Goal: Task Accomplishment & Management: Complete application form

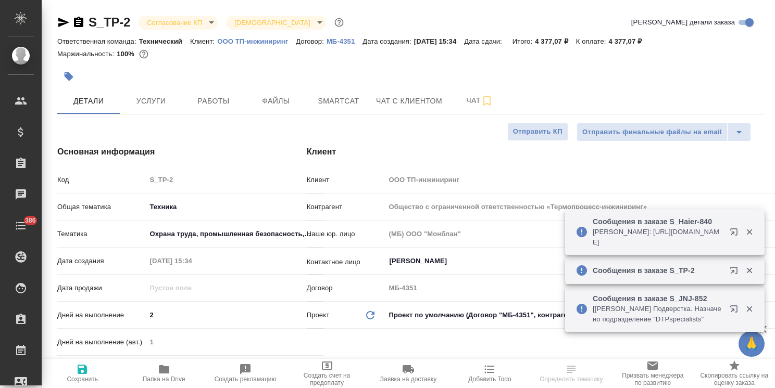
select select "RU"
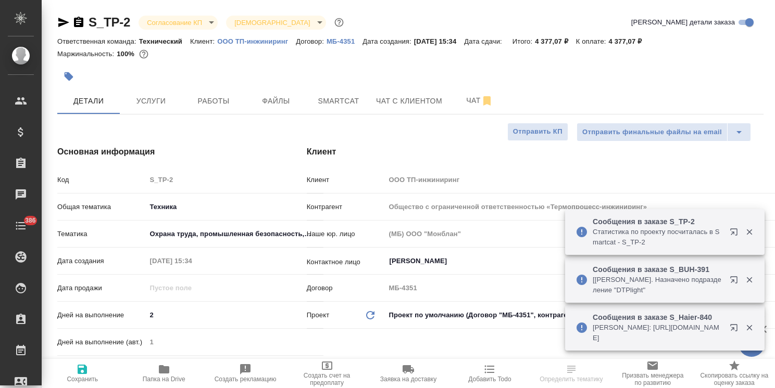
scroll to position [156, 0]
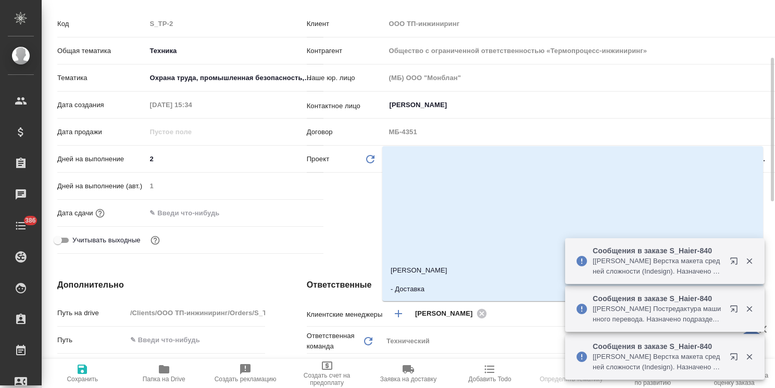
click at [503, 315] on input "text" at bounding box center [607, 313] width 235 height 12
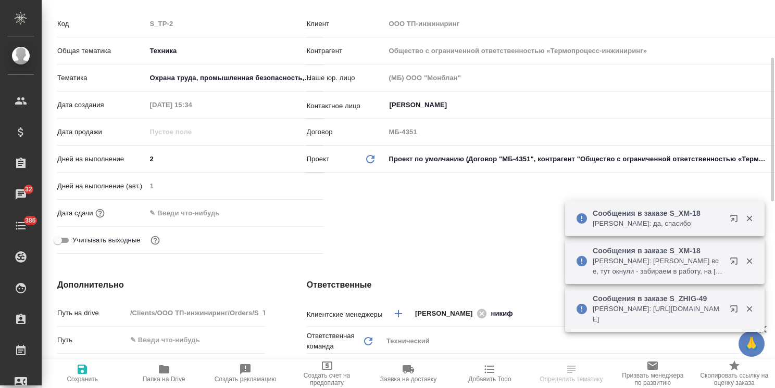
click at [516, 313] on input "никиф" at bounding box center [607, 313] width 235 height 12
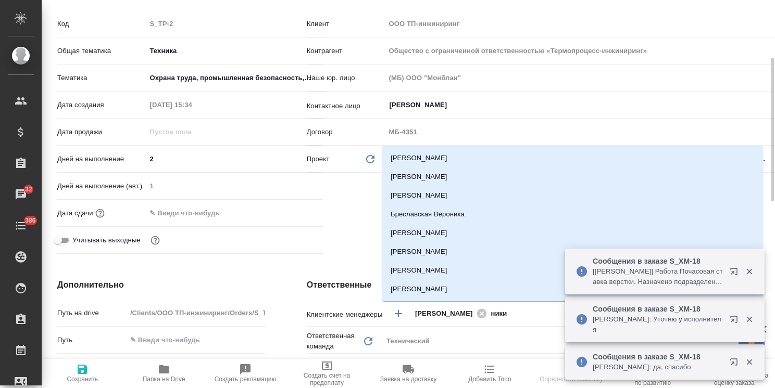
type input "никиф"
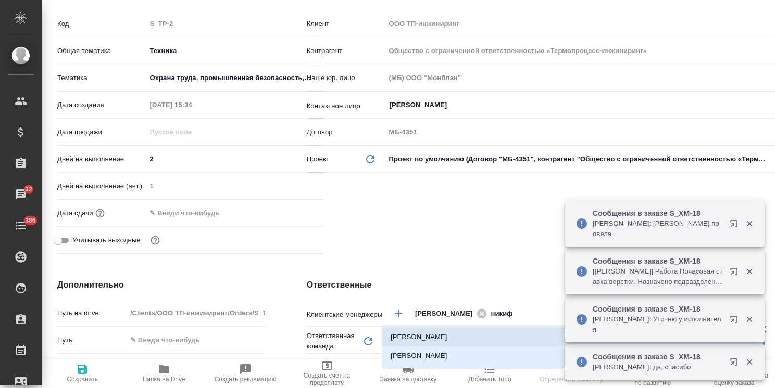
click at [474, 334] on li "[PERSON_NAME]" at bounding box center [572, 337] width 380 height 19
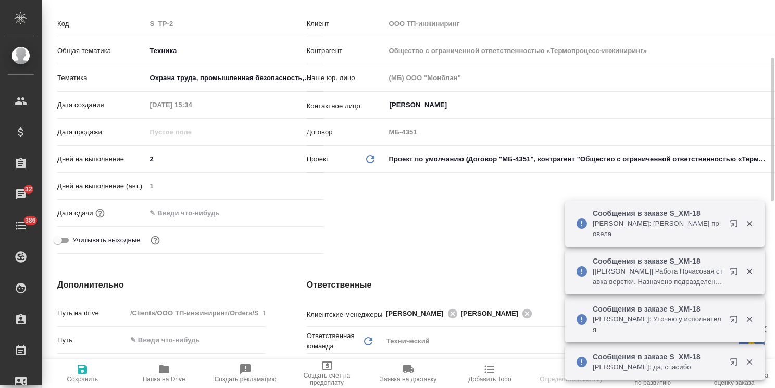
click at [82, 374] on icon "button" at bounding box center [82, 369] width 9 height 9
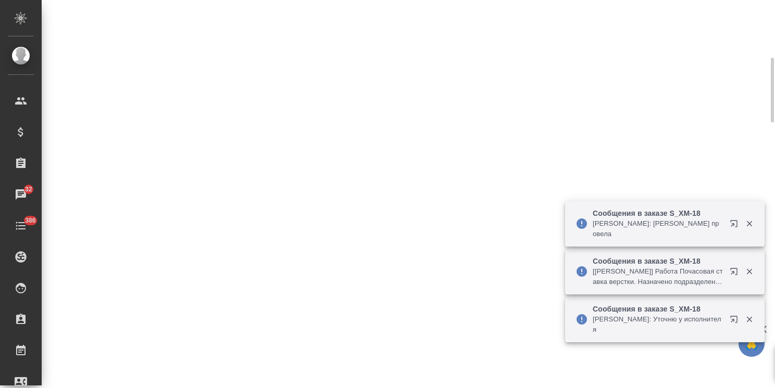
select select "RU"
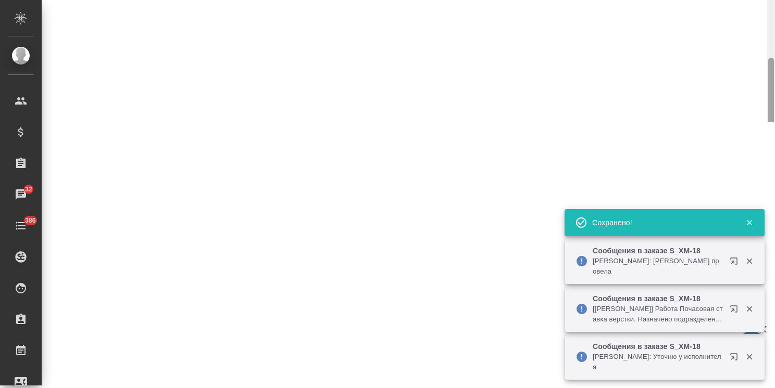
select select "RU"
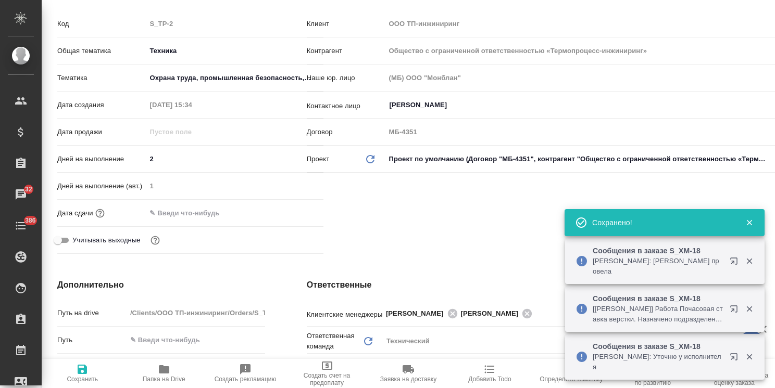
type textarea "x"
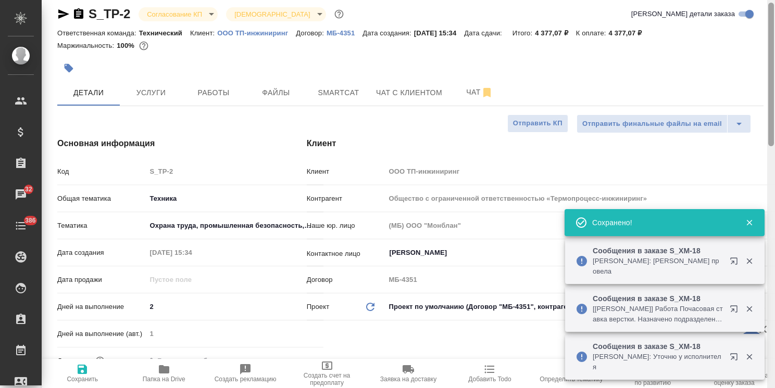
scroll to position [0, 0]
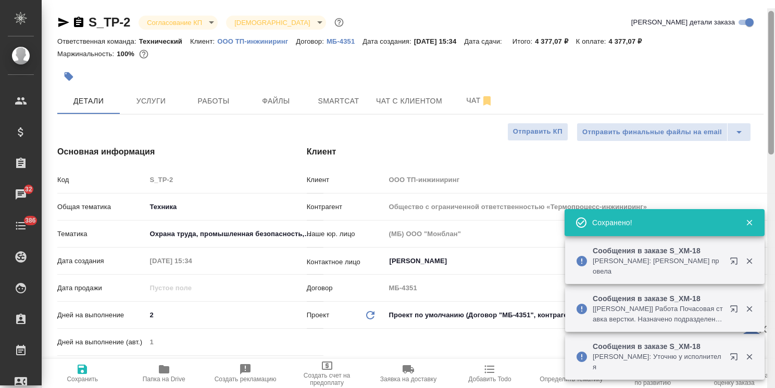
drag, startPoint x: 772, startPoint y: 120, endPoint x: 612, endPoint y: 26, distance: 186.0
click at [770, 43] on div at bounding box center [771, 83] width 6 height 144
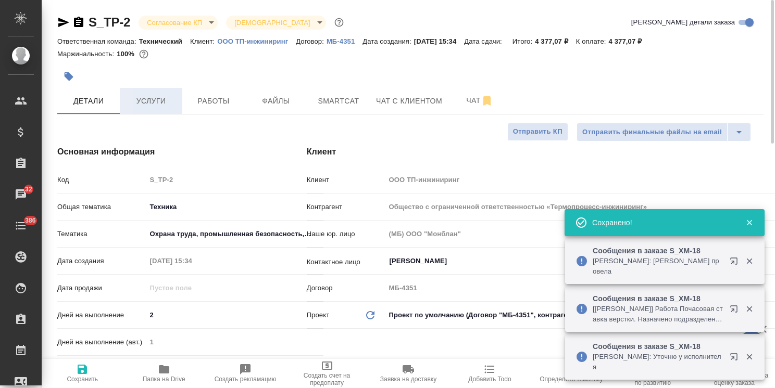
click at [159, 99] on span "Услуги" at bounding box center [151, 101] width 50 height 13
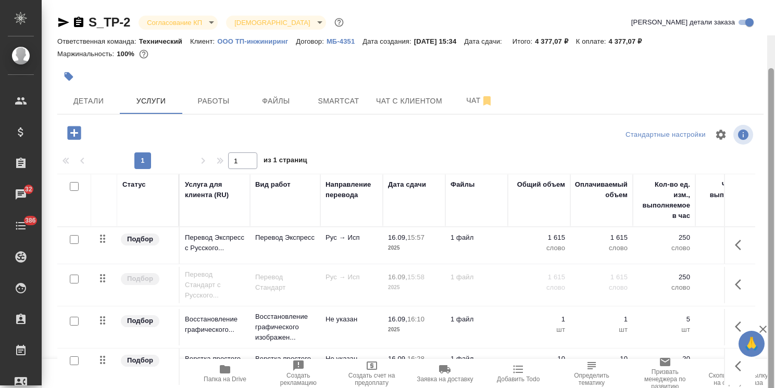
drag, startPoint x: 770, startPoint y: 150, endPoint x: 706, endPoint y: 69, distance: 103.4
click at [772, 68] on div at bounding box center [771, 245] width 6 height 355
click at [463, 100] on span "Чат" at bounding box center [479, 100] width 50 height 13
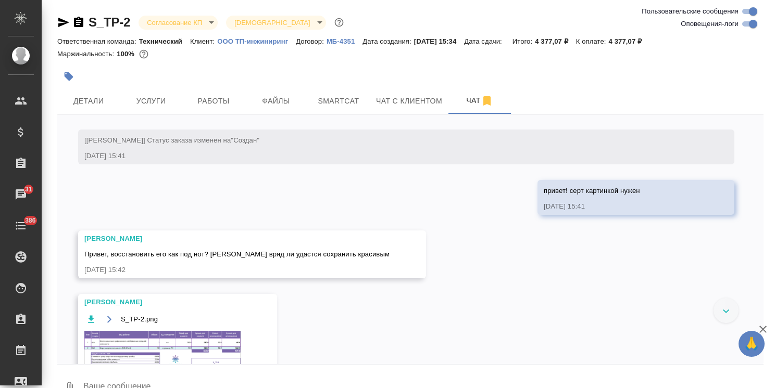
scroll to position [230, 0]
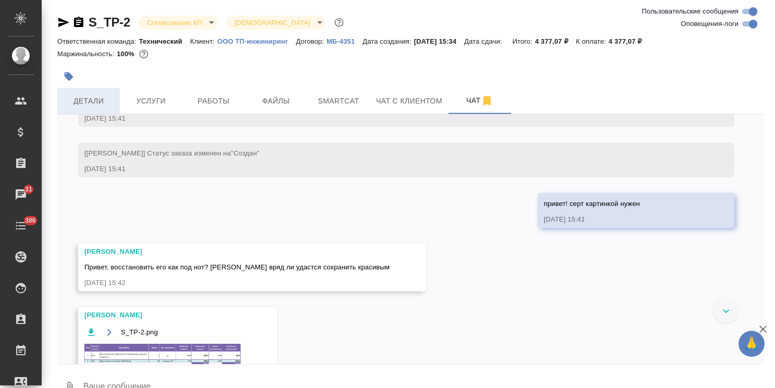
click at [110, 100] on span "Детали" at bounding box center [89, 101] width 50 height 13
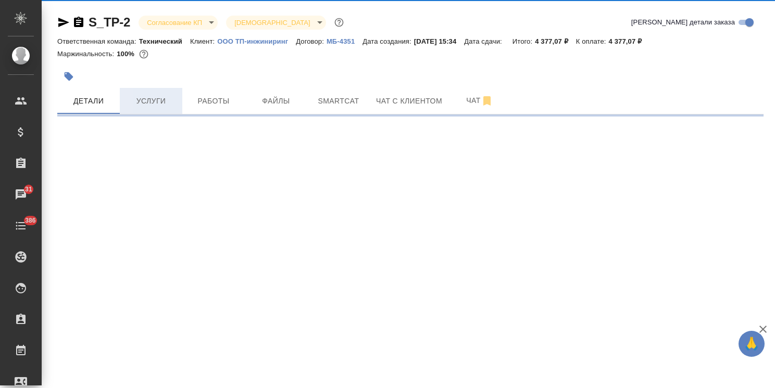
select select "RU"
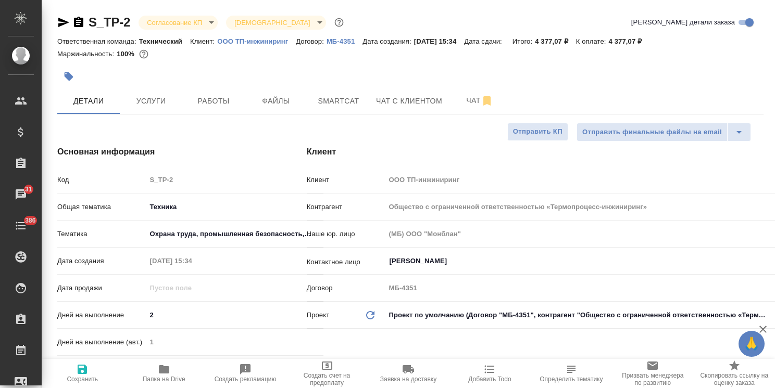
type textarea "x"
drag, startPoint x: 772, startPoint y: 210, endPoint x: 776, endPoint y: 74, distance: 135.9
click at [774, 74] on html "🙏 .cls-1 fill:#fff; AWATERA Usmanova Olga Клиенты Спецификации Заказы 31 Чаты 3…" at bounding box center [387, 194] width 775 height 388
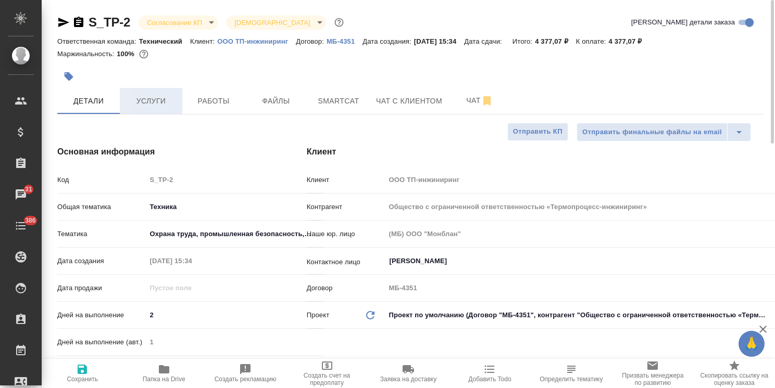
click at [125, 90] on button "Услуги" at bounding box center [151, 101] width 62 height 26
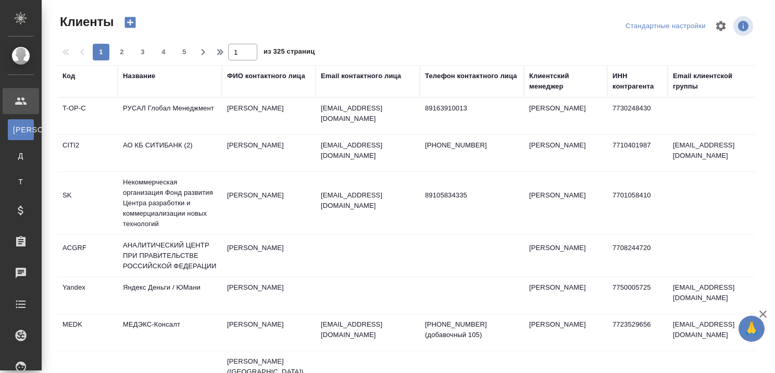
select select "RU"
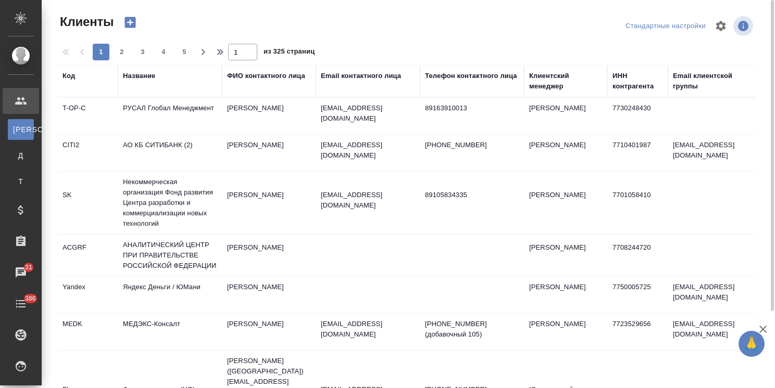
click at [534, 90] on div "Клиентский менеджер" at bounding box center [565, 81] width 73 height 21
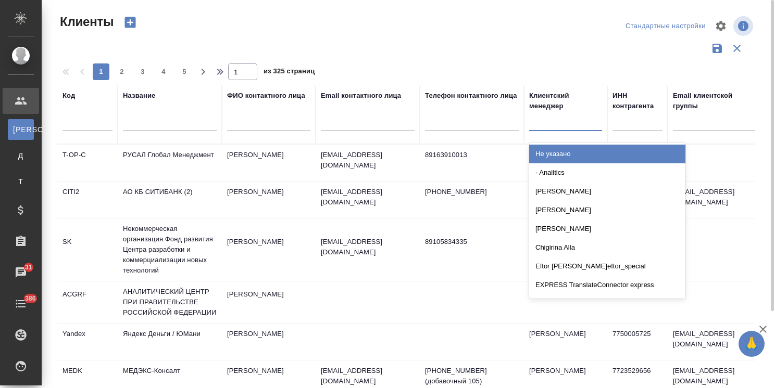
click at [539, 120] on div at bounding box center [565, 120] width 73 height 15
type input "усма"
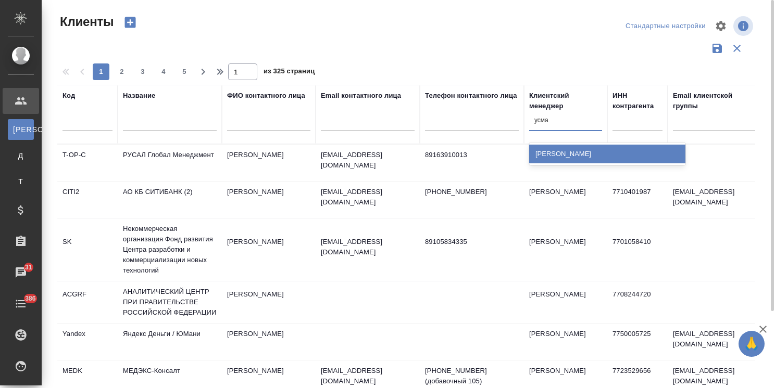
click at [564, 150] on div "[PERSON_NAME]" at bounding box center [607, 154] width 156 height 19
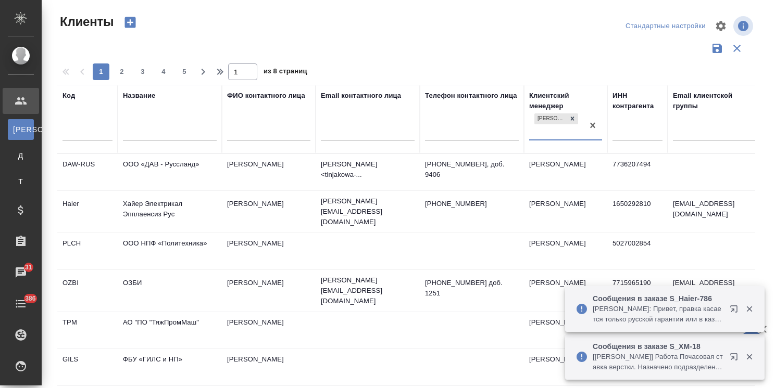
click at [158, 128] on input "text" at bounding box center [170, 133] width 94 height 13
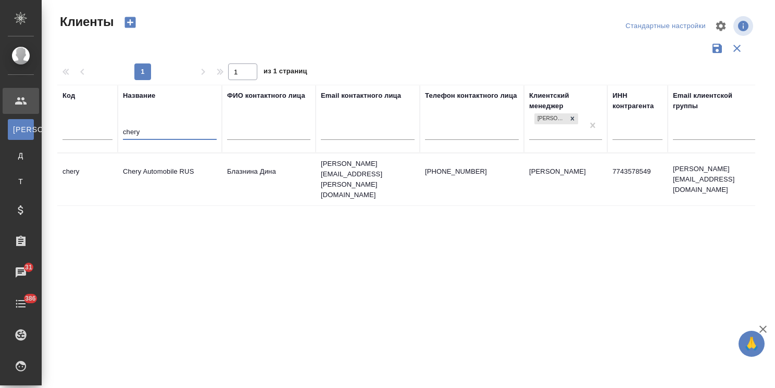
type input "chery"
click at [161, 168] on td "Chery Automobile RUS" at bounding box center [170, 179] width 104 height 36
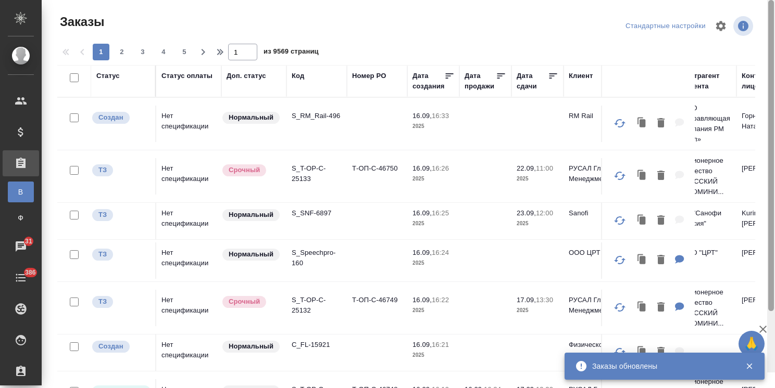
click at [762, 328] on icon "button" at bounding box center [762, 329] width 12 height 12
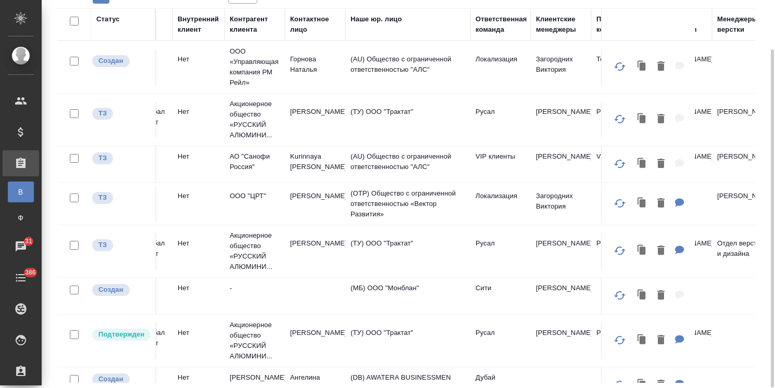
scroll to position [0, 456]
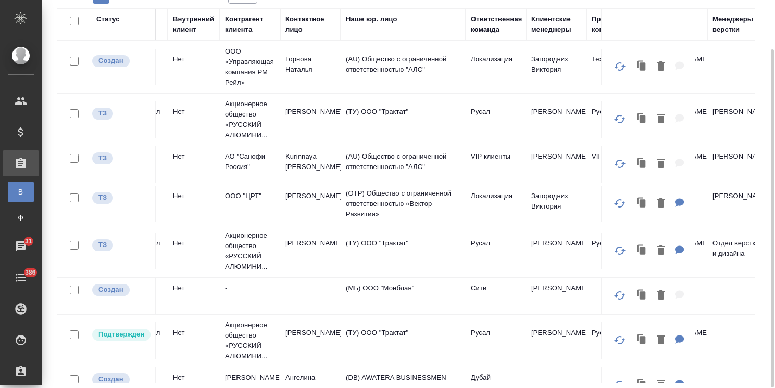
click at [544, 27] on div "Клиентские менеджеры" at bounding box center [556, 24] width 50 height 21
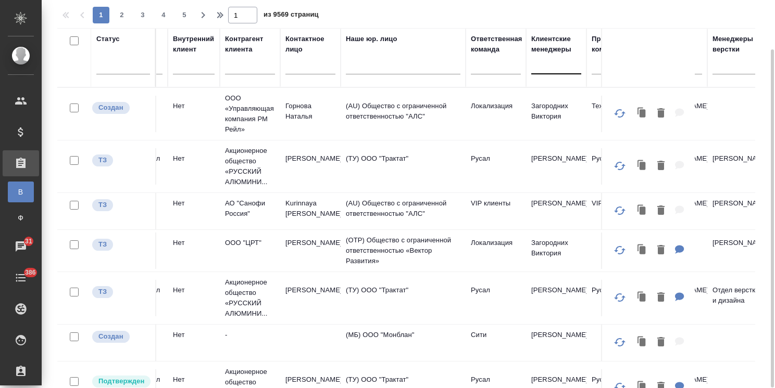
click at [544, 66] on div at bounding box center [556, 63] width 50 height 15
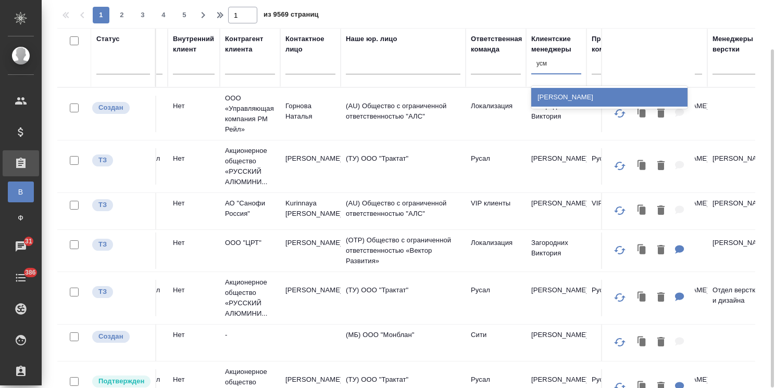
type input "усма"
click at [573, 102] on div "[PERSON_NAME]" at bounding box center [609, 97] width 156 height 19
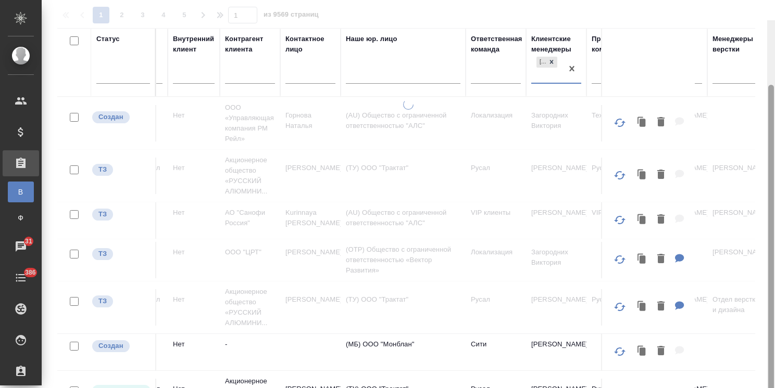
scroll to position [77, 0]
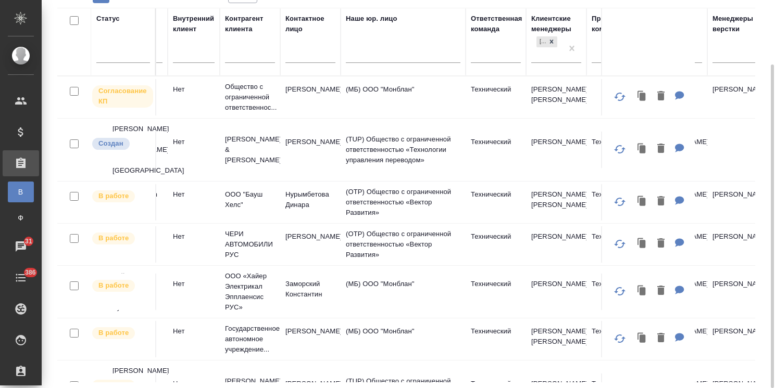
scroll to position [0, 0]
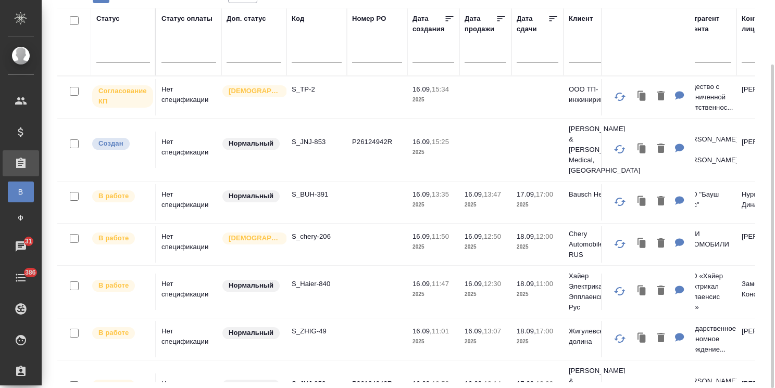
click at [318, 59] on input "text" at bounding box center [316, 55] width 50 height 13
paste input "S_Haier-786"
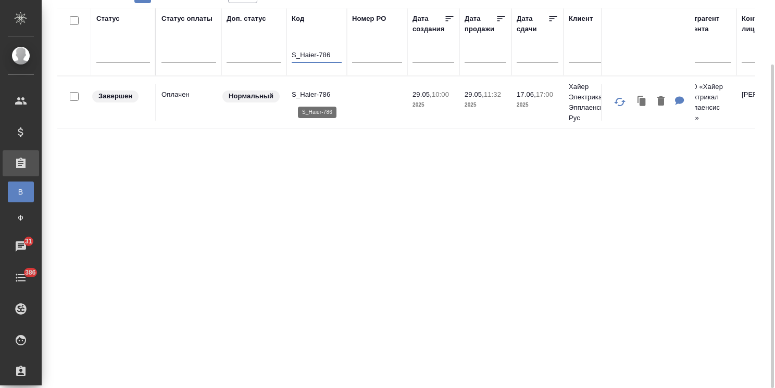
type input "S_Haier-786"
click at [310, 95] on p "S_Haier-786" at bounding box center [316, 95] width 50 height 10
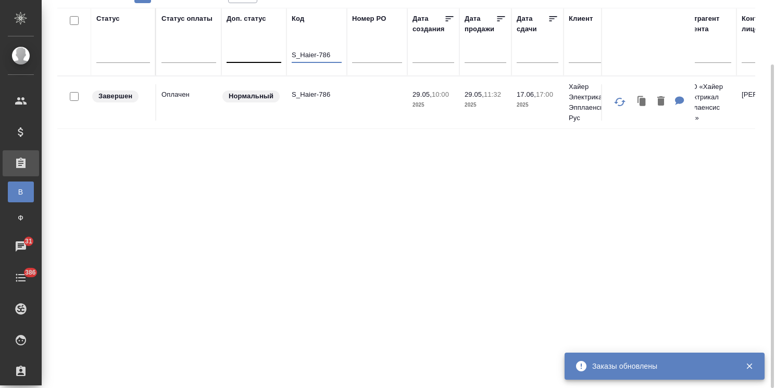
drag, startPoint x: 340, startPoint y: 59, endPoint x: 272, endPoint y: 55, distance: 68.3
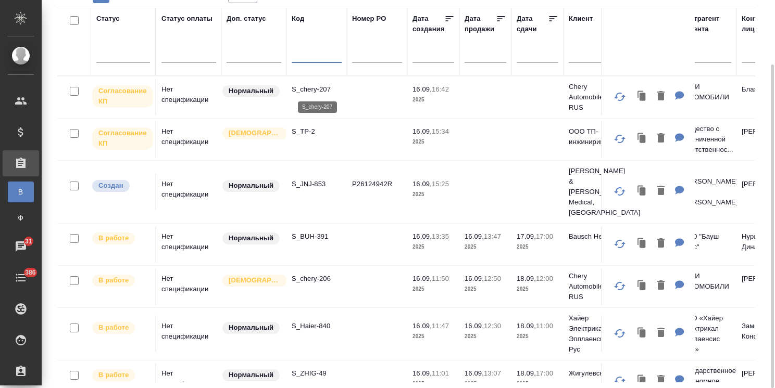
click at [319, 89] on p "S_chery-207" at bounding box center [316, 89] width 50 height 10
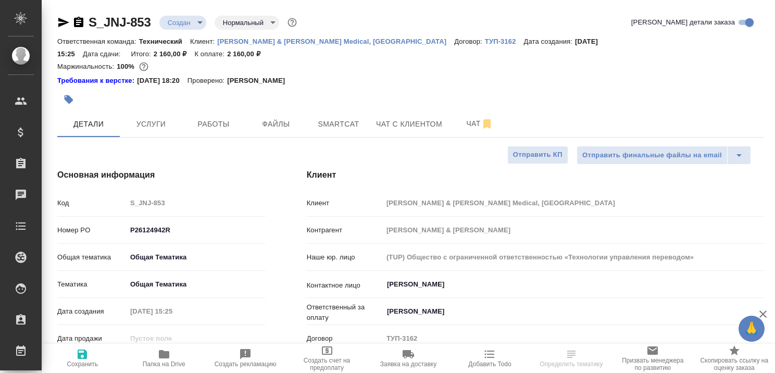
select select "RU"
type textarea "x"
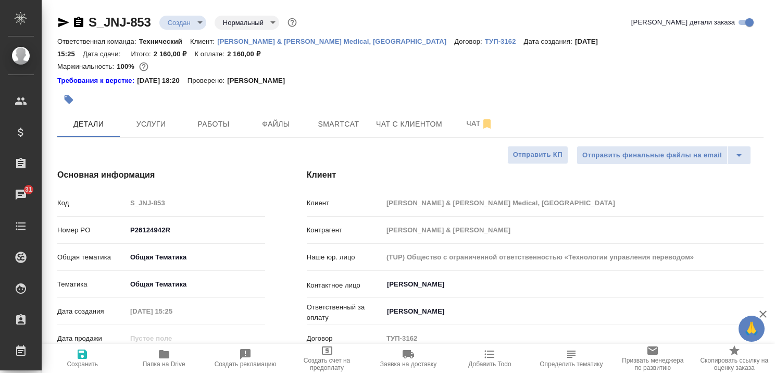
type textarea "x"
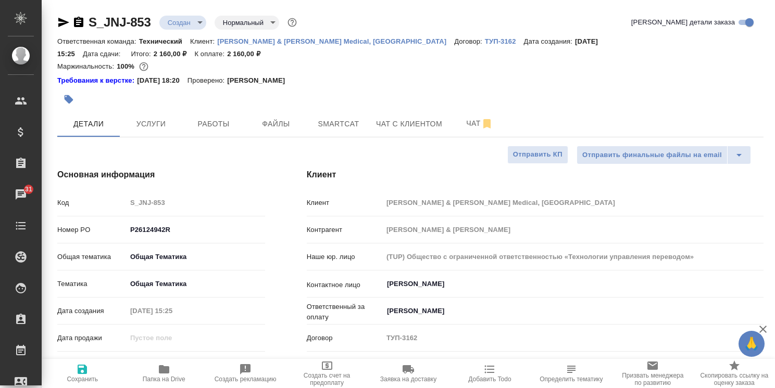
type textarea "x"
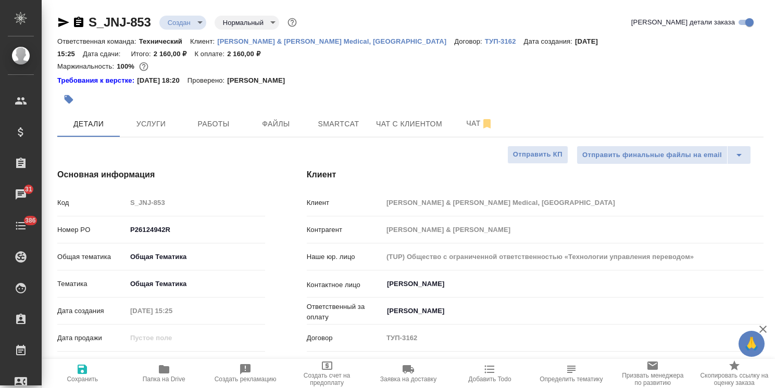
type textarea "x"
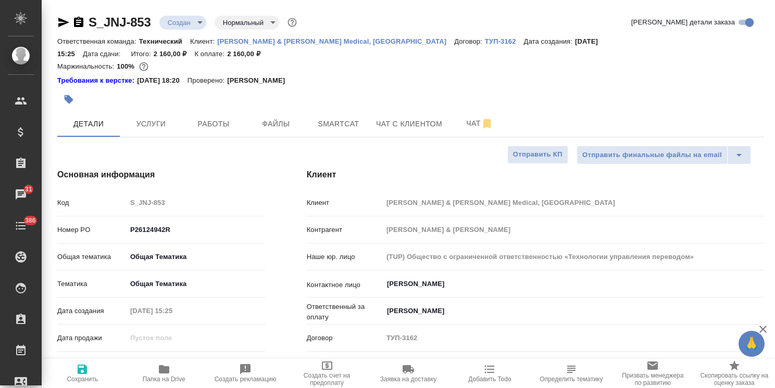
type textarea "x"
drag, startPoint x: 150, startPoint y: 13, endPoint x: 73, endPoint y: 9, distance: 77.6
copy link "S_JNJ-853"
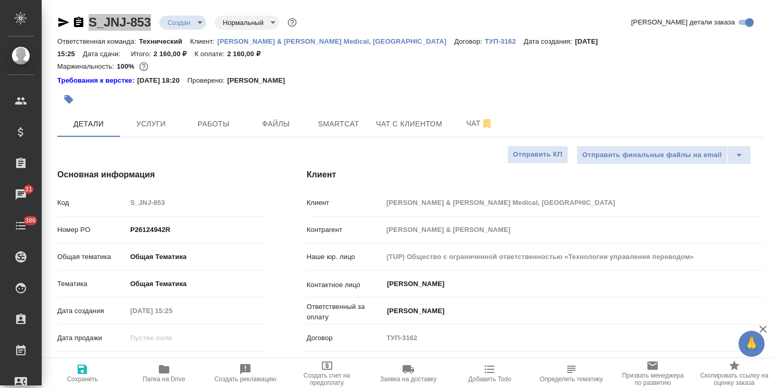
type textarea "x"
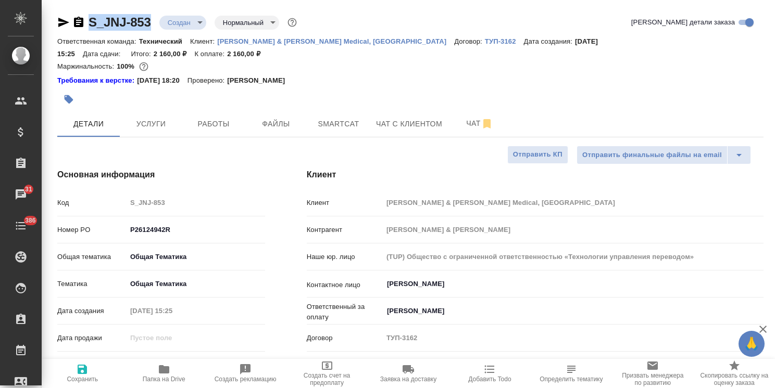
type textarea "x"
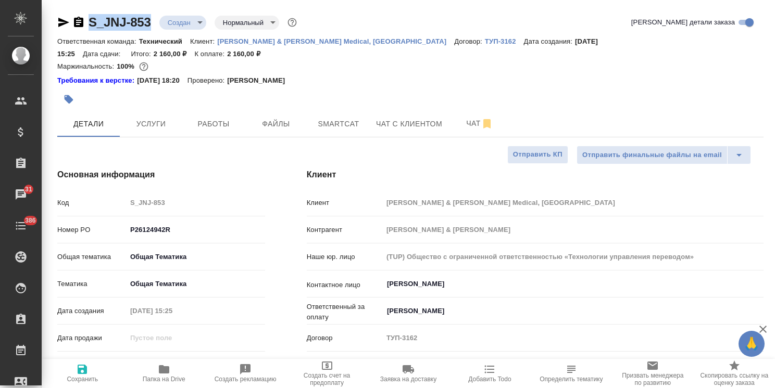
type textarea "x"
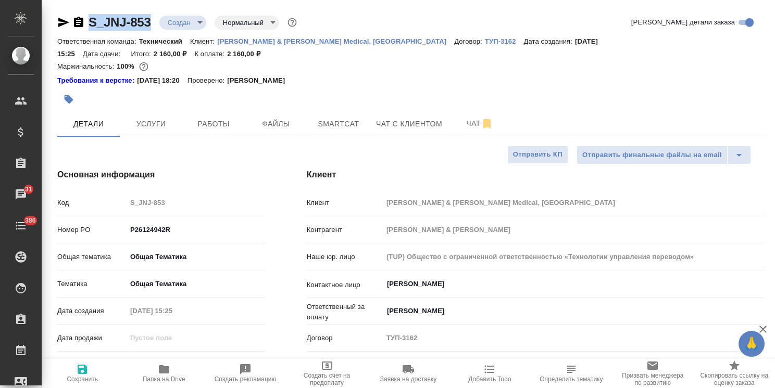
type textarea "x"
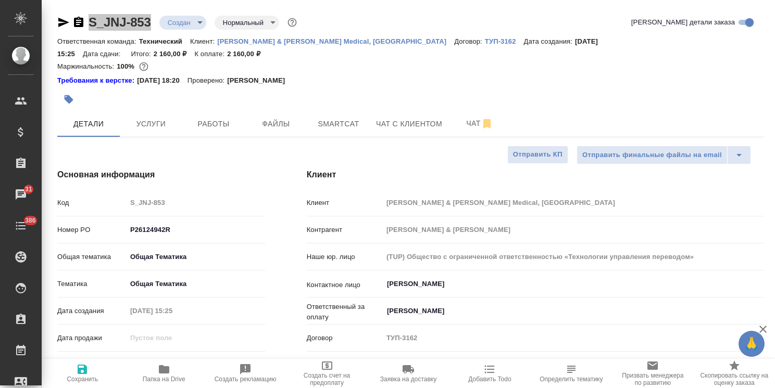
type textarea "x"
drag, startPoint x: 154, startPoint y: 7, endPoint x: 198, endPoint y: 1, distance: 44.1
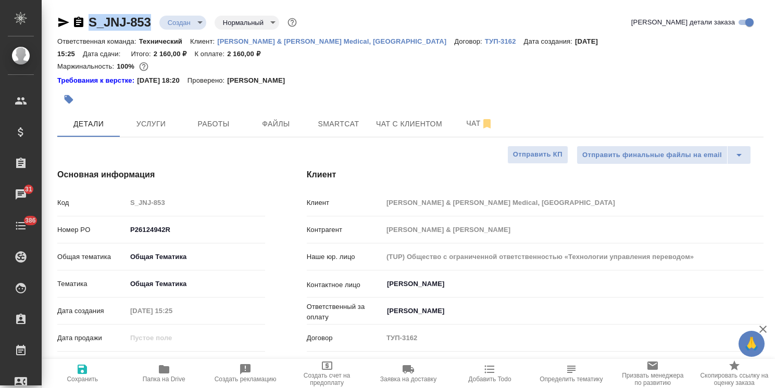
type textarea "x"
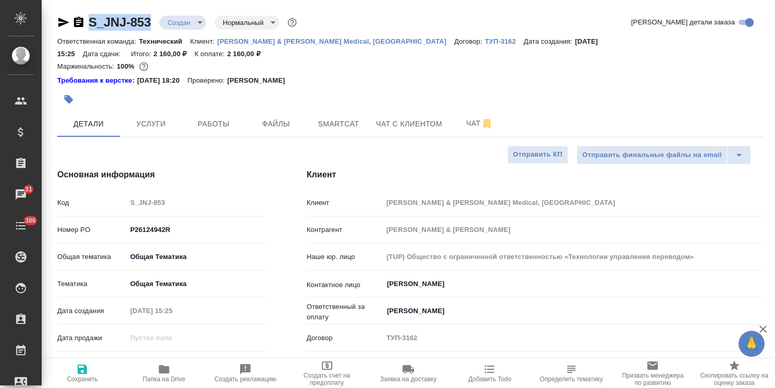
type textarea "x"
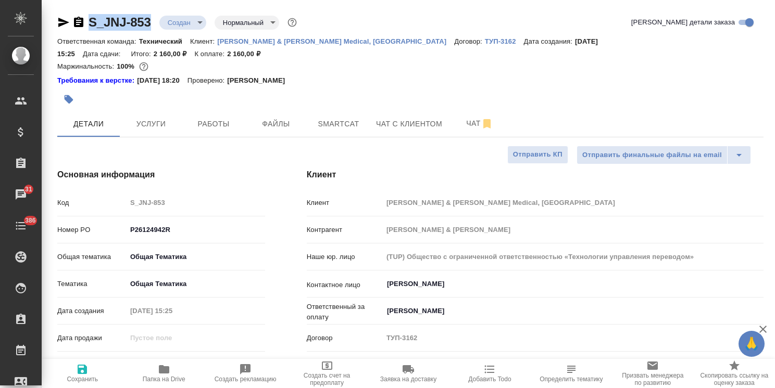
type textarea "x"
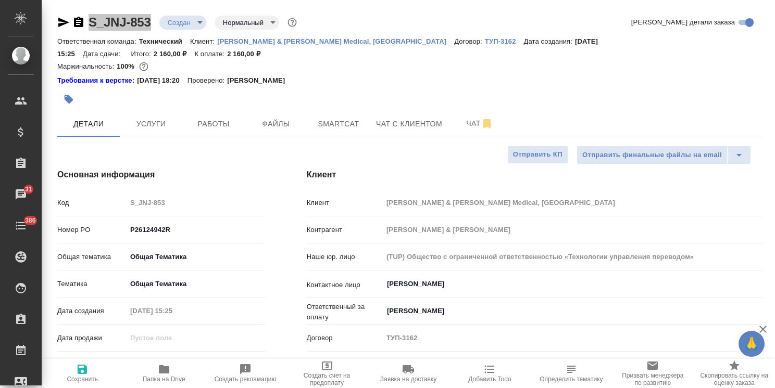
type textarea "x"
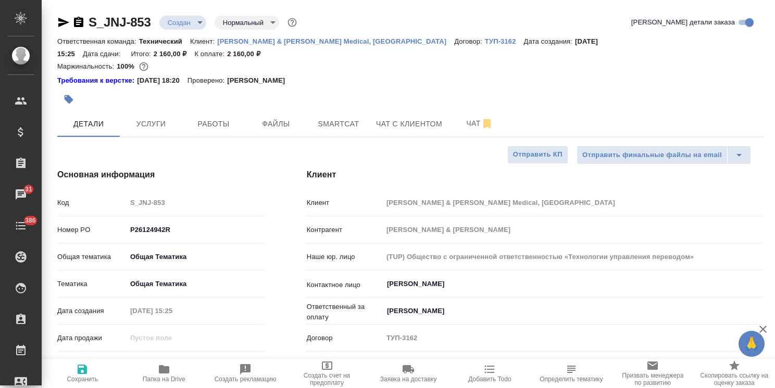
type textarea "x"
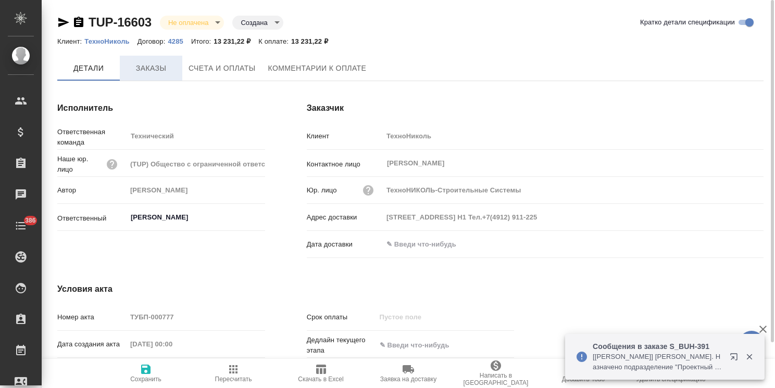
click at [139, 70] on span "Заказы" at bounding box center [151, 68] width 50 height 13
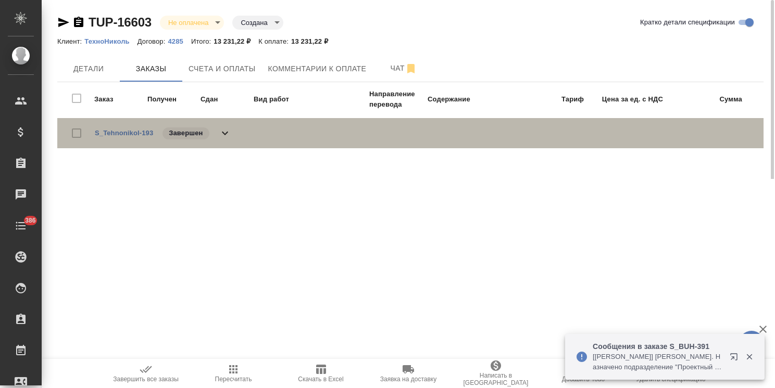
click at [128, 128] on span "S_Tehnonikol-193" at bounding box center [124, 133] width 58 height 10
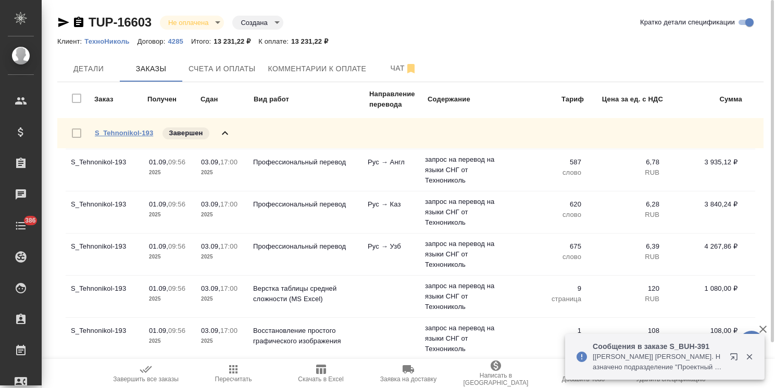
click at [124, 130] on link "S_Tehnonikol-193" at bounding box center [124, 133] width 58 height 8
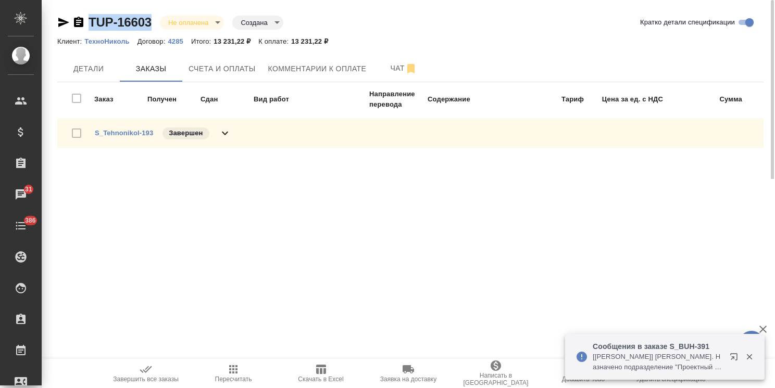
drag, startPoint x: 161, startPoint y: 9, endPoint x: 71, endPoint y: 5, distance: 90.2
click at [70, 6] on div "TUP-16603 Не оплачена notPayed Создана created Кратко детали спецификации Клиен…" at bounding box center [410, 89] width 717 height 179
copy link "TUP-16603"
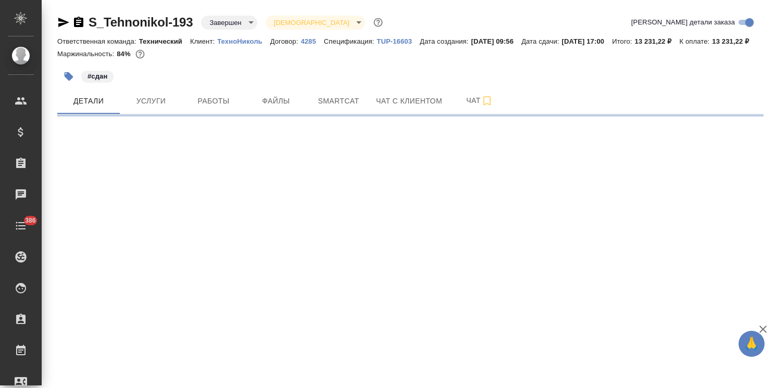
select select "RU"
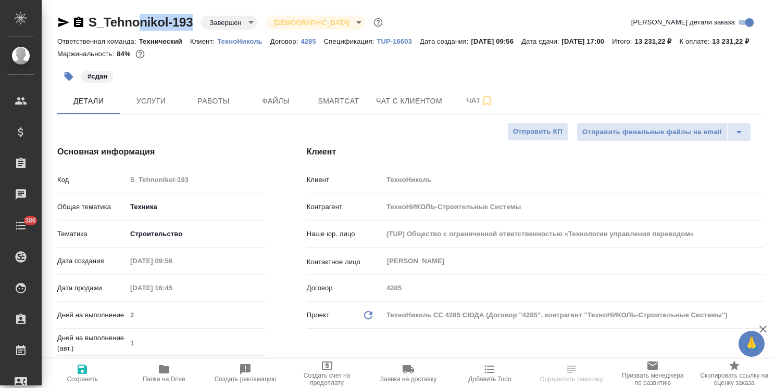
type textarea "x"
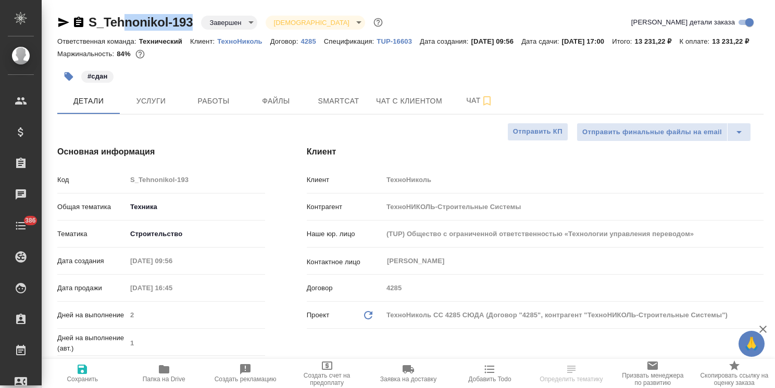
type textarea "x"
drag, startPoint x: 196, startPoint y: 6, endPoint x: 80, endPoint y: 10, distance: 115.6
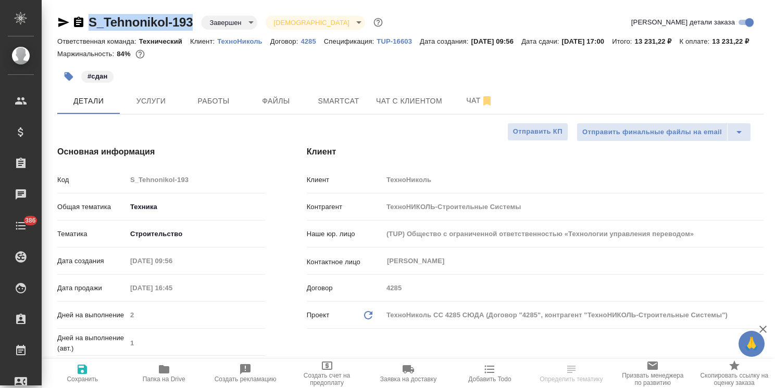
type textarea "x"
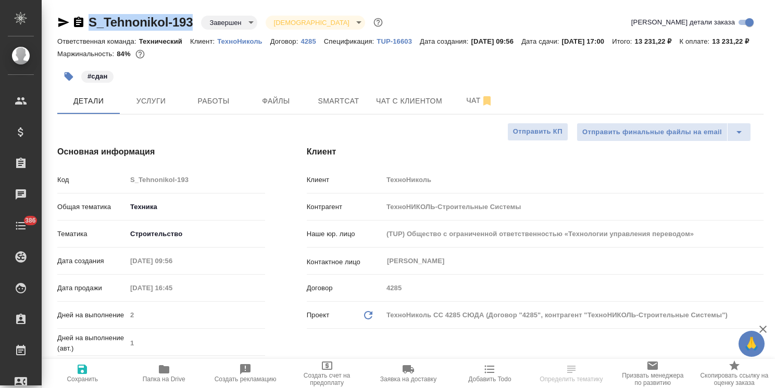
type textarea "x"
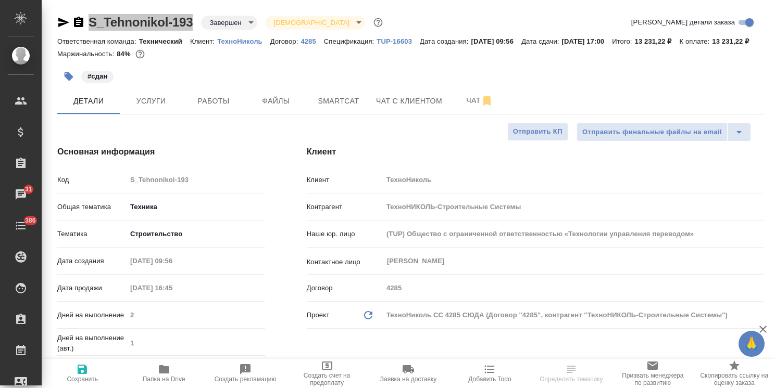
select select "RU"
type textarea "x"
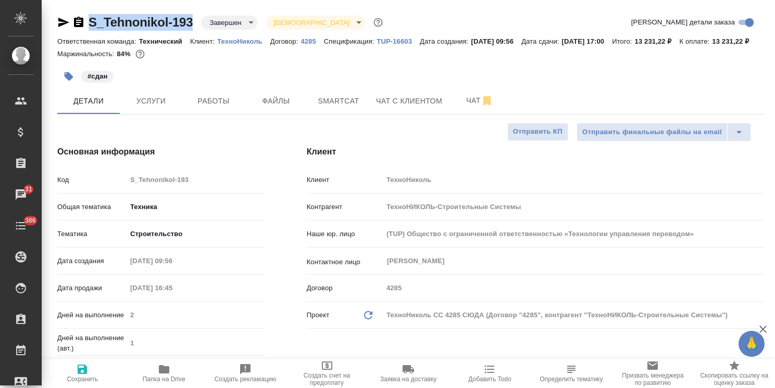
type textarea "x"
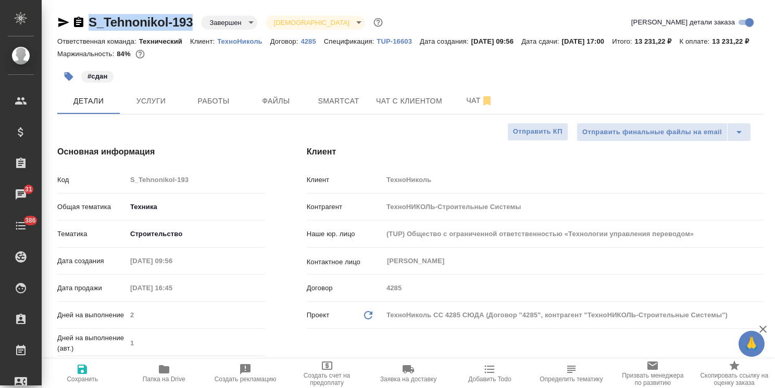
type textarea "x"
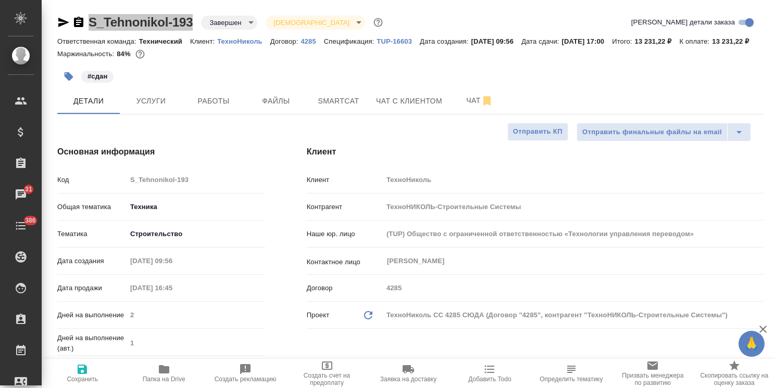
type textarea "x"
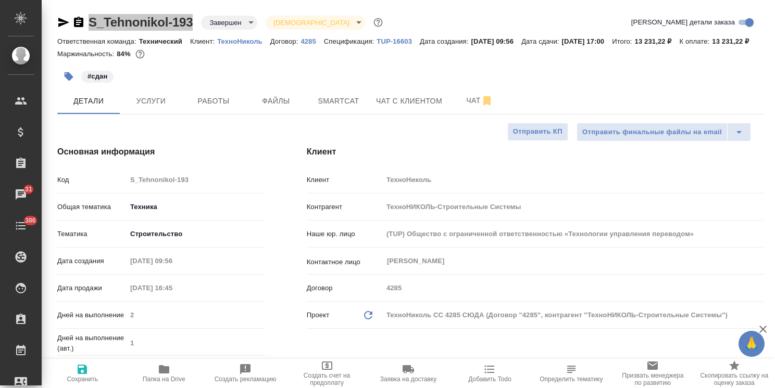
type textarea "x"
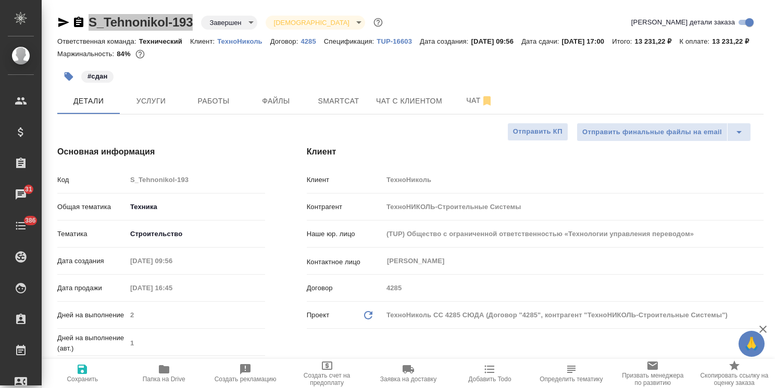
type textarea "x"
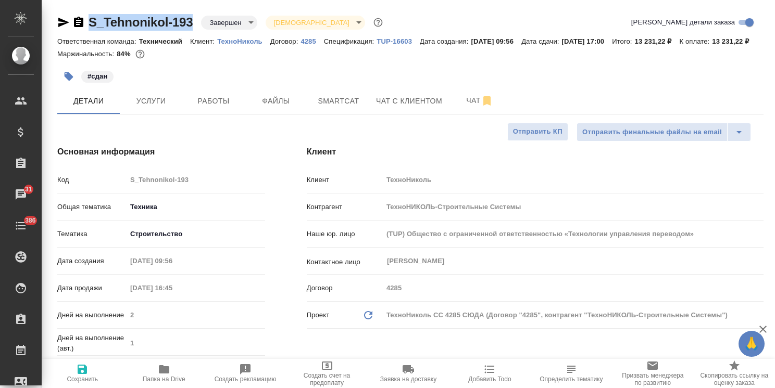
type textarea "x"
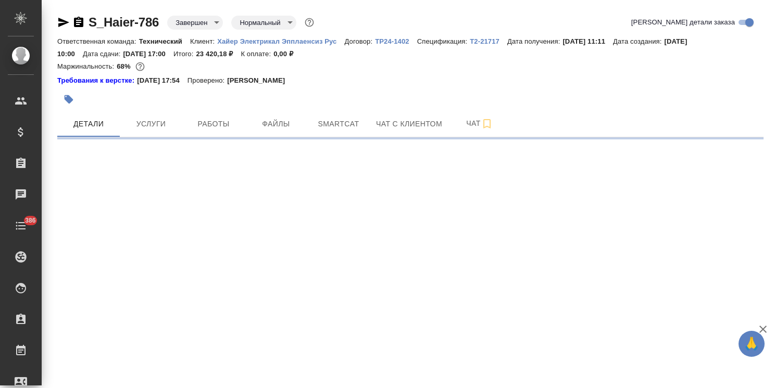
select select "RU"
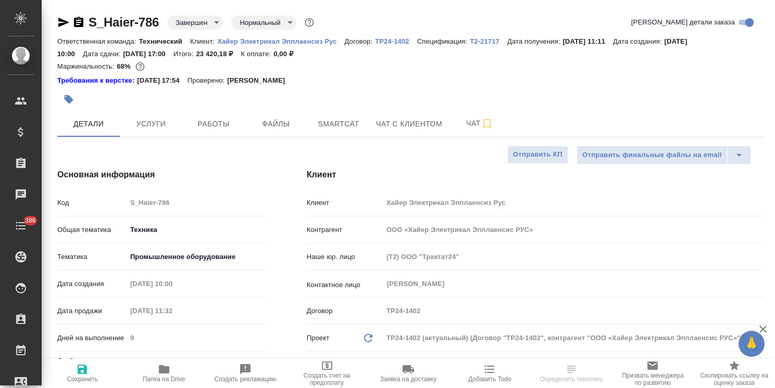
type textarea "x"
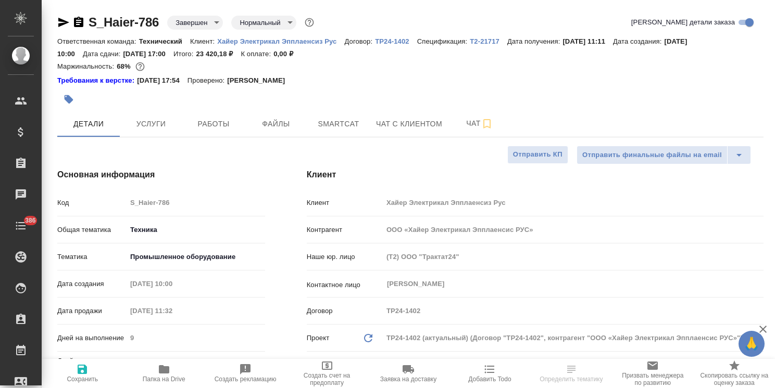
type textarea "x"
drag, startPoint x: 770, startPoint y: 118, endPoint x: 768, endPoint y: -34, distance: 152.5
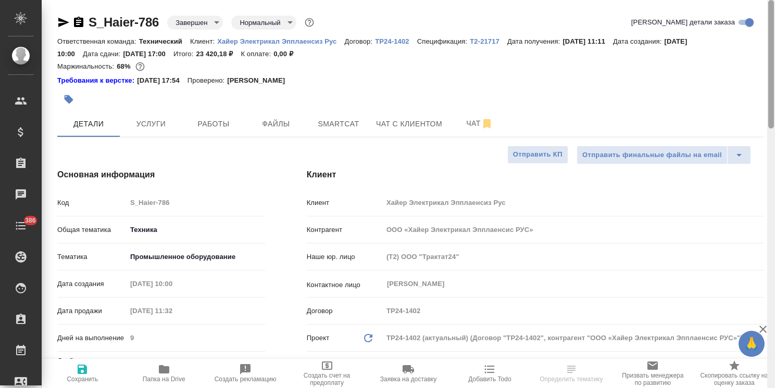
click at [768, 0] on html "🙏 .cls-1 fill:#fff; AWATERA Usmanova Olga Клиенты Спецификации Заказы Чаты 386 …" at bounding box center [387, 194] width 775 height 388
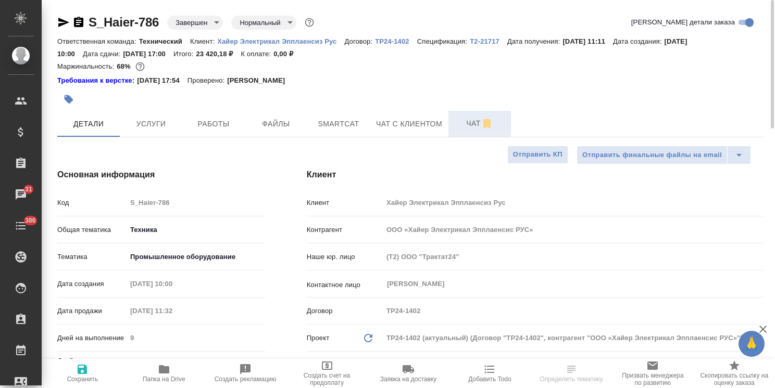
click at [473, 115] on button "Чат" at bounding box center [479, 124] width 62 height 26
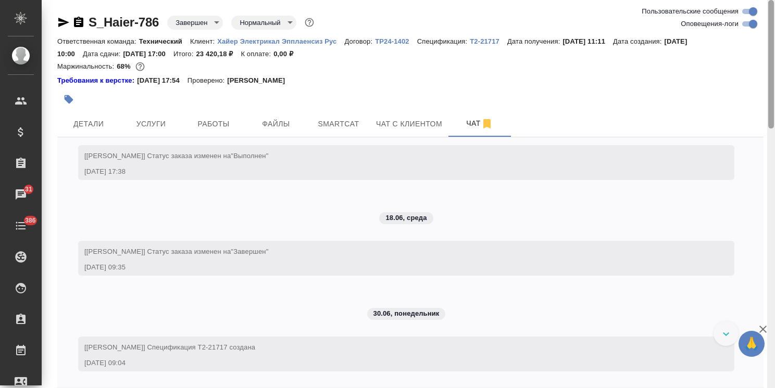
scroll to position [11716, 0]
drag, startPoint x: 764, startPoint y: 330, endPoint x: 762, endPoint y: 318, distance: 12.2
click at [764, 330] on icon "button" at bounding box center [762, 329] width 12 height 12
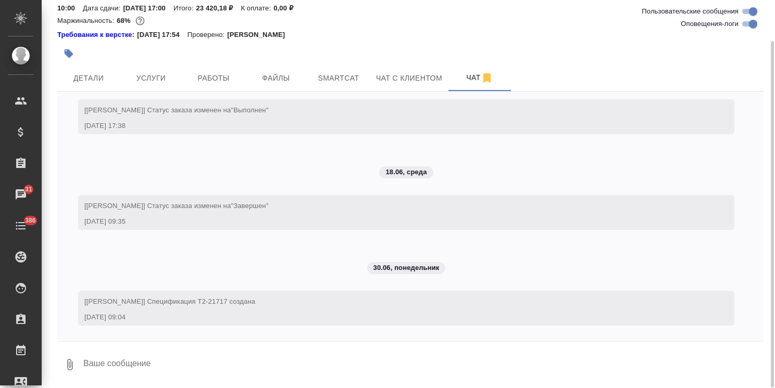
click at [210, 362] on textarea at bounding box center [422, 364] width 681 height 35
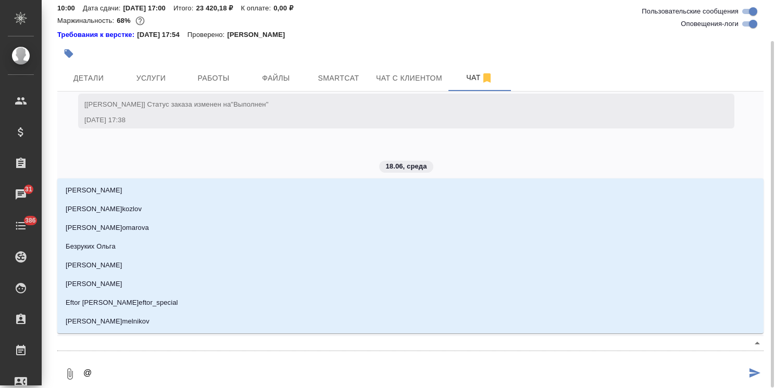
type textarea "@м"
type input "м"
type textarea "@ма"
type input "ма"
type textarea "@мал"
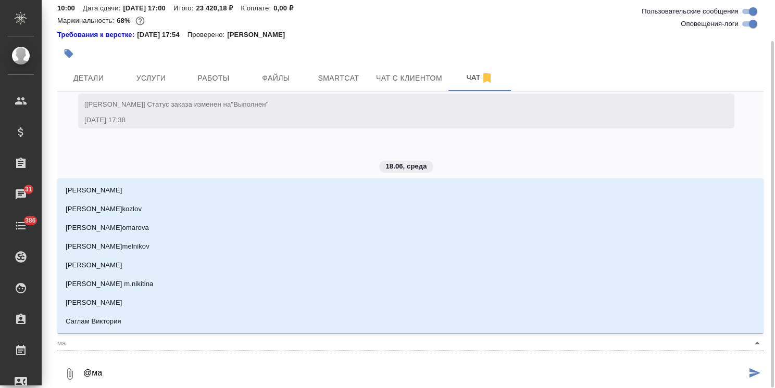
type input "мал"
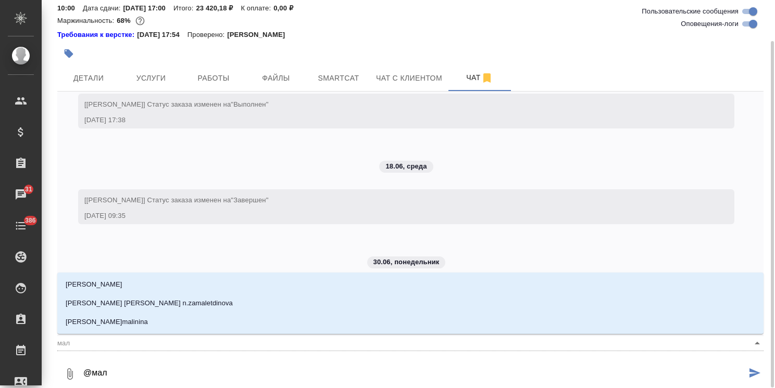
type textarea "@мало"
type input "мало"
type textarea "@малоф"
type input "малоф"
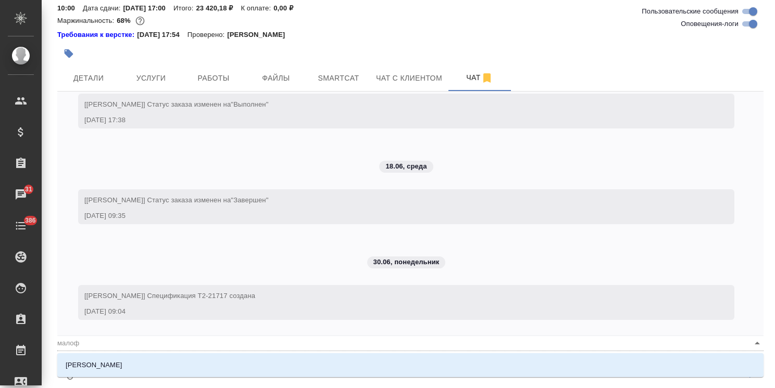
click at [214, 359] on li "Малофеева Екатерина" at bounding box center [410, 365] width 706 height 19
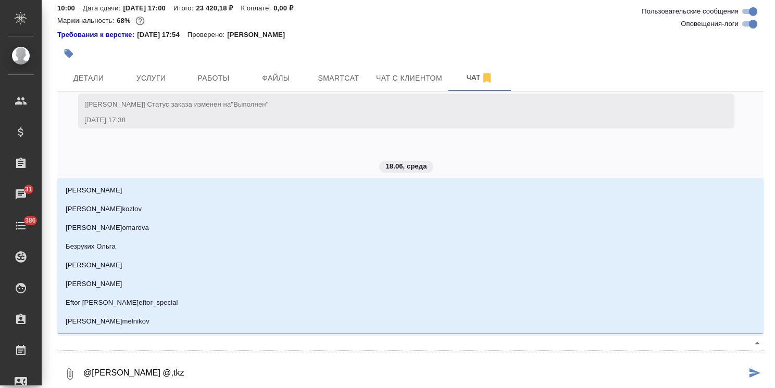
type textarea "@Малофеева Екатерина @,tkz"
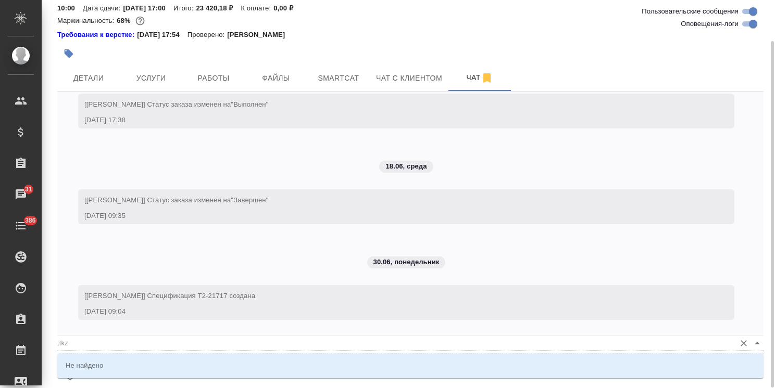
click at [71, 341] on input ",tkz" at bounding box center [393, 343] width 673 height 14
type input ",tkz"
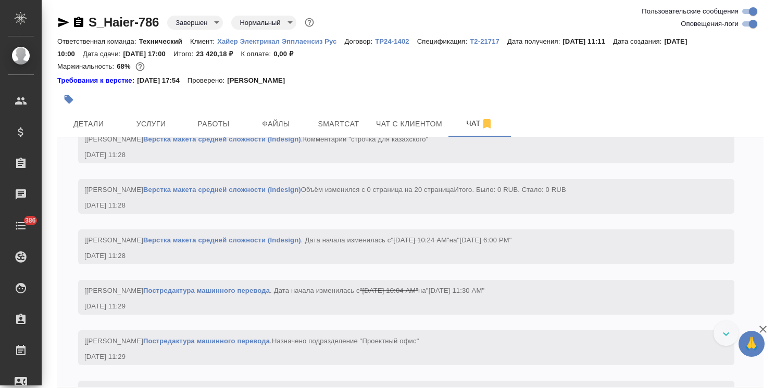
click at [764, 327] on icon "button" at bounding box center [762, 329] width 12 height 12
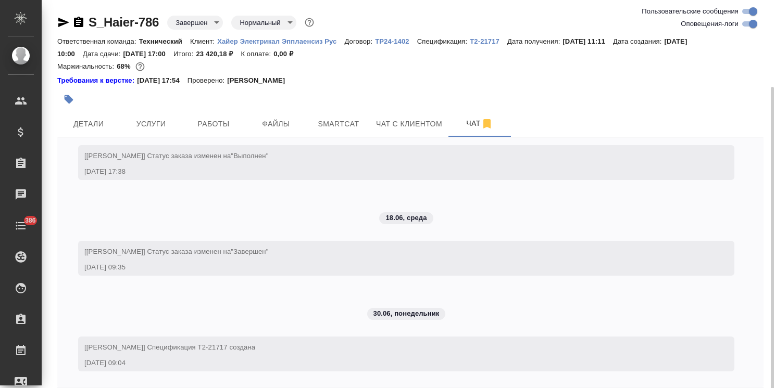
scroll to position [46, 0]
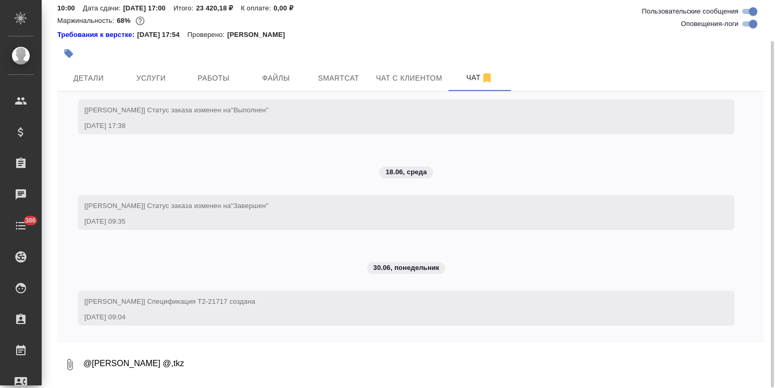
click at [250, 362] on textarea "@[PERSON_NAME] @,tkz" at bounding box center [422, 364] width 681 height 35
click at [217, 362] on textarea "@[PERSON_NAME] @,tkz" at bounding box center [422, 364] width 681 height 35
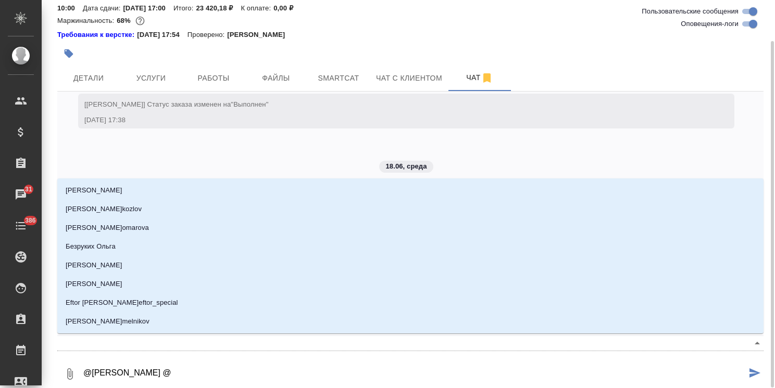
type textarea "@[PERSON_NAME] @б"
type input "б"
type textarea "@[PERSON_NAME] @бе"
type input "бе"
type textarea "@[PERSON_NAME] @бел"
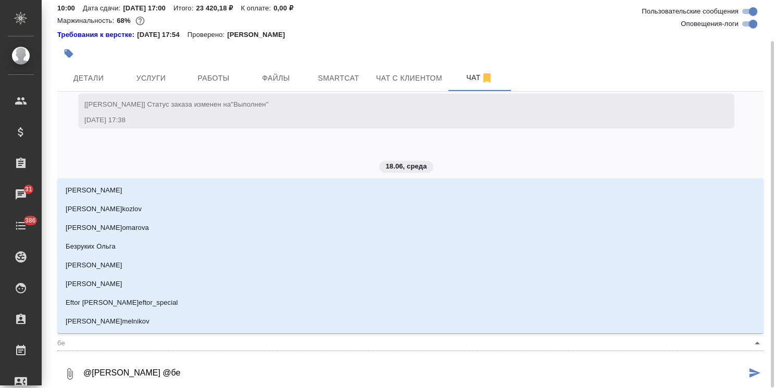
type input "бел"
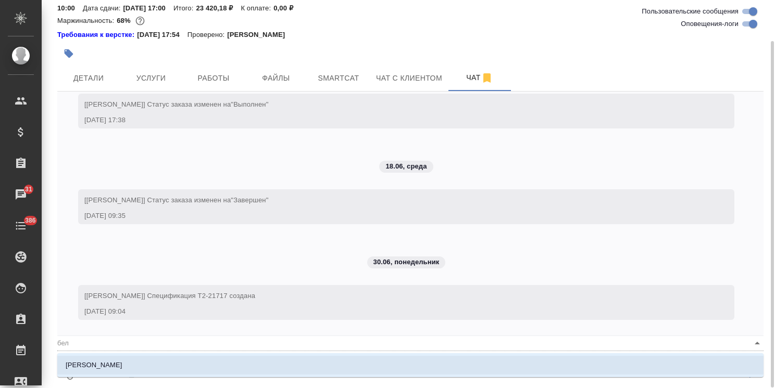
type textarea "@[PERSON_NAME] @беля"
type input "беля"
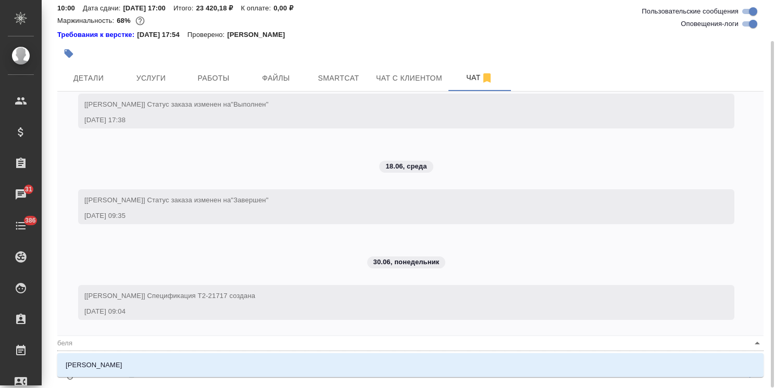
click at [241, 364] on li "Белякова Юлия" at bounding box center [410, 365] width 706 height 19
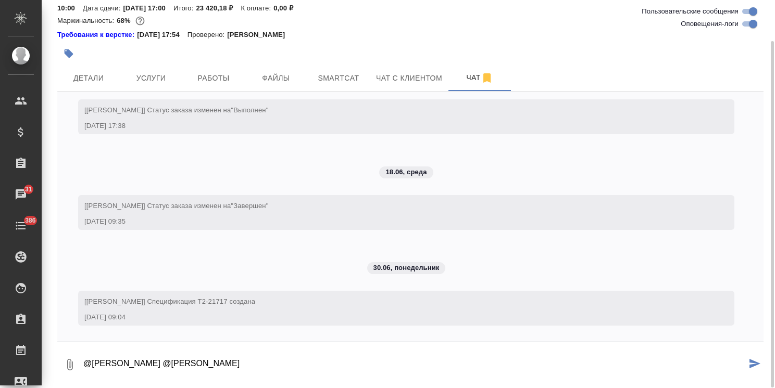
paste textarea "Ольга, день добрый! Можете, пожалуйста, вести одну правку в руководство? Best r…"
type textarea "@Малофеева Екатерина @Белякова Юлия Ольга, день добрый! Можете, пожалуйста, вес…"
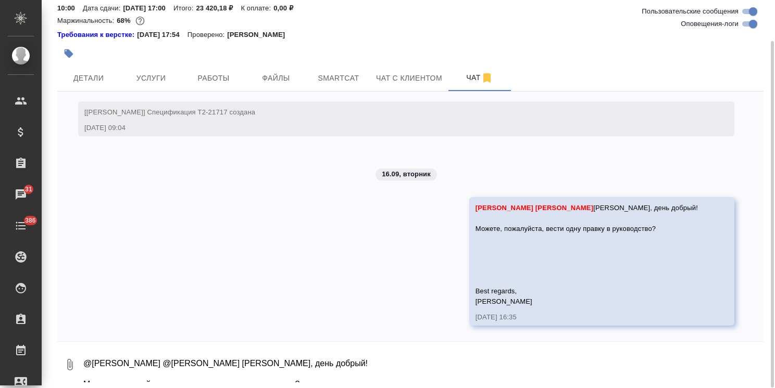
scroll to position [12244, 0]
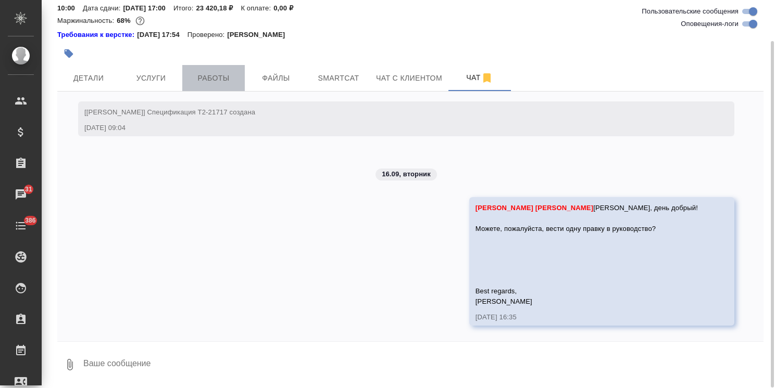
click at [226, 80] on span "Работы" at bounding box center [213, 78] width 50 height 13
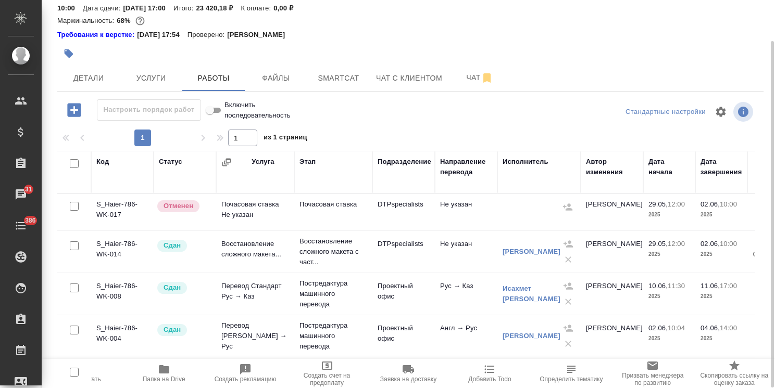
click at [175, 372] on span "Папка на Drive" at bounding box center [163, 373] width 69 height 20
click at [452, 88] on button "Чат" at bounding box center [479, 78] width 62 height 26
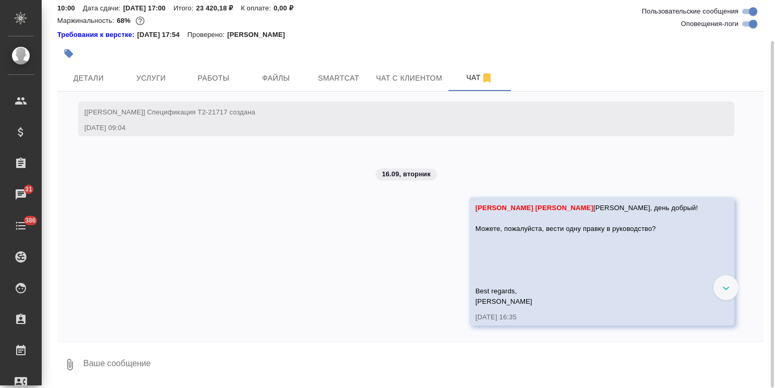
click at [149, 365] on textarea at bounding box center [422, 364] width 681 height 35
paste textarea "https://drive.awatera.com/s/snMCMakkoNHK3wi"
type textarea "https://drive.awatera.com/s/snMCMakkoNHK3wi"
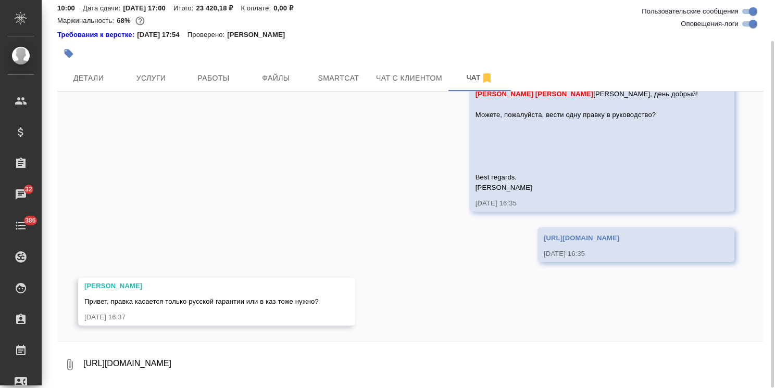
scroll to position [12358, 0]
drag, startPoint x: 85, startPoint y: 298, endPoint x: 363, endPoint y: 304, distance: 278.5
click at [363, 304] on div "29.05, четверг [Усманова Ольга] Клиент оставил комментарий: ">https://drive.awa…" at bounding box center [410, 217] width 706 height 250
copy span "Привет, правка касается только русской гарантии или в каз тоже нужно?"
click at [184, 353] on textarea "https://drive.awatera.com/s/snMCMakkoNHK3wi" at bounding box center [422, 364] width 681 height 35
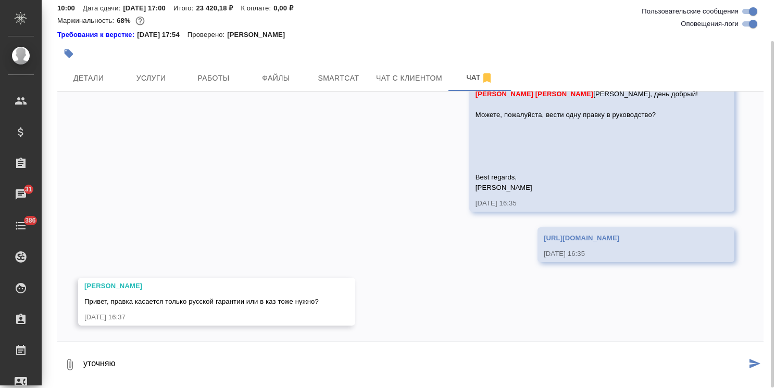
type textarea "уточняю"
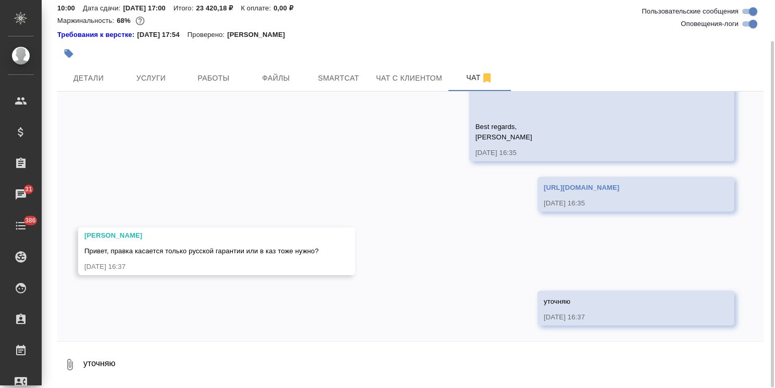
scroll to position [12408, 0]
click at [199, 364] on textarea "уточняю" at bounding box center [422, 364] width 681 height 35
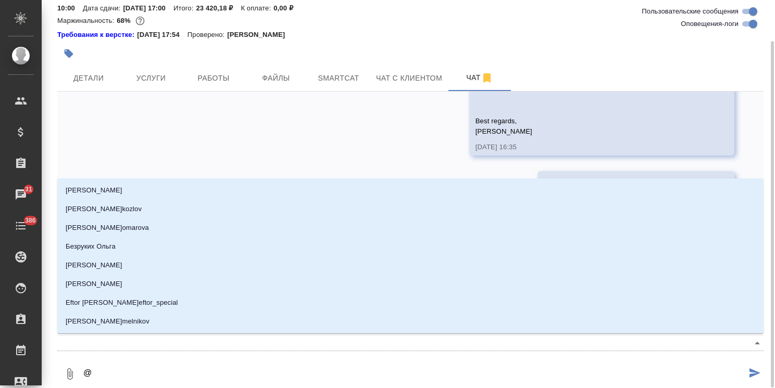
type textarea "@м"
type input "м"
type textarea "@ма"
type input "ма"
type textarea "@мал"
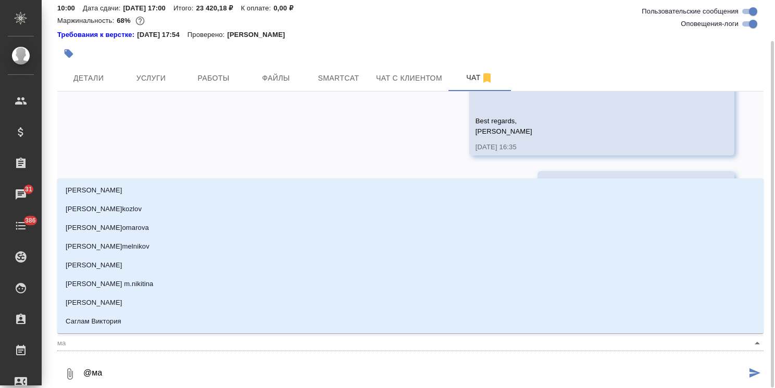
type input "мал"
type textarea "@мало"
type input "мало"
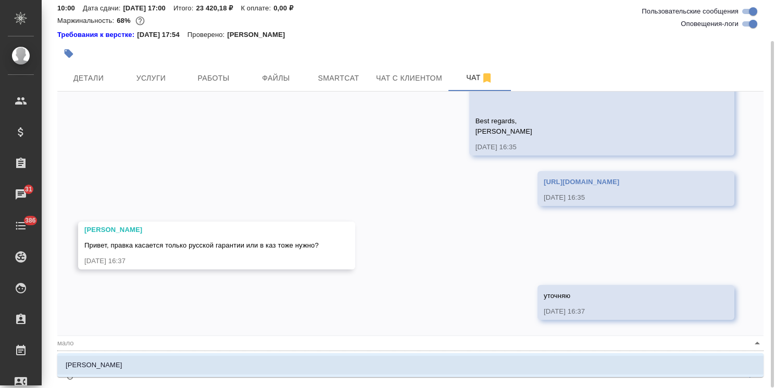
type textarea "@малоф"
type input "малоф"
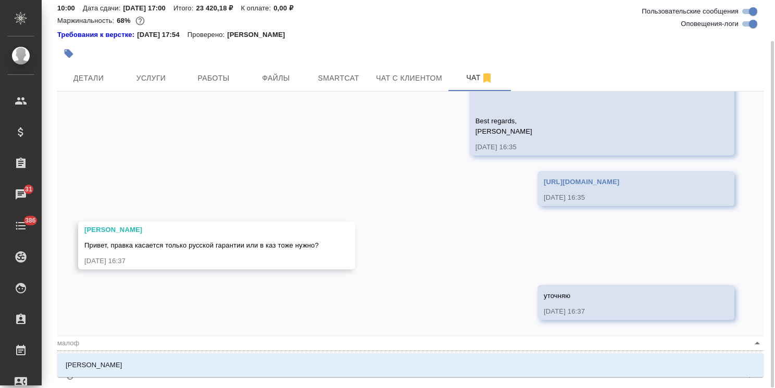
click at [211, 365] on li "[PERSON_NAME]" at bounding box center [410, 365] width 706 height 19
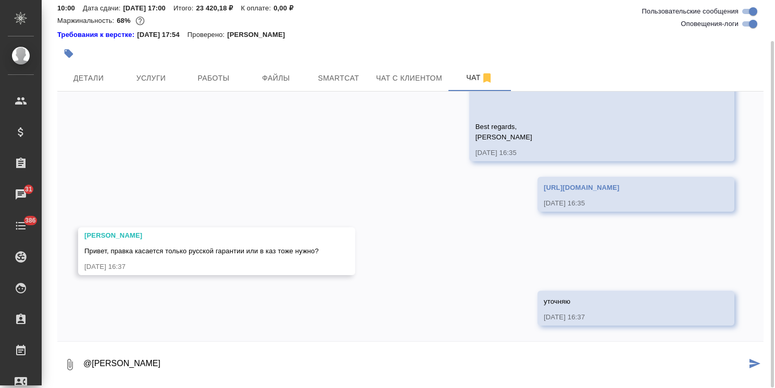
paste textarea "Ольга, в русской будет достаточно. Спасибо Best regards, Maksim Mitrofanov"
type textarea "@Малофеева Екатерина Ольга, в русской будет достаточно. Спасибо Best regards, M…"
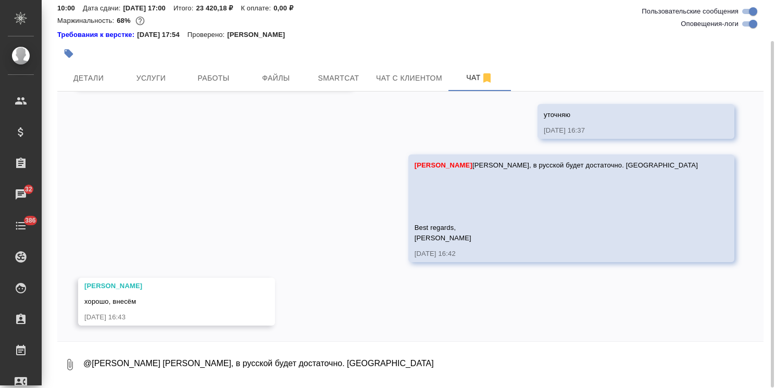
scroll to position [12595, 0]
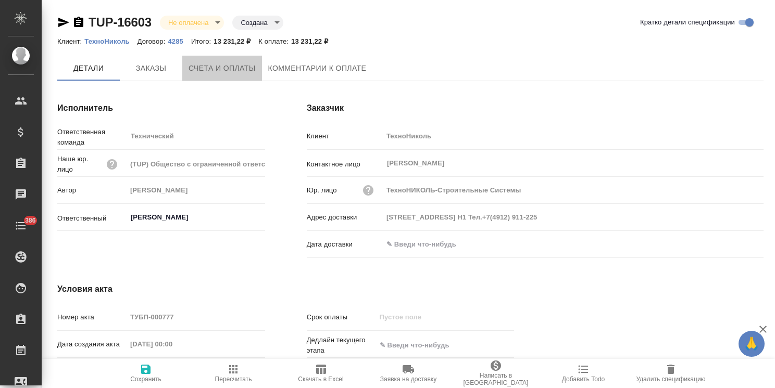
click at [219, 69] on span "Счета и оплаты" at bounding box center [221, 68] width 67 height 13
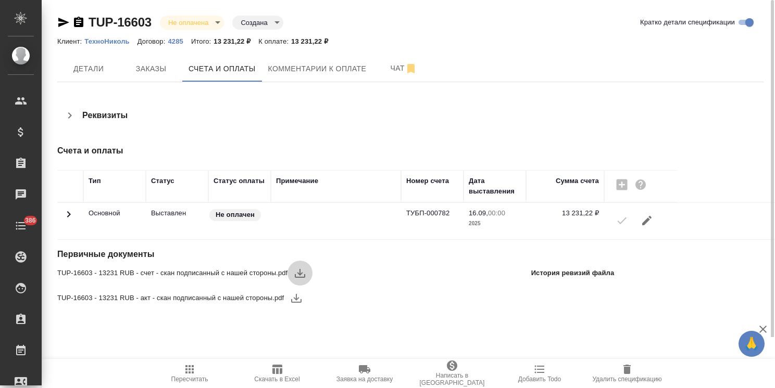
click at [302, 273] on icon "button" at bounding box center [300, 273] width 10 height 9
click at [294, 296] on icon "button" at bounding box center [296, 298] width 12 height 12
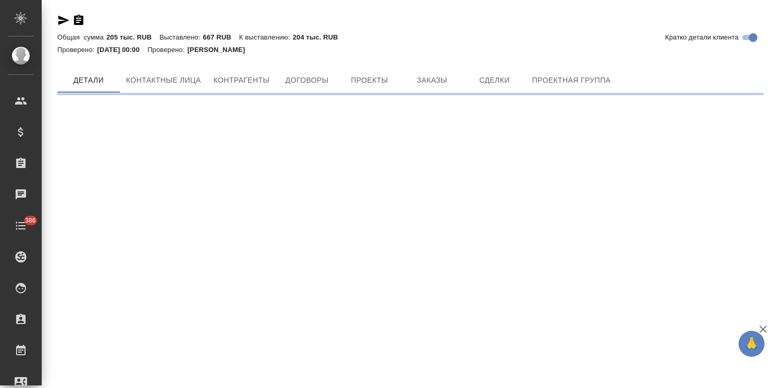
click at [426, 67] on div "Кратко детали клиента Общая сумма 205 тыс. RUB Выставлено: 667 RUB К выставлени…" at bounding box center [410, 50] width 717 height 101
click at [427, 82] on span "Заказы" at bounding box center [432, 80] width 50 height 13
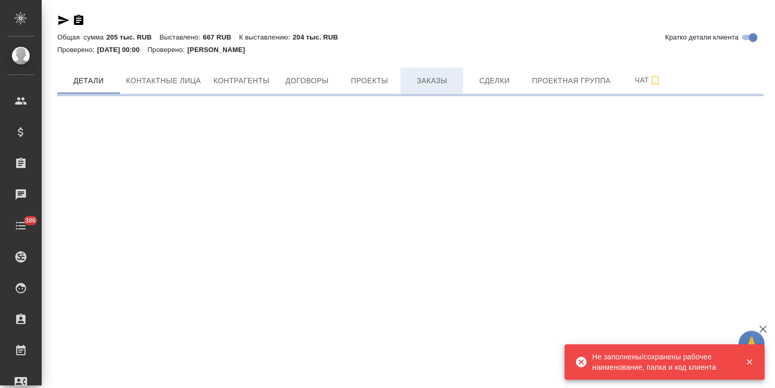
click at [435, 86] on span "Заказы" at bounding box center [432, 80] width 50 height 13
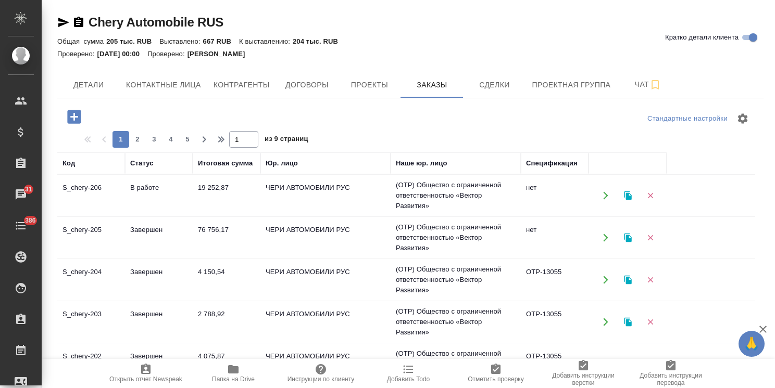
click at [482, 130] on div at bounding box center [410, 118] width 235 height 25
click at [70, 120] on icon "button" at bounding box center [74, 117] width 14 height 14
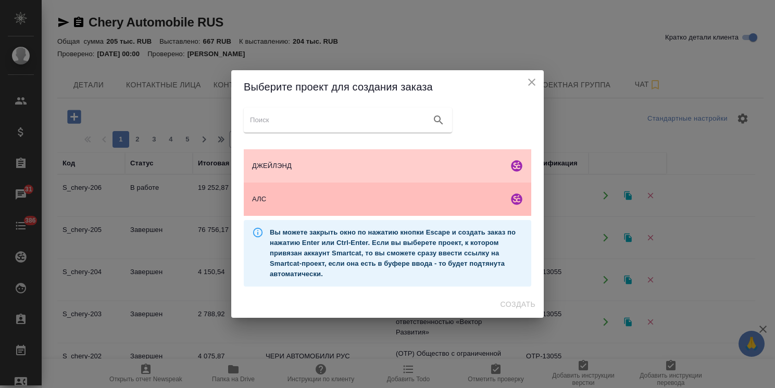
click at [350, 191] on div "АЛС" at bounding box center [387, 199] width 287 height 33
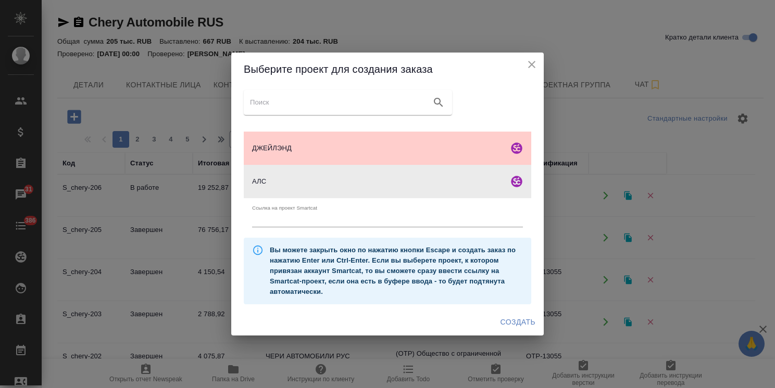
click at [508, 315] on button "Создать" at bounding box center [517, 322] width 43 height 19
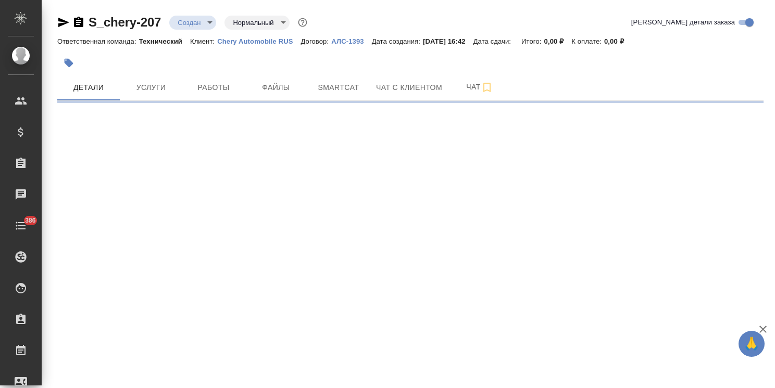
select select "RU"
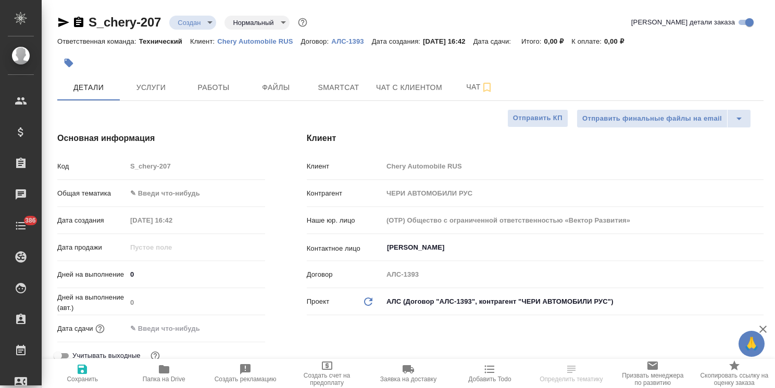
type textarea "x"
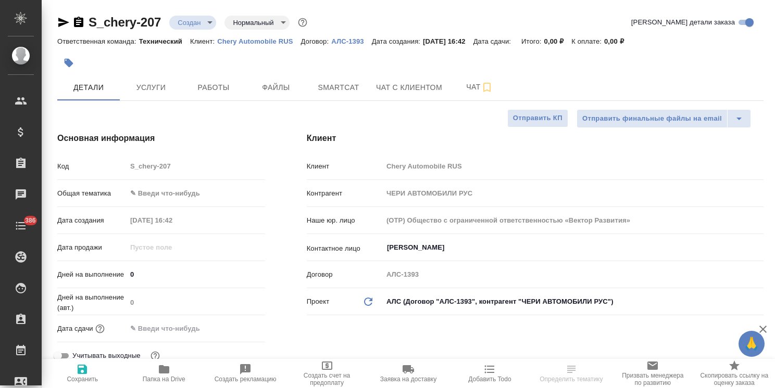
type textarea "x"
click at [410, 247] on input "Костин Дмитрий" at bounding box center [555, 248] width 339 height 12
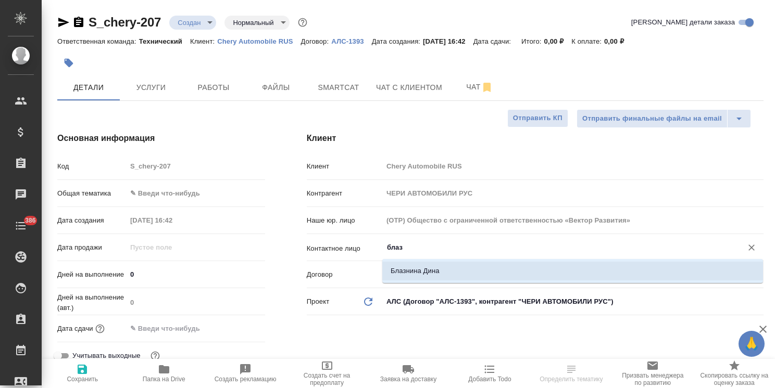
click at [420, 270] on li "Блазнина Дина" at bounding box center [572, 271] width 380 height 19
type input "Блазнина Дина"
type textarea "x"
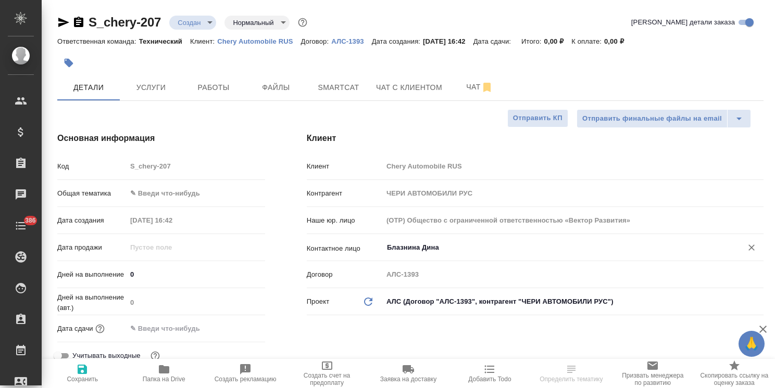
type input "Блазнина Дина"
click at [83, 372] on icon "button" at bounding box center [82, 369] width 12 height 12
type textarea "x"
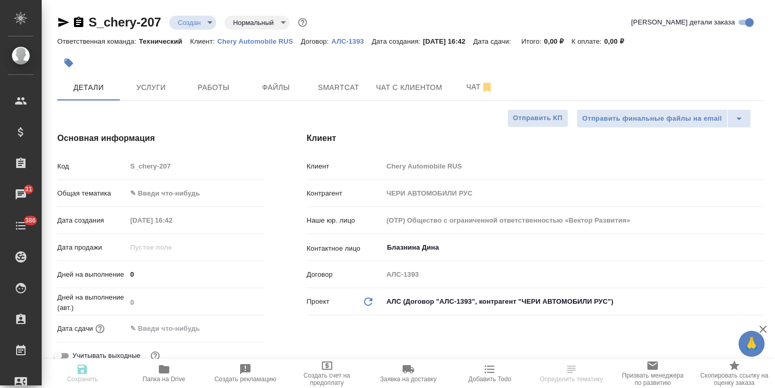
type textarea "x"
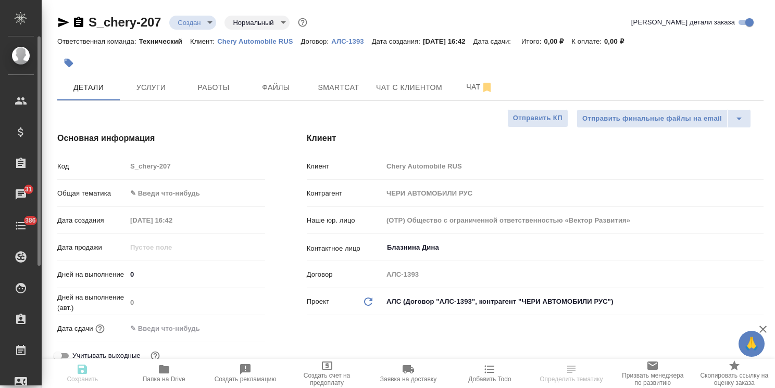
type textarea "x"
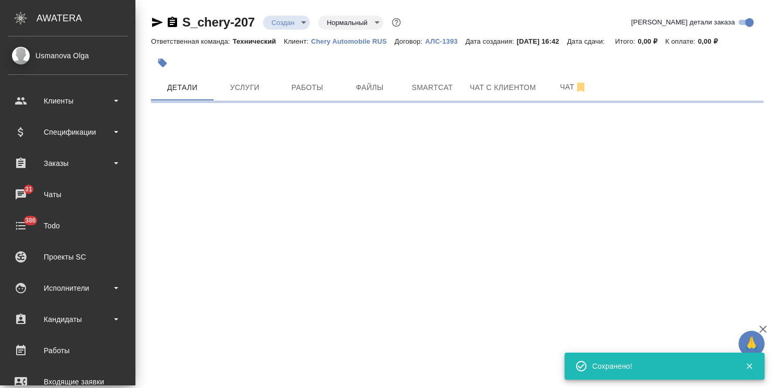
select select "RU"
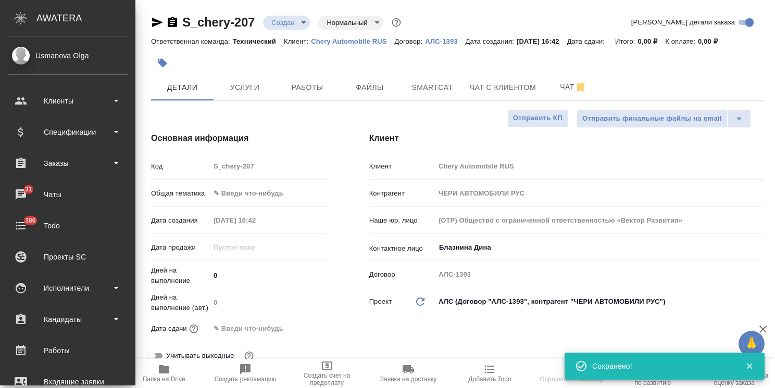
type textarea "x"
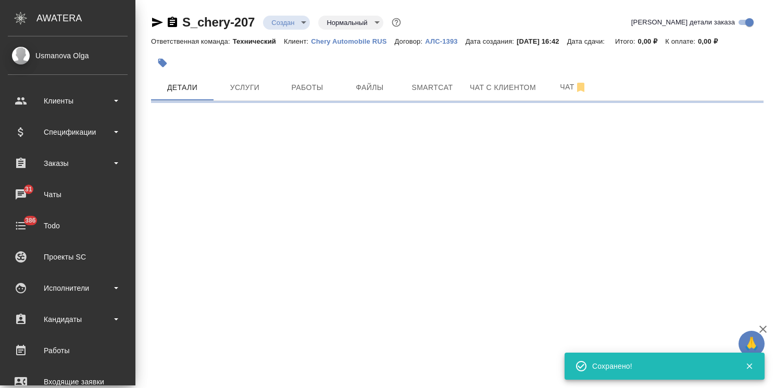
select select "RU"
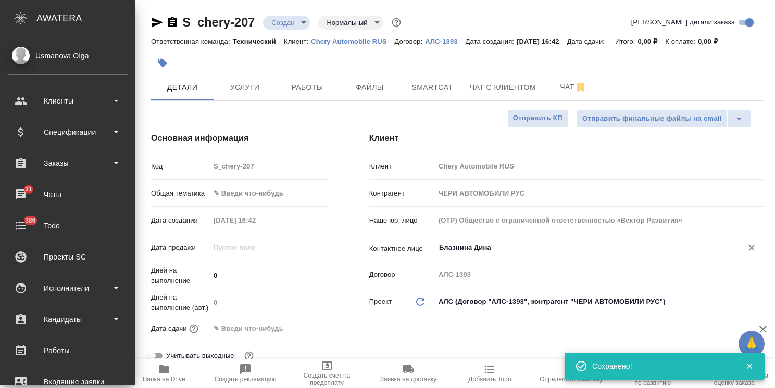
type textarea "x"
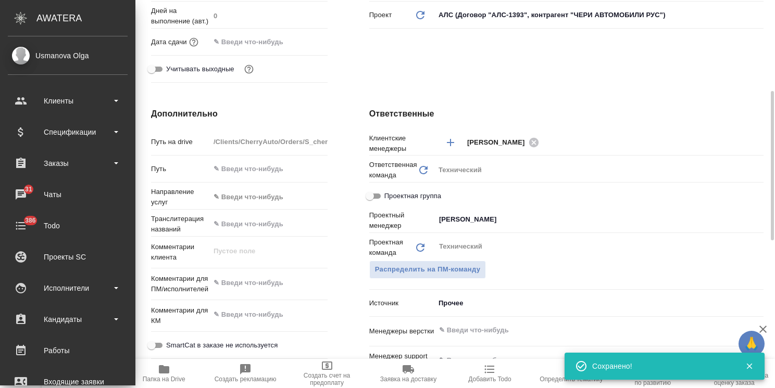
scroll to position [368, 0]
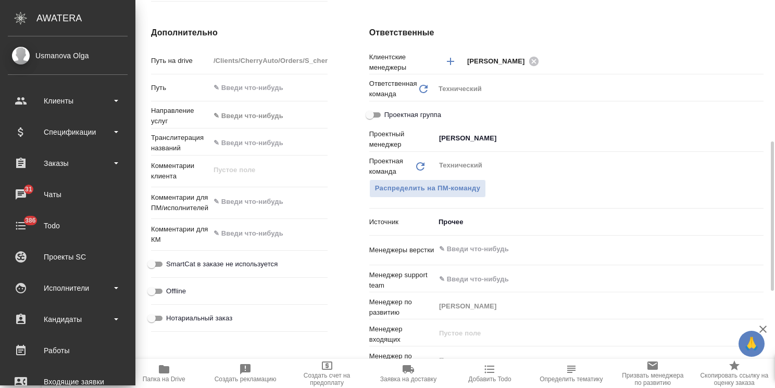
type textarea "x"
click at [282, 203] on textarea at bounding box center [269, 202] width 118 height 18
type textarea "x"
type textarea "п"
type textarea "x"
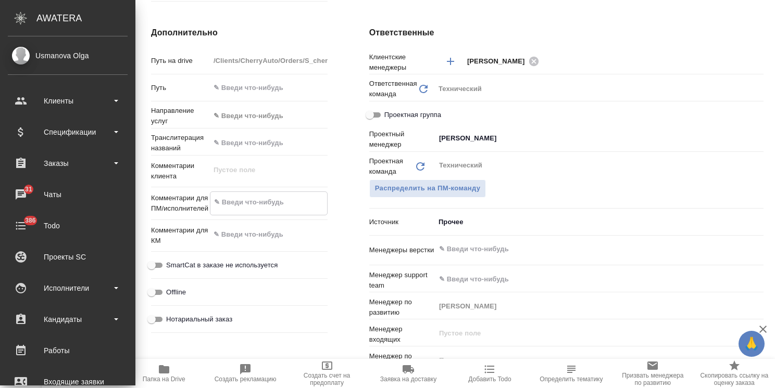
type textarea "x"
type textarea "пе"
type textarea "x"
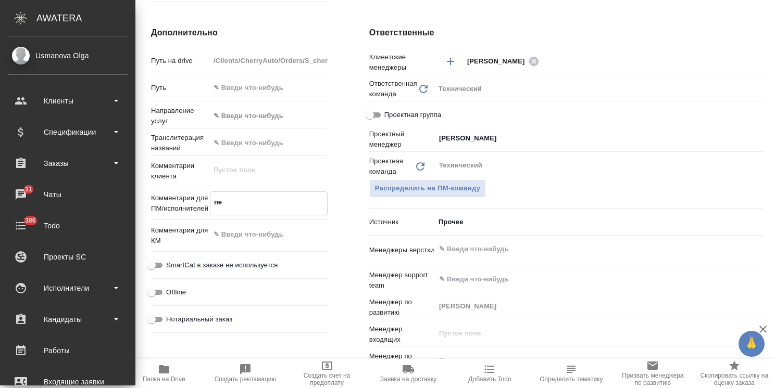
type textarea "x"
type textarea "пер"
type textarea "x"
type textarea "пере"
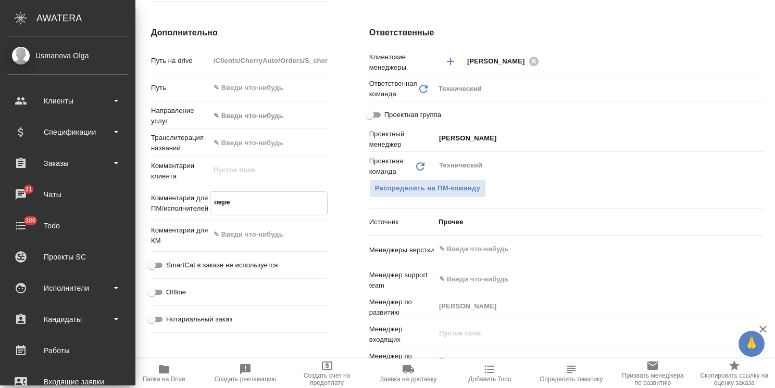
type textarea "x"
type textarea "перев"
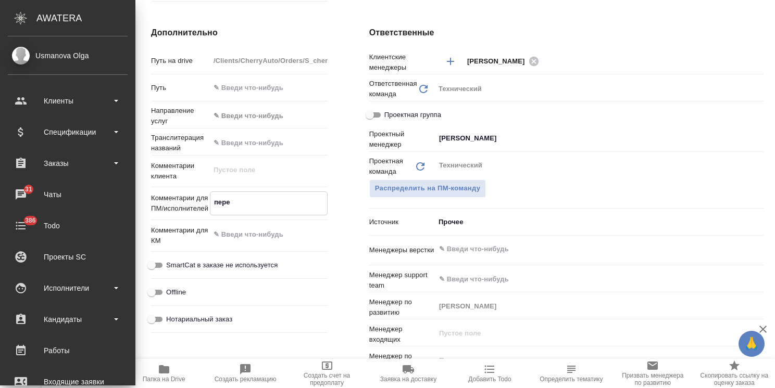
type textarea "x"
type textarea "перево"
type textarea "x"
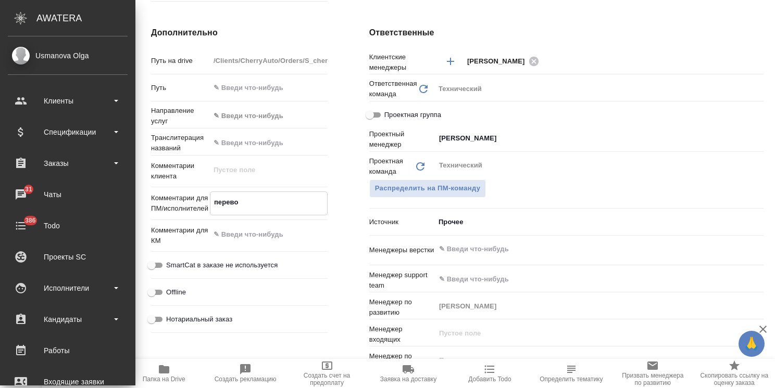
type textarea "x"
type textarea "перевод"
type textarea "x"
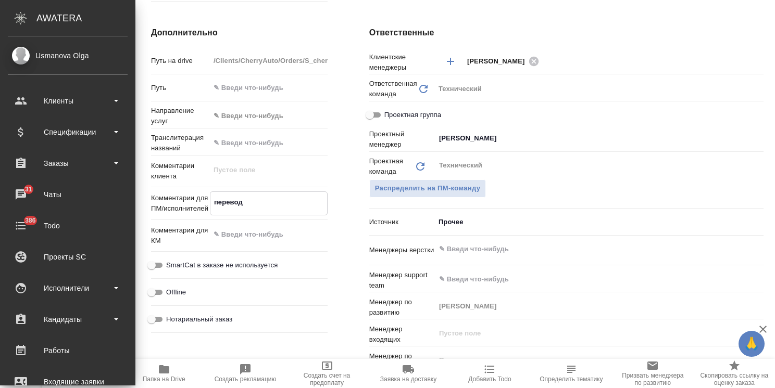
type textarea "x"
type textarea "перевод"
type textarea "x"
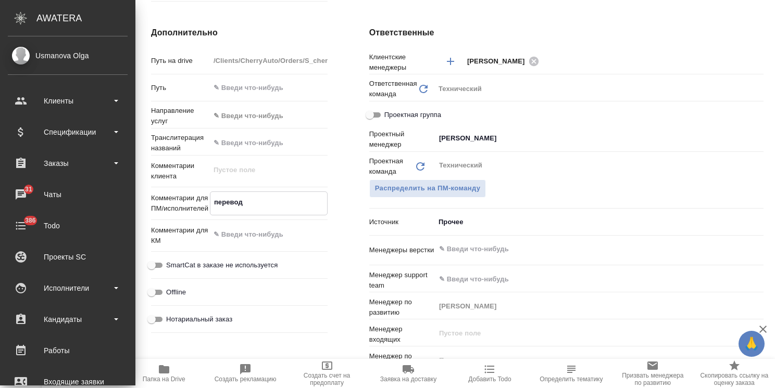
type textarea "перевод и"
type textarea "x"
type textarea "перевод и"
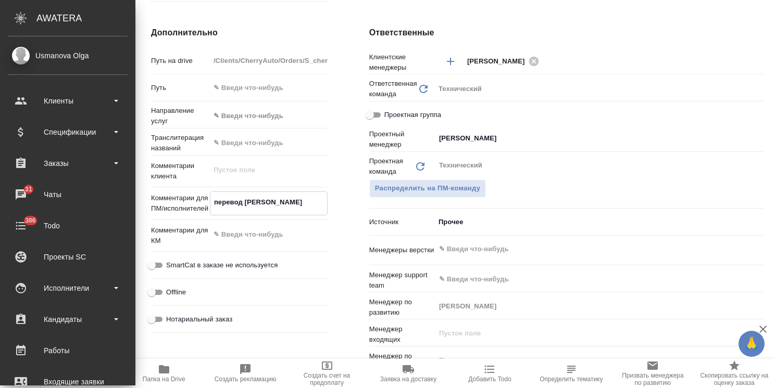
type textarea "x"
type textarea "перевод и з"
type textarea "x"
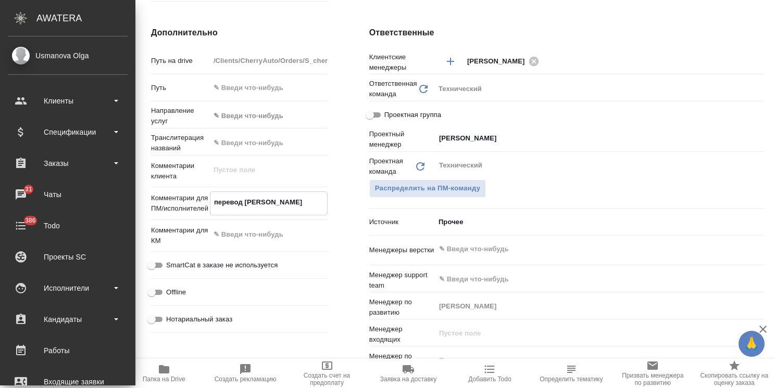
type textarea "x"
type textarea "перевод и за"
type textarea "x"
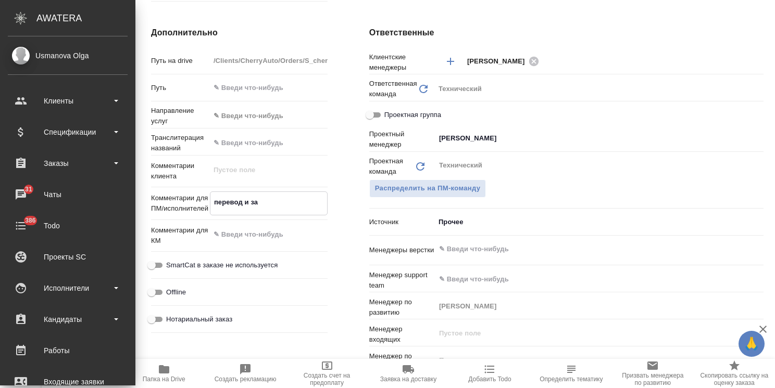
type textarea "x"
type textarea "перевод и зав"
type textarea "x"
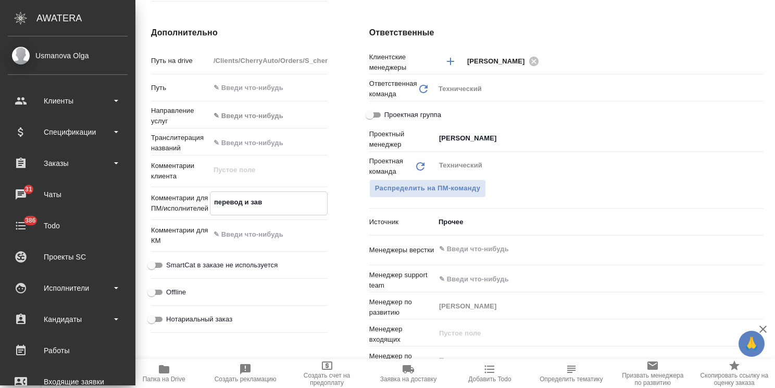
type textarea "перевод и зав."
type textarea "x"
type textarea "перевод и зав."
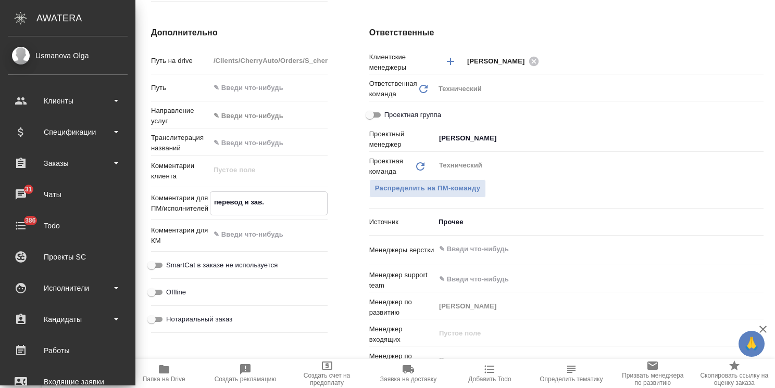
type textarea "x"
type textarea "перевод и зав. п"
type textarea "x"
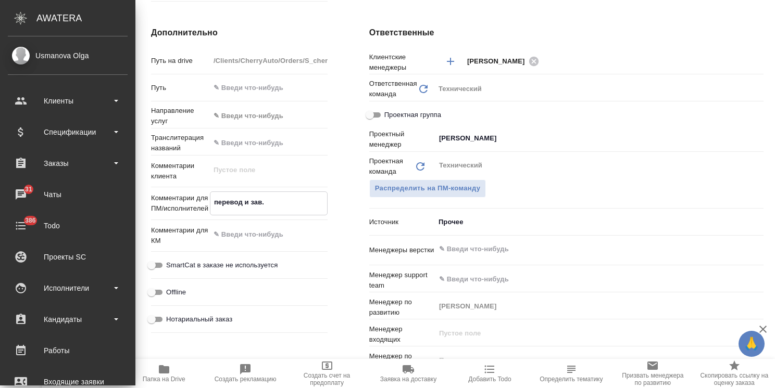
type textarea "x"
type textarea "перевод и зав. печ"
type textarea "x"
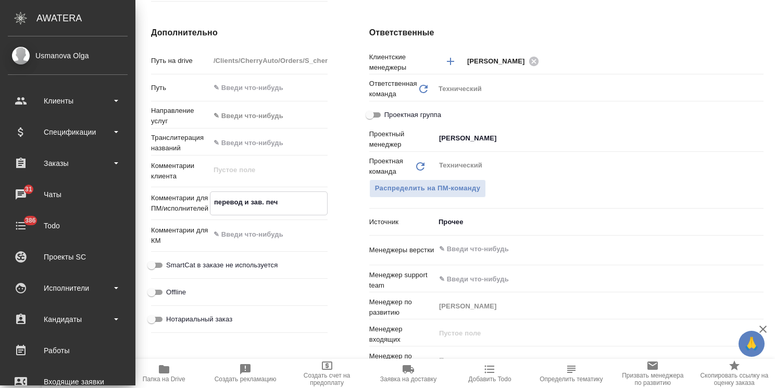
type textarea "x"
type textarea "перевод и зав. печа"
type textarea "x"
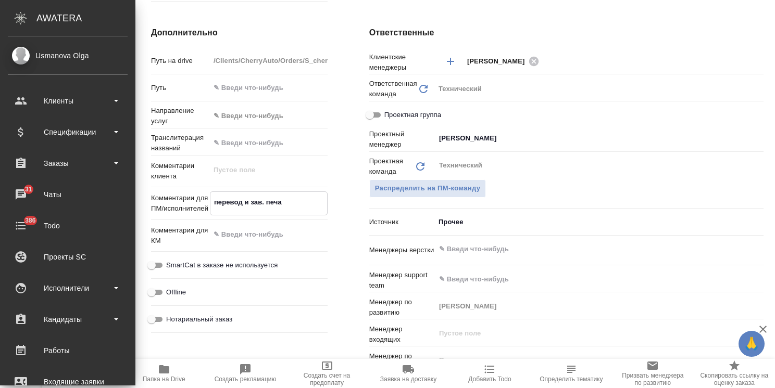
type textarea "перевод и зав. печат"
type textarea "x"
type textarea "перевод и зав. печать"
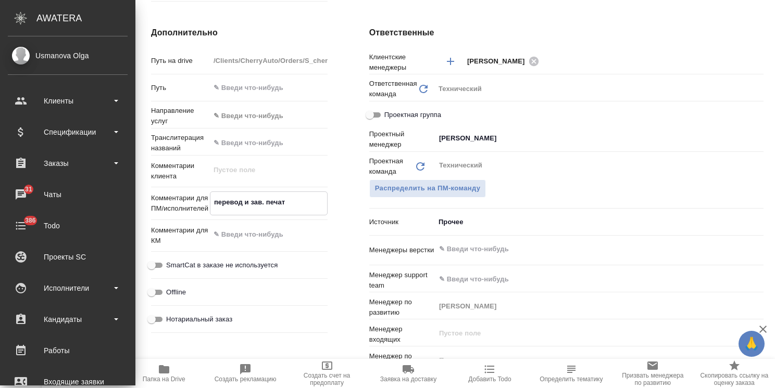
type textarea "x"
type textarea "перевод и зав. печатью"
type textarea "x"
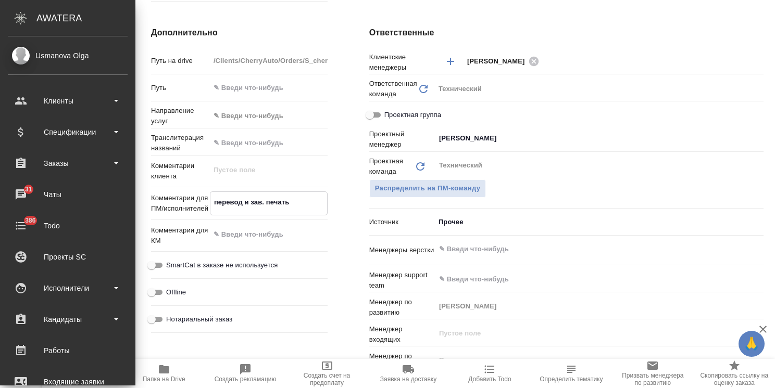
type textarea "x"
type textarea "перевод и зав. печатью"
type textarea "x"
click at [258, 235] on textarea at bounding box center [269, 235] width 118 height 18
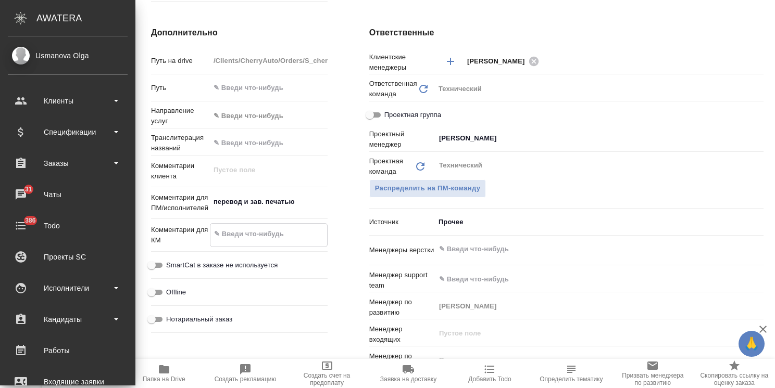
type textarea "x"
type textarea "1"
type textarea "x"
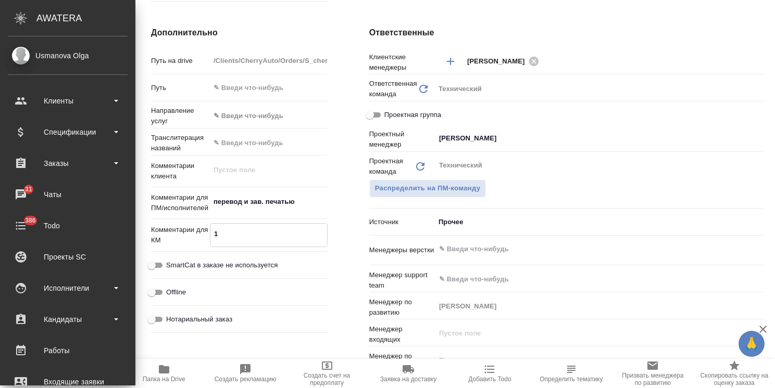
type textarea "x"
type textarea "1"
type textarea "x"
type textarea "1 Н"
type textarea "x"
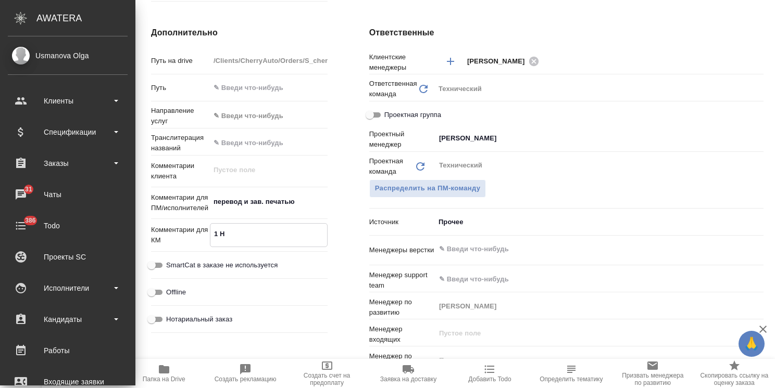
type textarea "x"
type textarea "1"
type textarea "x"
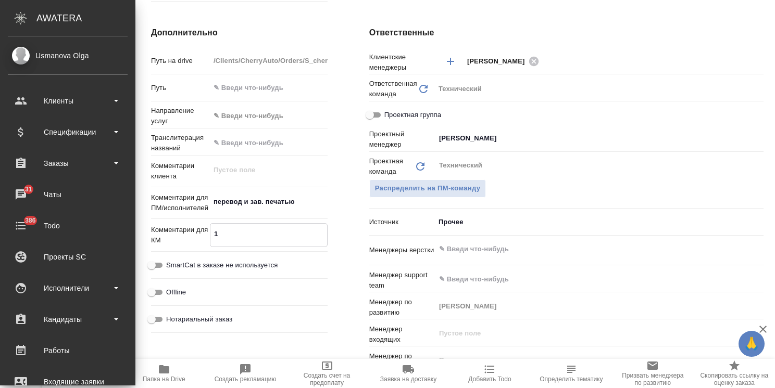
type textarea "x"
type textarea "1 З"
type textarea "x"
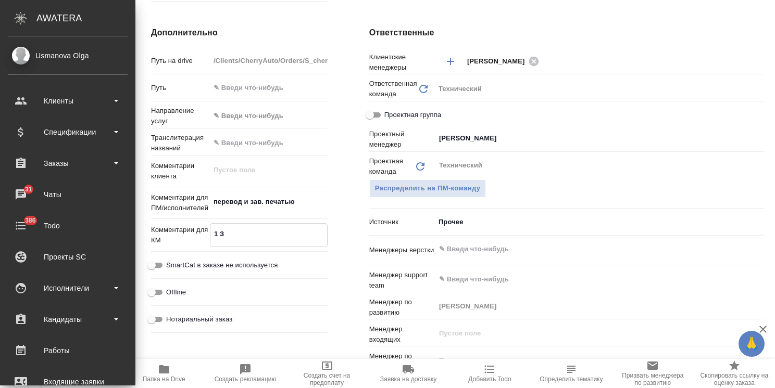
type textarea "x"
type textarea "1 ЗП"
type textarea "x"
type textarea "1 ЗПК"
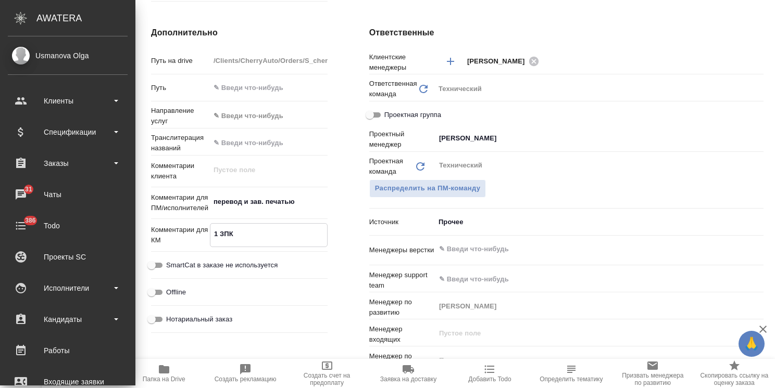
type textarea "x"
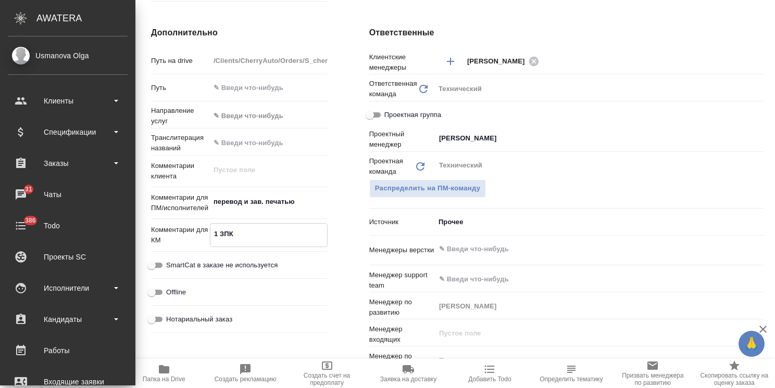
type textarea "1 ЗПК"
type textarea "x"
type textarea "1 ЗПК к"
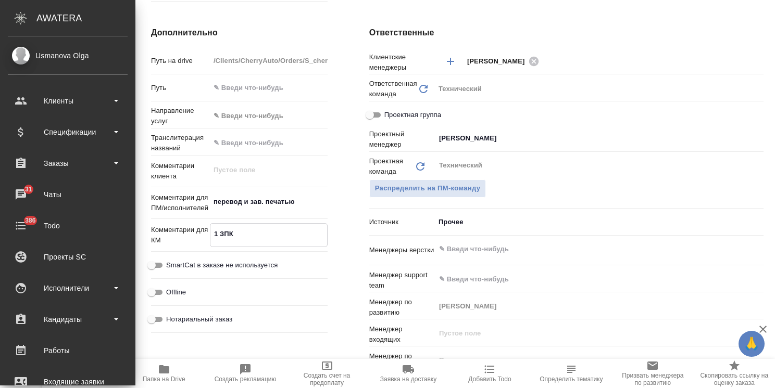
type textarea "x"
type textarea "1 ЗПК к"
type textarea "x"
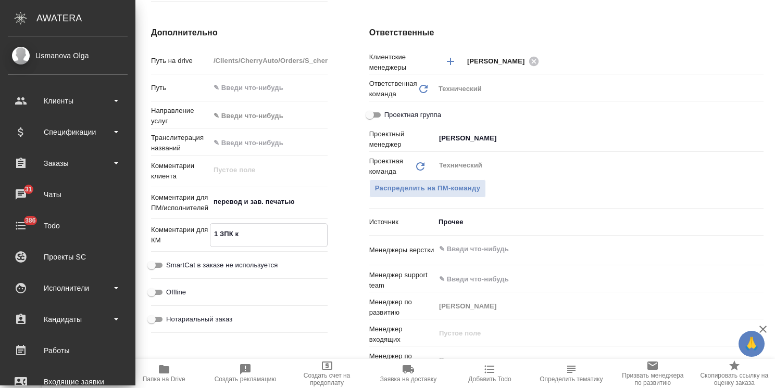
type textarea "x"
type textarea "1 ЗПК к с"
type textarea "x"
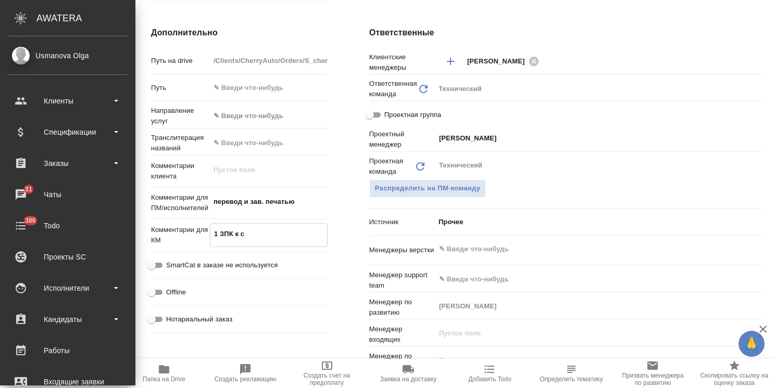
type textarea "x"
type textarea "1 ЗПК к ск"
type textarea "x"
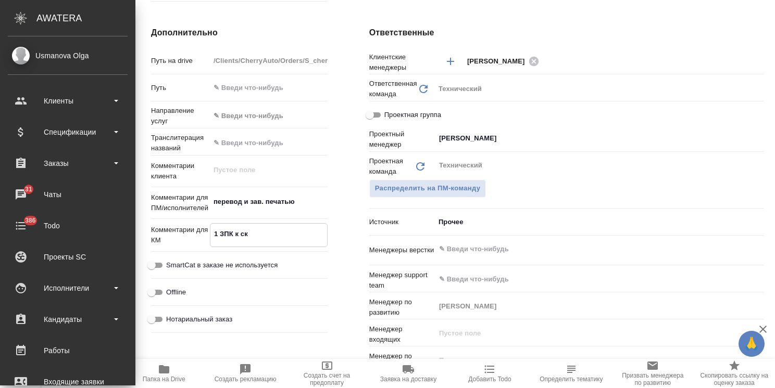
type textarea "1 ЗПК к ска"
type textarea "x"
type textarea "1 ЗПК к скан"
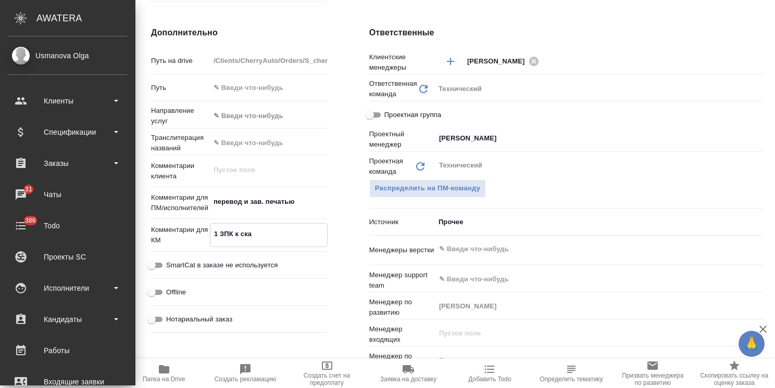
type textarea "x"
type textarea "1 ЗПК к скану"
type textarea "x"
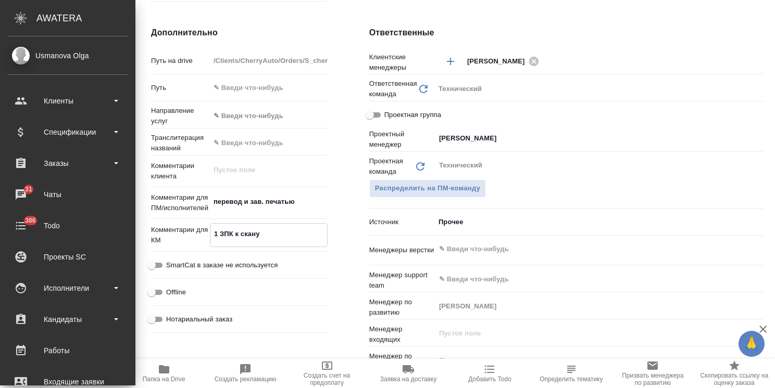
type textarea "1 ЗПК к скану"
type textarea "x"
click at [762, 327] on icon "button" at bounding box center [762, 329] width 12 height 12
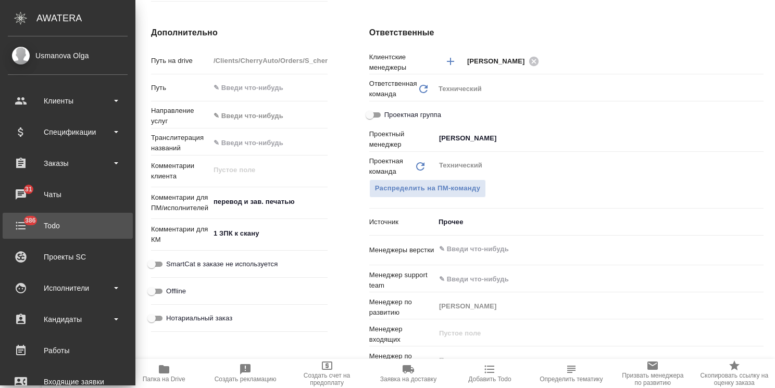
type textarea "x"
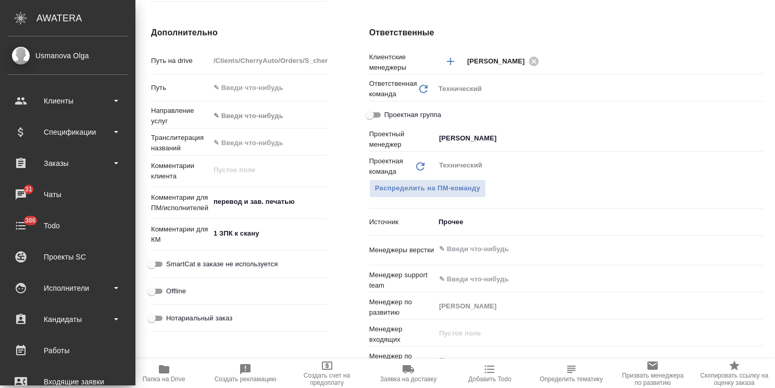
type textarea "x"
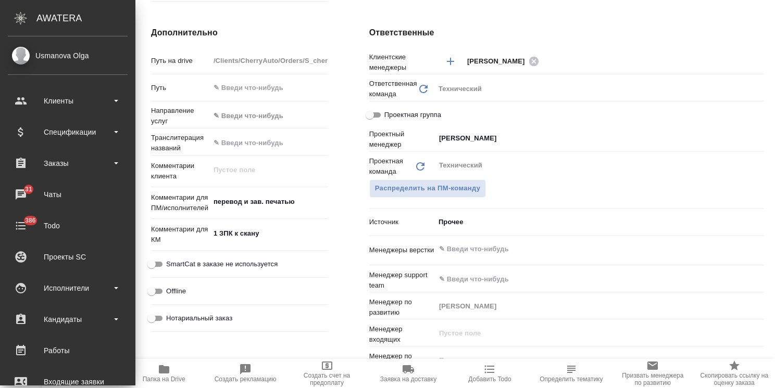
type textarea "x"
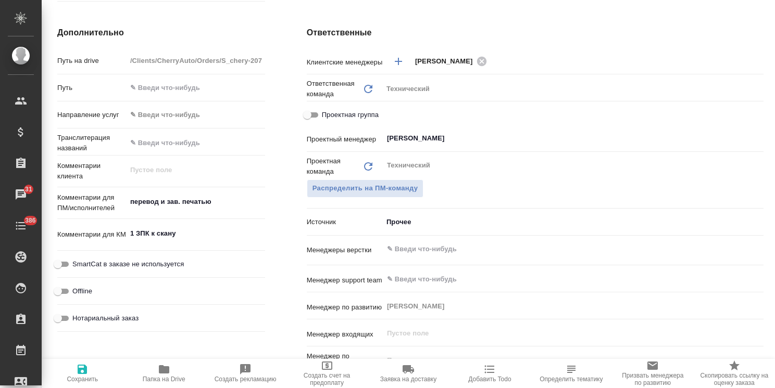
click at [94, 378] on span "Сохранить" at bounding box center [82, 379] width 31 height 7
type textarea "x"
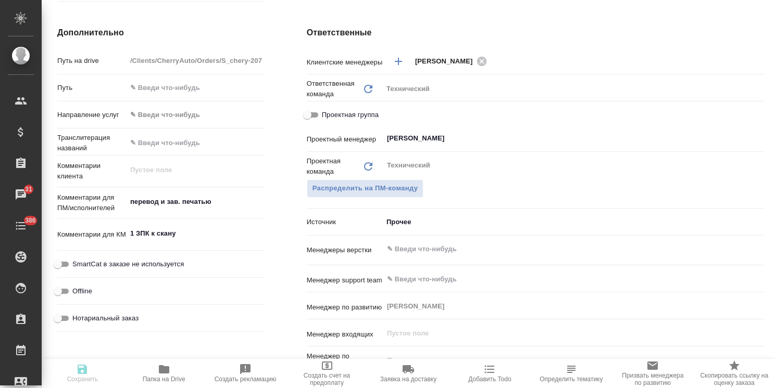
type textarea "x"
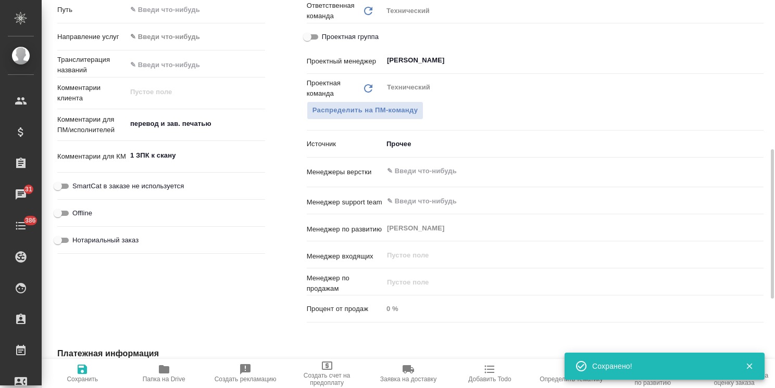
scroll to position [430, 0]
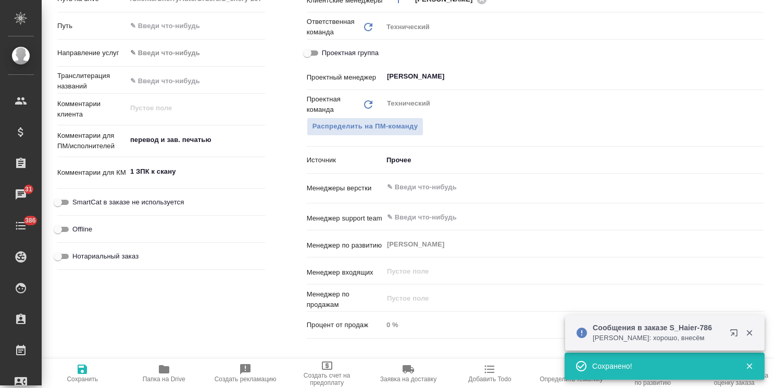
click at [218, 138] on textarea "перевод и зав. печатью" at bounding box center [195, 140] width 138 height 18
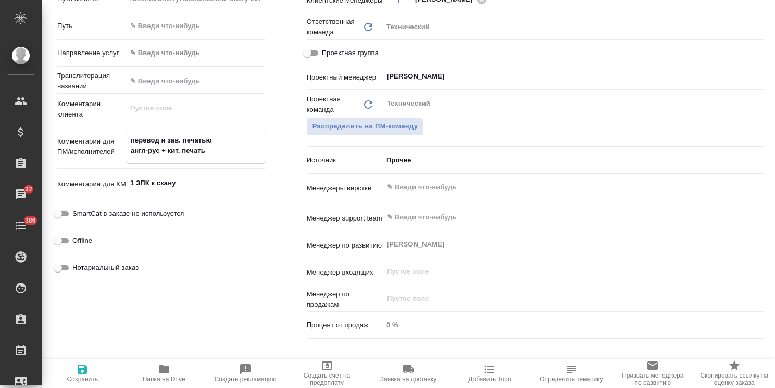
click at [73, 378] on span "Сохранить" at bounding box center [82, 379] width 31 height 7
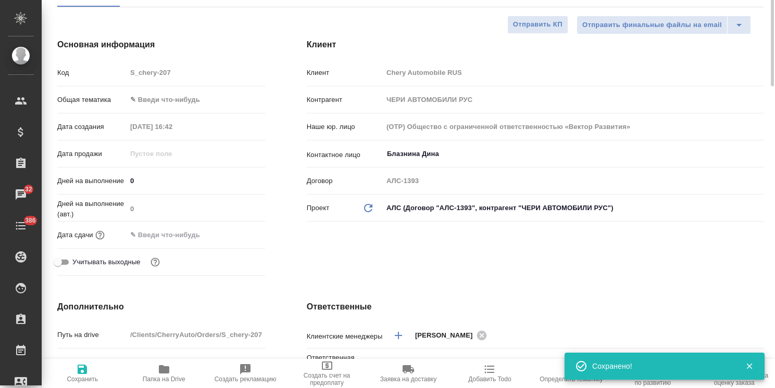
scroll to position [0, 0]
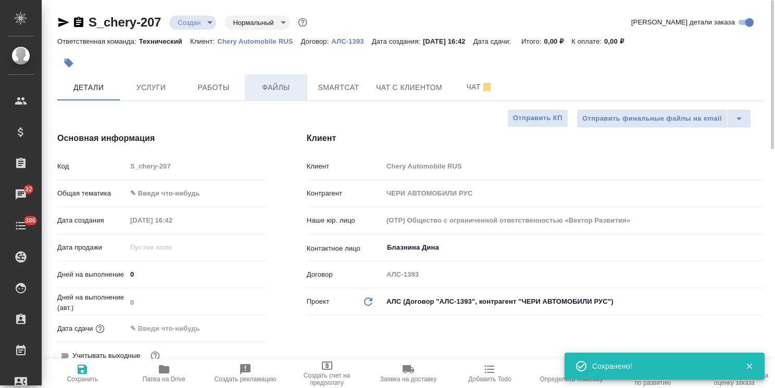
click at [281, 90] on span "Файлы" at bounding box center [276, 87] width 50 height 13
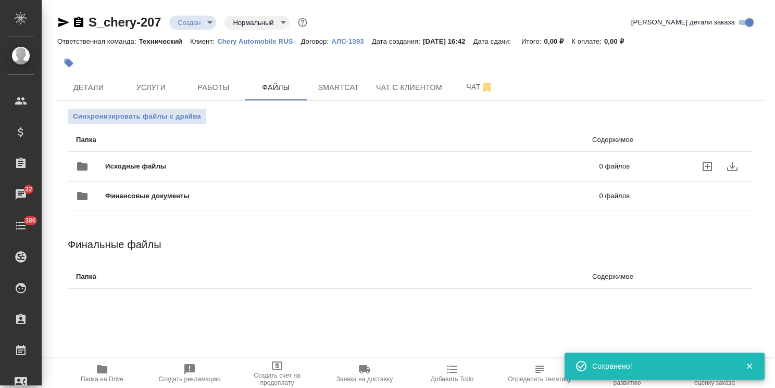
click at [136, 161] on span "Исходные файлы" at bounding box center [243, 166] width 277 height 10
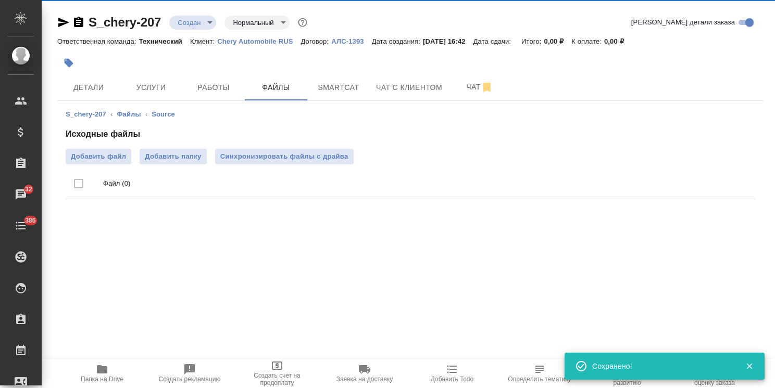
click at [84, 157] on span "Добавить файл" at bounding box center [98, 156] width 55 height 10
click at [0, 0] on input "Добавить файл" at bounding box center [0, 0] width 0 height 0
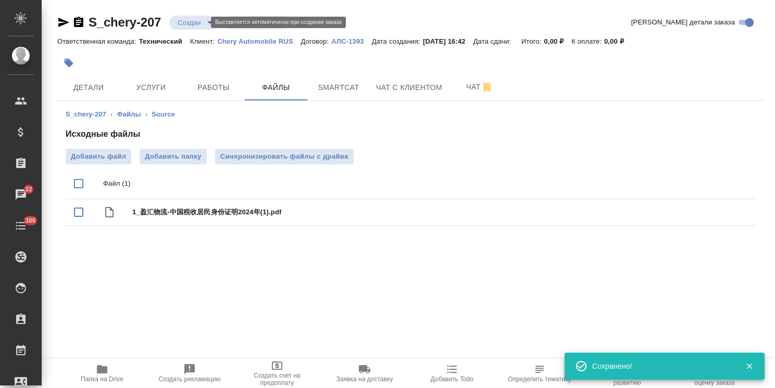
click at [187, 20] on body ".cls-1 fill:#fff; AWATERA Usmanova Olga Клиенты Спецификации Заказы 32 Чаты 386…" at bounding box center [387, 194] width 775 height 388
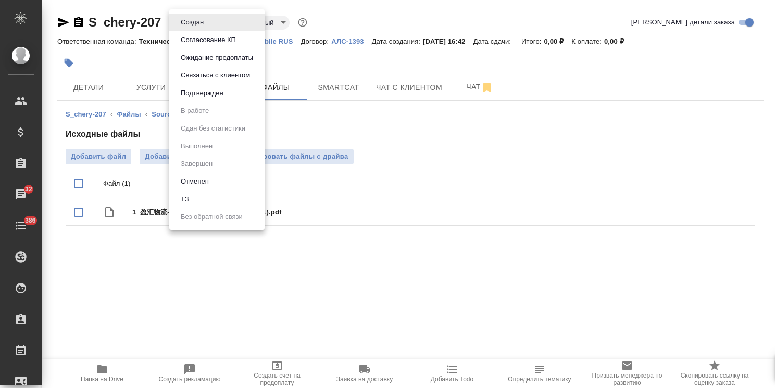
click at [207, 204] on li "ТЗ" at bounding box center [216, 200] width 95 height 18
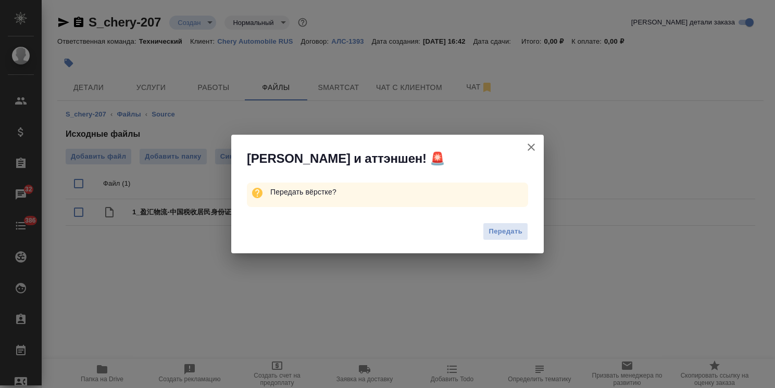
click at [502, 235] on span "Передать" at bounding box center [505, 232] width 34 height 12
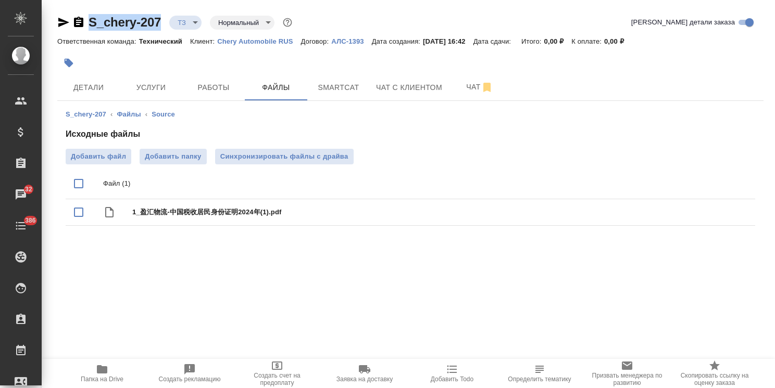
drag, startPoint x: 164, startPoint y: 9, endPoint x: 81, endPoint y: 10, distance: 83.8
click at [81, 10] on div "S_chery-207 ТЗ tz Нормальный normal Кратко детали заказа Ответственная команда:…" at bounding box center [410, 128] width 717 height 257
copy link "S_chery-207"
click at [135, 86] on span "Услуги" at bounding box center [151, 87] width 50 height 13
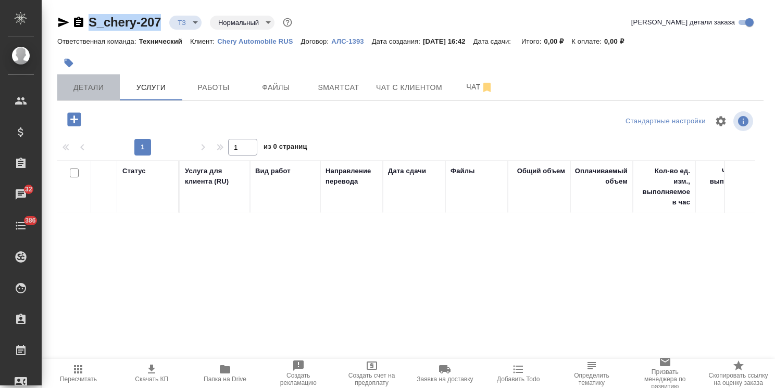
click at [87, 86] on span "Детали" at bounding box center [89, 87] width 50 height 13
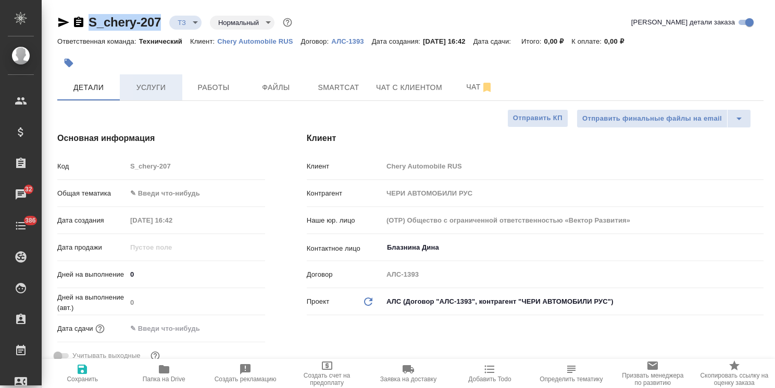
click at [135, 86] on span "Услуги" at bounding box center [151, 87] width 50 height 13
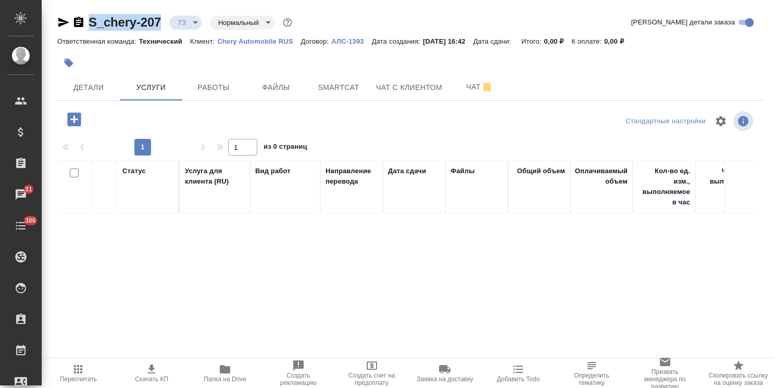
click at [76, 116] on icon "button" at bounding box center [74, 119] width 14 height 14
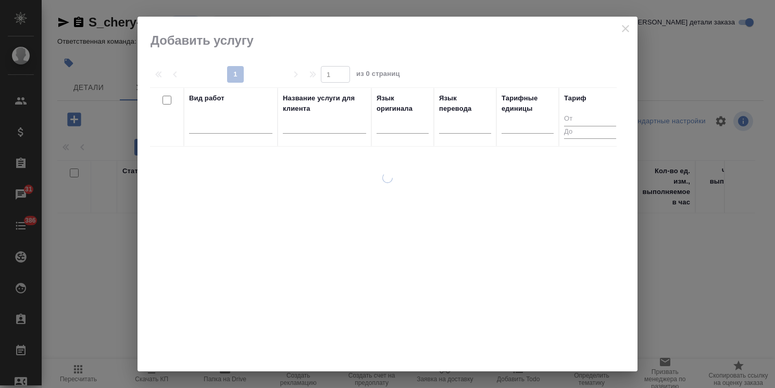
click at [314, 128] on input "text" at bounding box center [324, 127] width 83 height 13
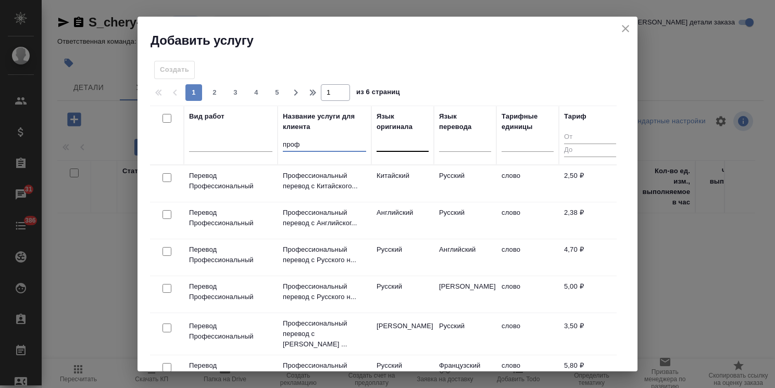
click at [387, 144] on div at bounding box center [402, 141] width 52 height 15
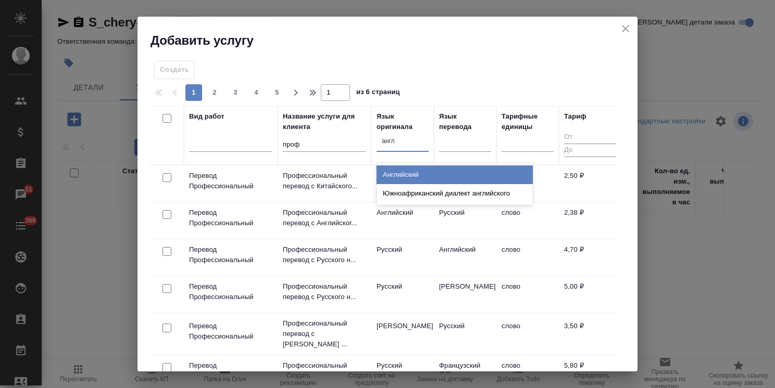
click at [418, 172] on div "Английский" at bounding box center [454, 175] width 156 height 19
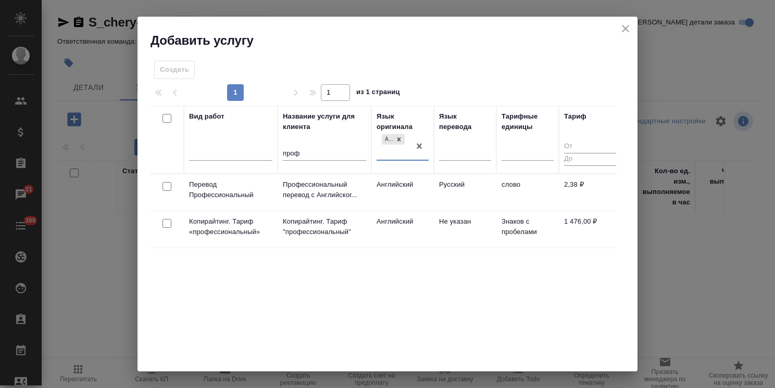
click at [172, 188] on div at bounding box center [166, 187] width 23 height 15
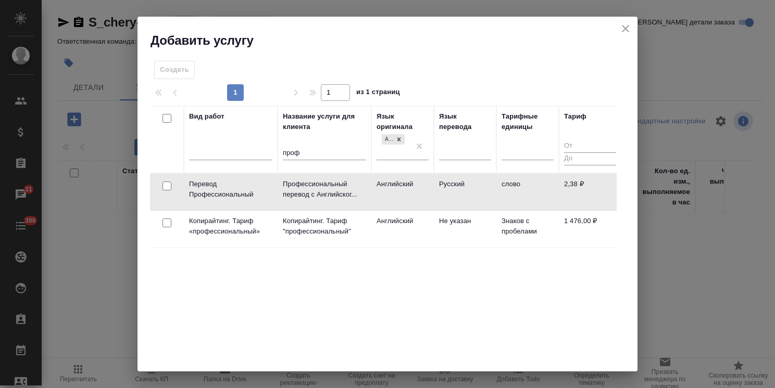
click at [170, 186] on input "checkbox" at bounding box center [166, 186] width 9 height 9
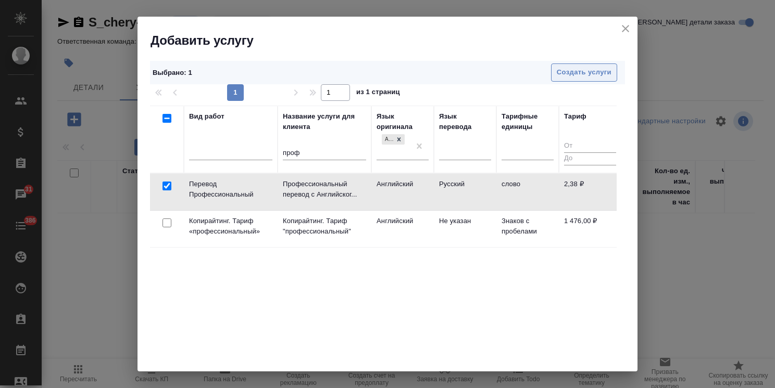
click at [573, 65] on button "Создать услуги" at bounding box center [584, 73] width 66 height 18
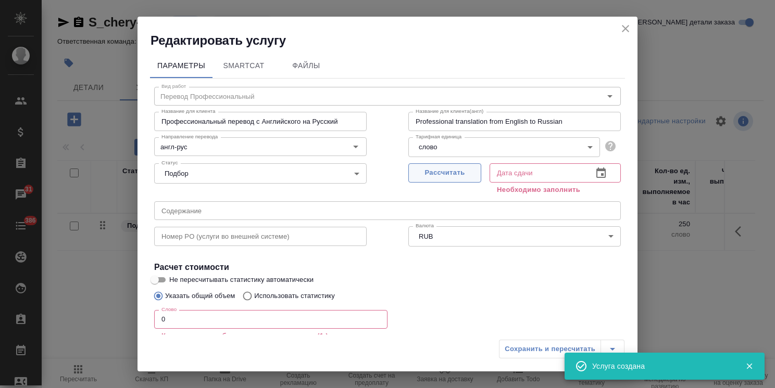
click at [441, 172] on span "Рассчитать" at bounding box center [444, 173] width 61 height 12
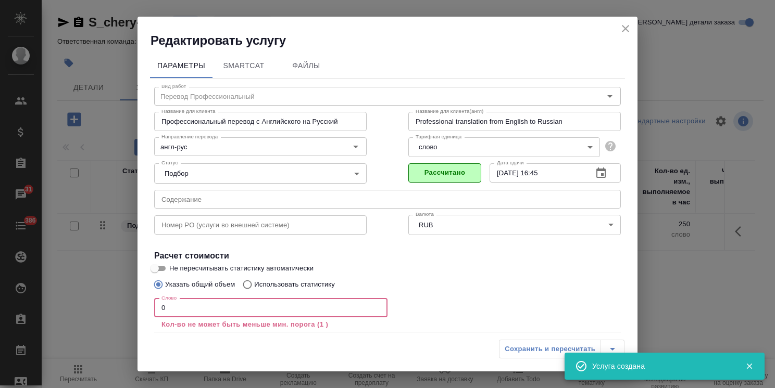
drag, startPoint x: 181, startPoint y: 314, endPoint x: 104, endPoint y: 303, distance: 77.3
click at [104, 303] on div "Редактировать услугу Параметры SmartCat Файлы Вид работ Перевод Профессиональны…" at bounding box center [387, 194] width 775 height 388
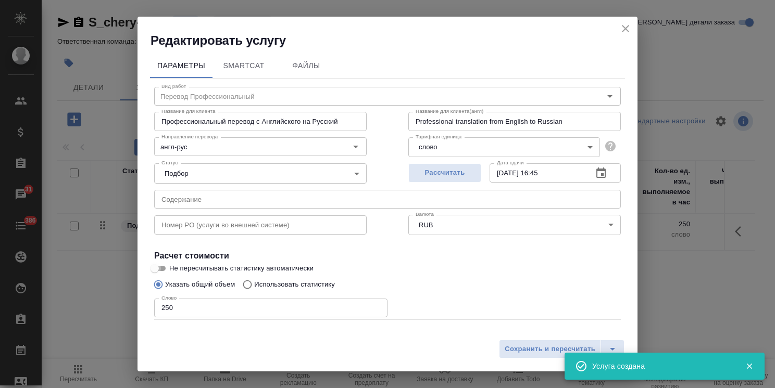
click at [164, 264] on input "Не пересчитывать статистику автоматически" at bounding box center [154, 268] width 37 height 12
click at [540, 351] on span "Сохранить и пересчитать" at bounding box center [549, 350] width 91 height 12
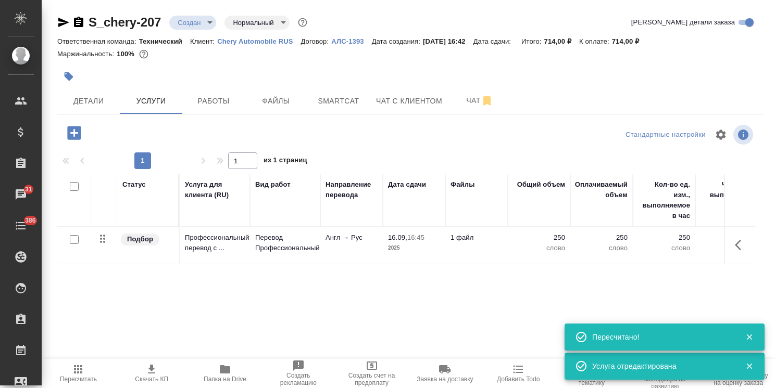
click at [71, 136] on icon "button" at bounding box center [74, 133] width 14 height 14
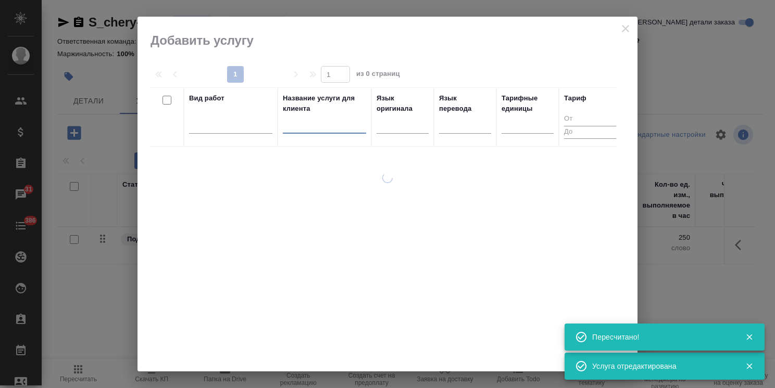
click at [289, 125] on input "text" at bounding box center [324, 127] width 83 height 13
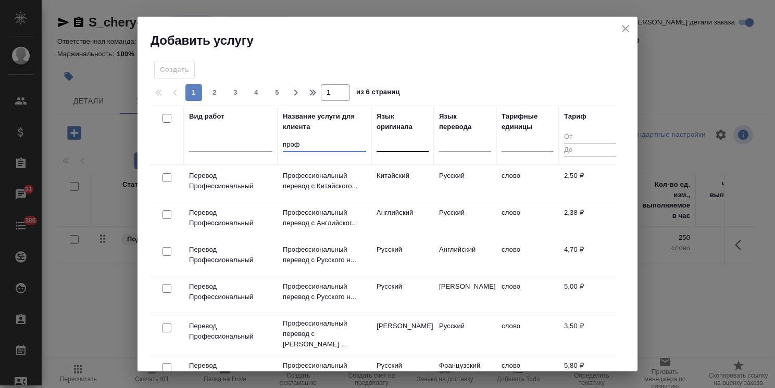
click at [390, 147] on div at bounding box center [402, 141] width 52 height 15
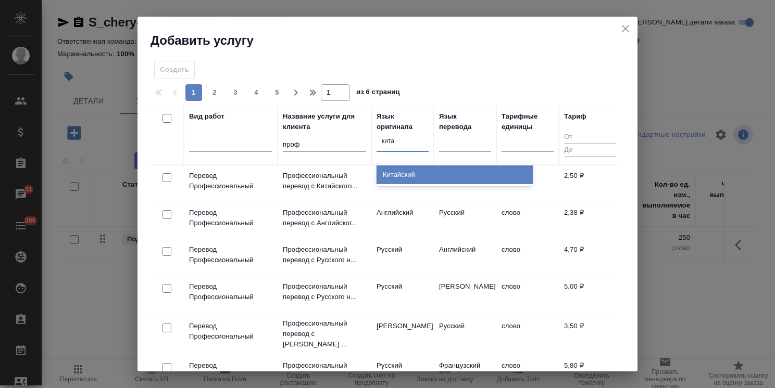
click at [392, 172] on div "Китайский" at bounding box center [454, 175] width 156 height 19
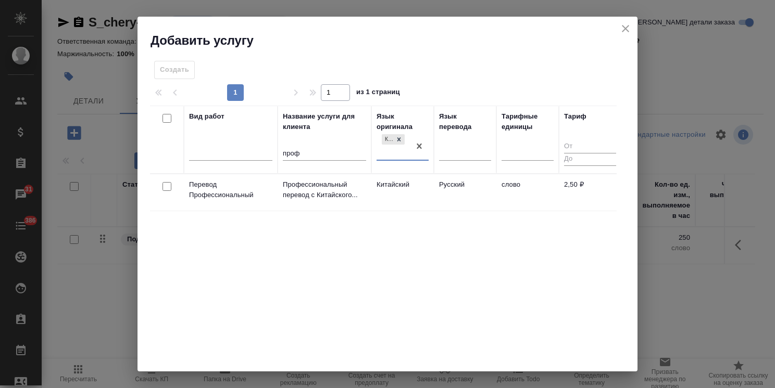
click at [166, 189] on input "checkbox" at bounding box center [166, 186] width 9 height 9
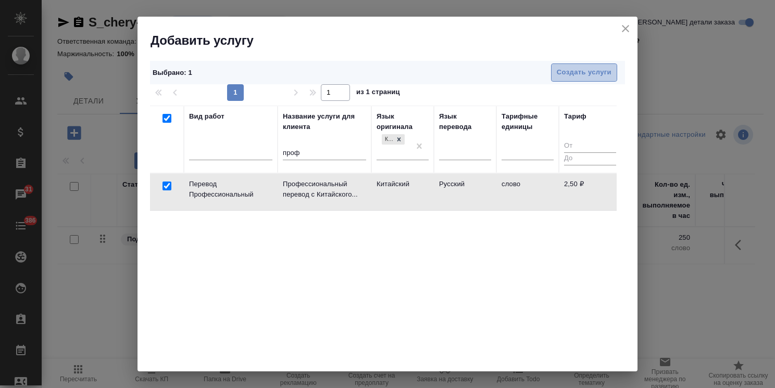
click at [566, 64] on button "Создать услуги" at bounding box center [584, 73] width 66 height 18
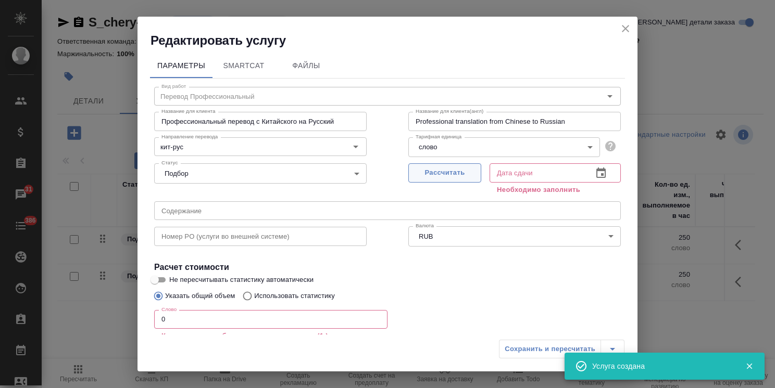
click at [439, 172] on span "Рассчитать" at bounding box center [444, 173] width 61 height 12
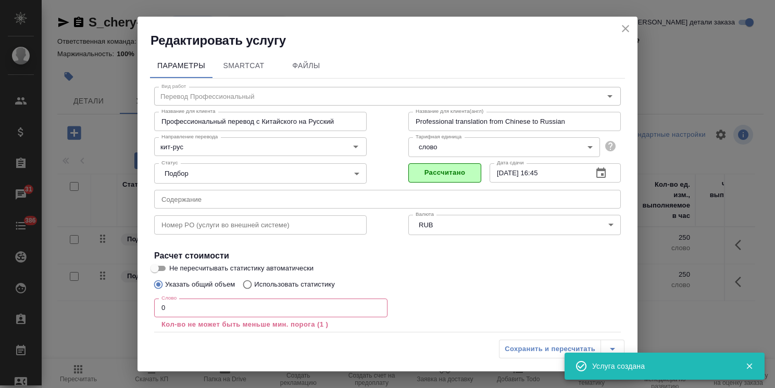
drag, startPoint x: 171, startPoint y: 303, endPoint x: 112, endPoint y: 300, distance: 58.9
click at [116, 300] on div "Редактировать услугу Параметры SmartCat Файлы Вид работ Перевод Профессиональны…" at bounding box center [387, 194] width 775 height 388
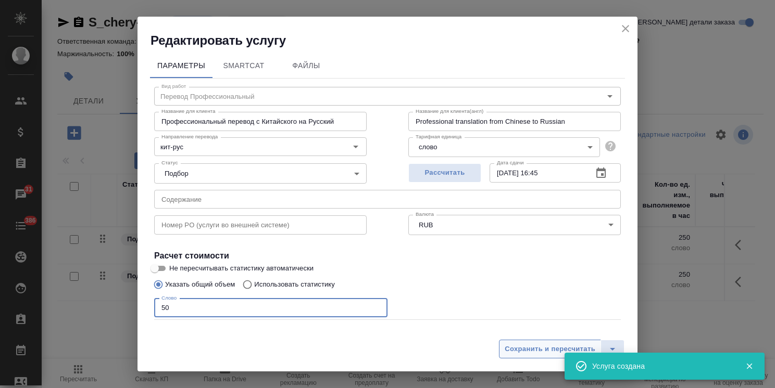
click at [539, 354] on span "Сохранить и пересчитать" at bounding box center [549, 350] width 91 height 12
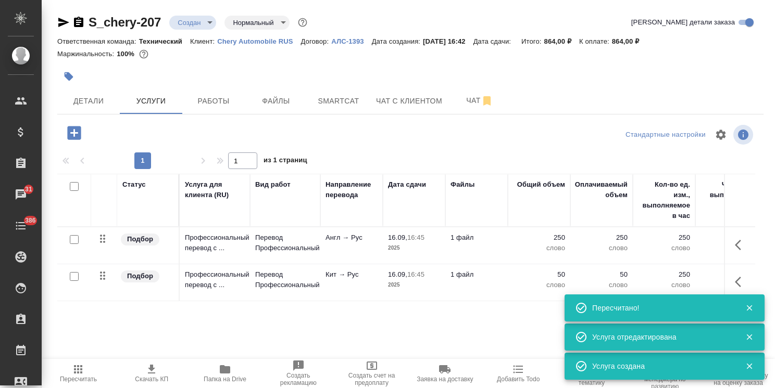
click at [334, 248] on td "Англ → Рус" at bounding box center [351, 245] width 62 height 36
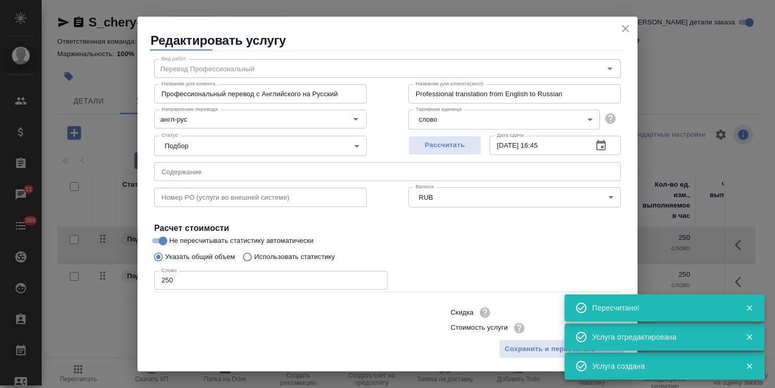
scroll to position [50, 0]
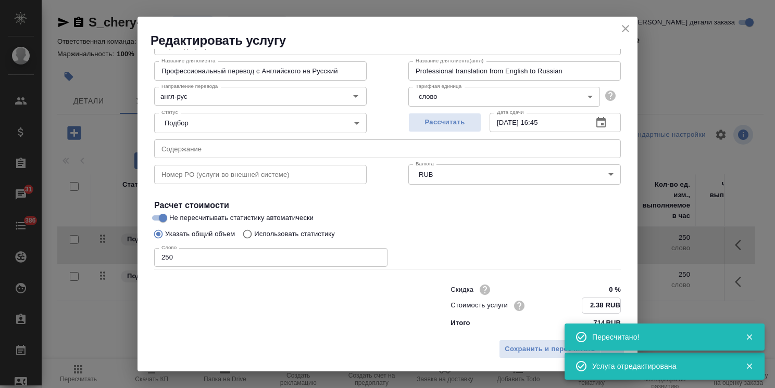
drag, startPoint x: 588, startPoint y: 306, endPoint x: 579, endPoint y: 307, distance: 9.0
click at [582, 307] on input "2.38 RUB" at bounding box center [601, 305] width 38 height 15
drag, startPoint x: 585, startPoint y: 305, endPoint x: 575, endPoint y: 309, distance: 11.0
click at [582, 309] on input "2.38 RUB" at bounding box center [601, 305] width 38 height 15
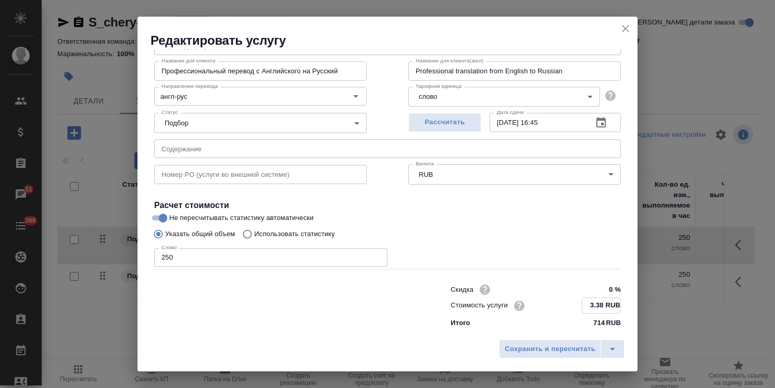
drag, startPoint x: 595, startPoint y: 301, endPoint x: 589, endPoint y: 307, distance: 8.5
click at [589, 307] on input "3.38 RUB" at bounding box center [601, 305] width 38 height 15
click at [570, 350] on span "Сохранить и пересчитать" at bounding box center [549, 350] width 91 height 12
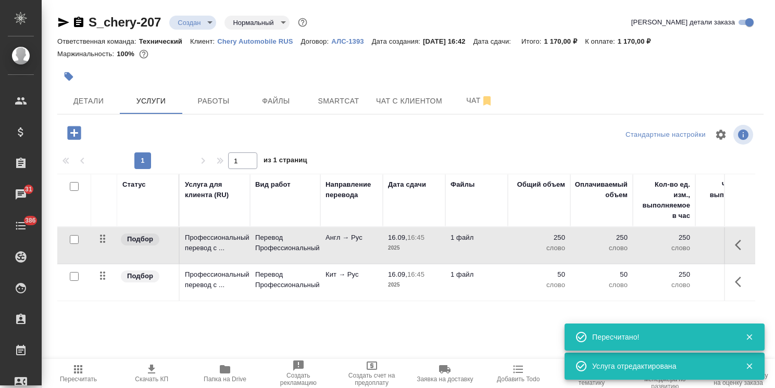
click at [345, 273] on p "Кит → Рус" at bounding box center [351, 275] width 52 height 10
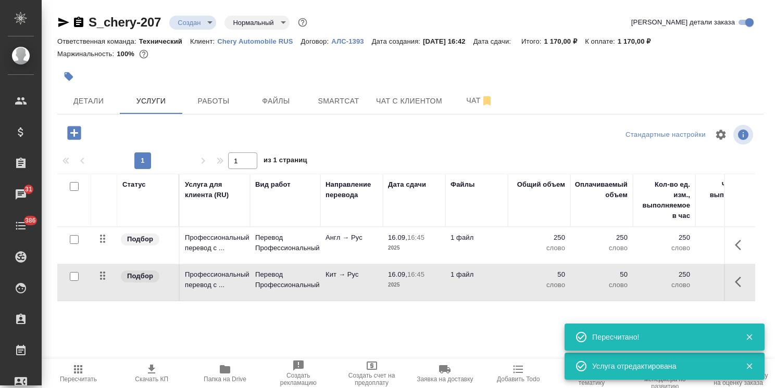
click at [345, 273] on p "Кит → Рус" at bounding box center [351, 275] width 52 height 10
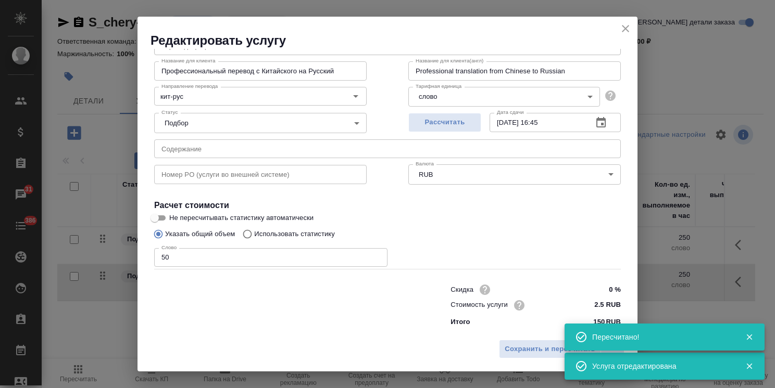
click at [591, 306] on input "2.5 RUB" at bounding box center [600, 305] width 39 height 15
drag, startPoint x: 588, startPoint y: 306, endPoint x: 578, endPoint y: 305, distance: 10.4
click at [582, 305] on input "2.5 RUB" at bounding box center [601, 305] width 38 height 15
click at [537, 344] on span "Сохранить и пересчитать" at bounding box center [549, 350] width 91 height 12
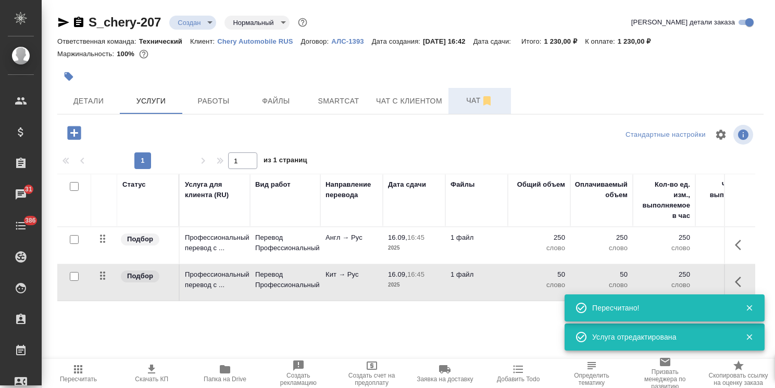
click at [463, 104] on span "Чат" at bounding box center [479, 100] width 50 height 13
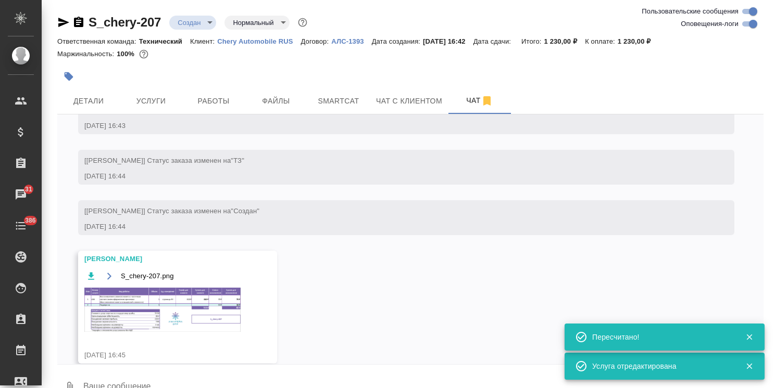
scroll to position [289, 0]
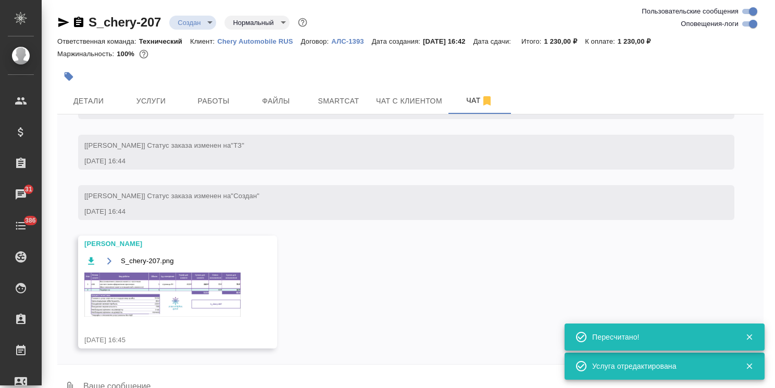
click at [152, 286] on img at bounding box center [162, 295] width 156 height 44
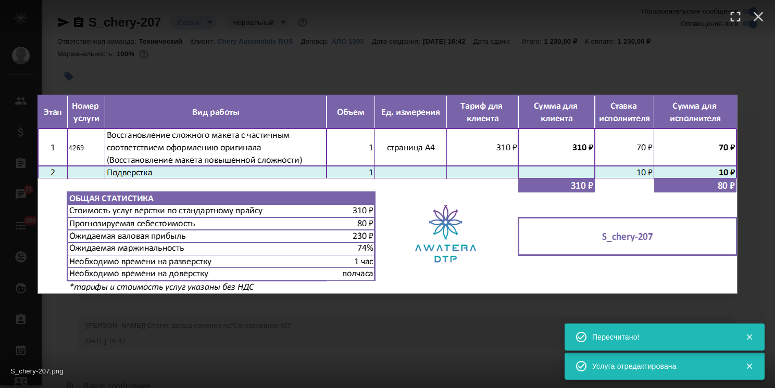
scroll to position [441, 0]
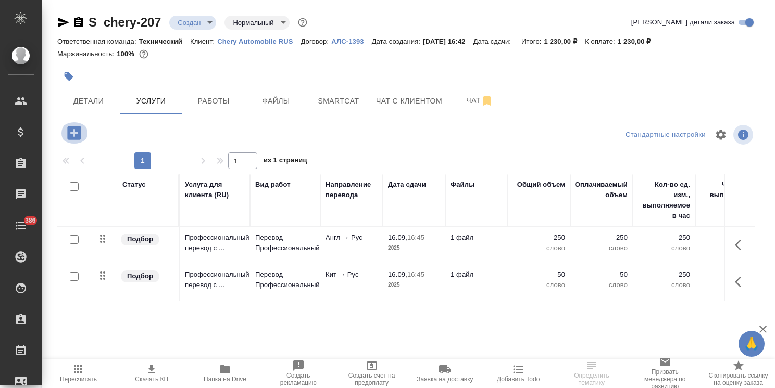
click at [77, 129] on icon "button" at bounding box center [74, 133] width 14 height 14
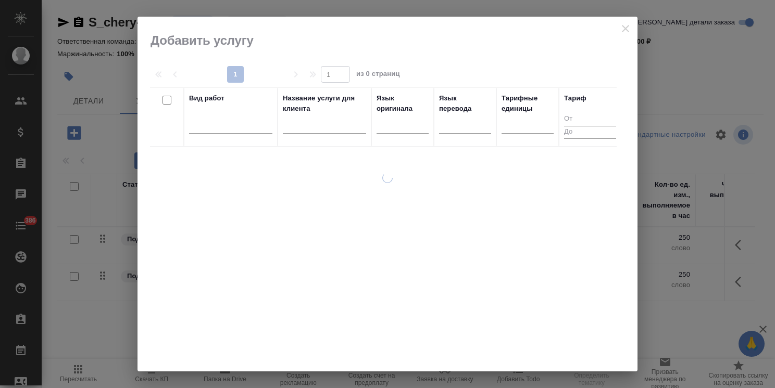
click at [306, 132] on input "text" at bounding box center [324, 127] width 83 height 13
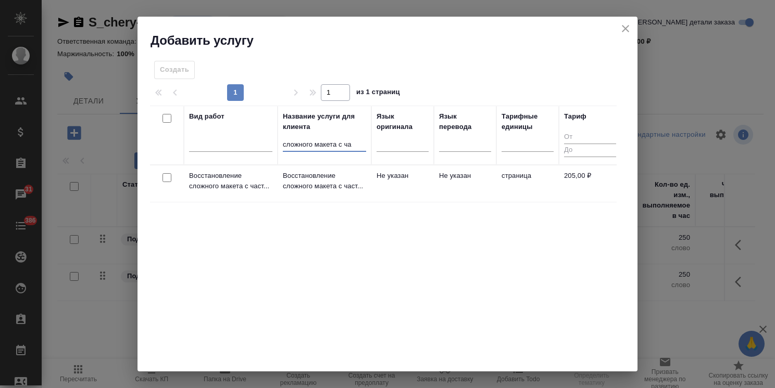
type input "сложного макета с ча"
click at [166, 175] on input "checkbox" at bounding box center [166, 177] width 9 height 9
checkbox input "true"
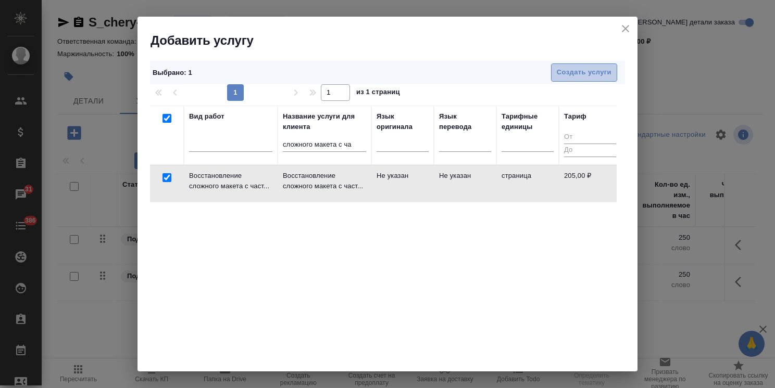
click at [574, 79] on button "Создать услуги" at bounding box center [584, 73] width 66 height 18
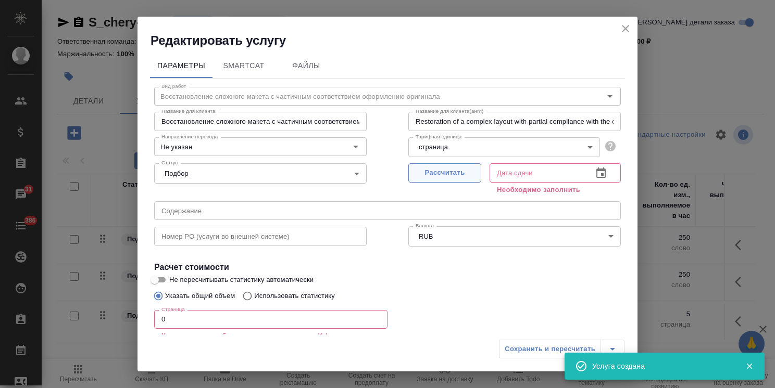
click at [420, 173] on span "Рассчитать" at bounding box center [444, 173] width 61 height 12
type input "16.09.2025 16:45"
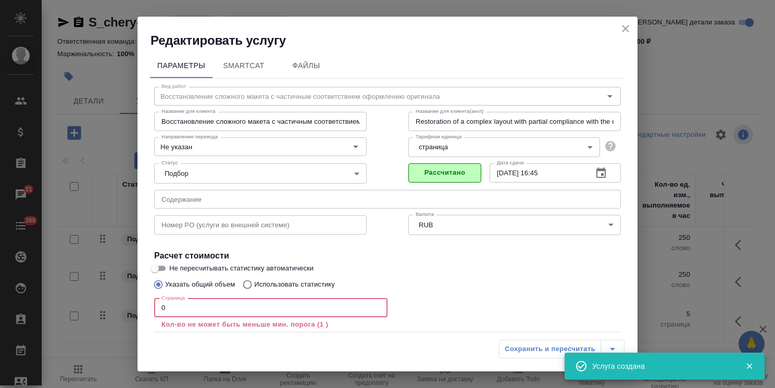
drag, startPoint x: 194, startPoint y: 303, endPoint x: 67, endPoint y: 303, distance: 127.0
click at [69, 303] on div "Редактировать услугу Параметры SmartCat Файлы Вид работ Восстановление сложного…" at bounding box center [387, 194] width 775 height 388
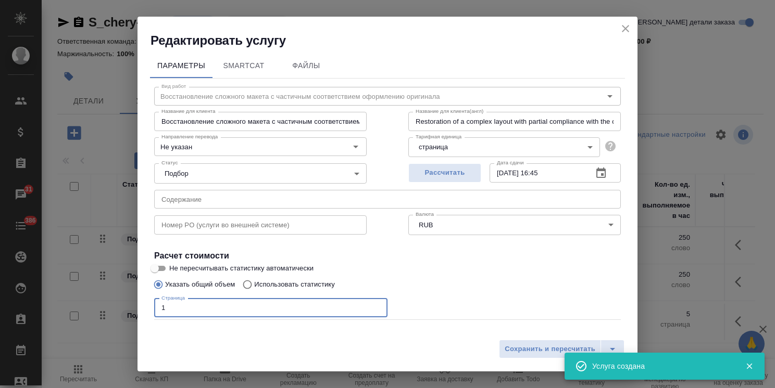
type input "1"
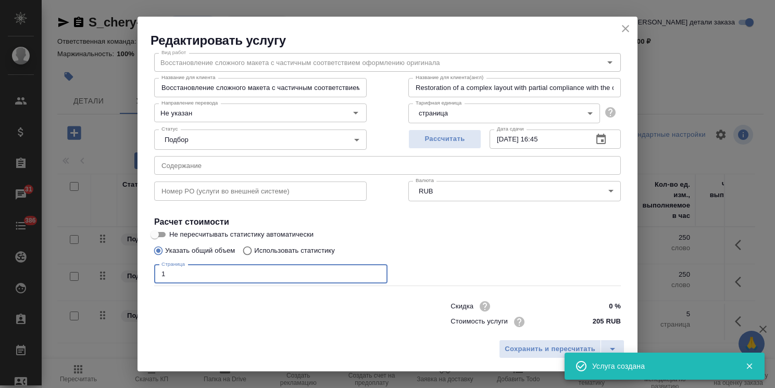
scroll to position [50, 0]
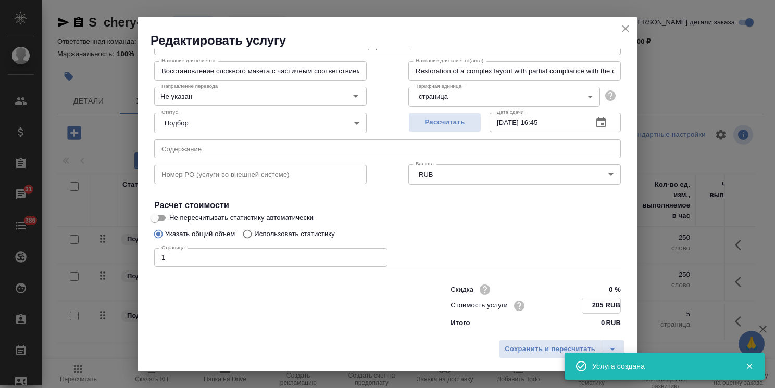
drag, startPoint x: 595, startPoint y: 308, endPoint x: 587, endPoint y: 307, distance: 8.3
click at [587, 307] on input "205 RUB" at bounding box center [601, 305] width 38 height 15
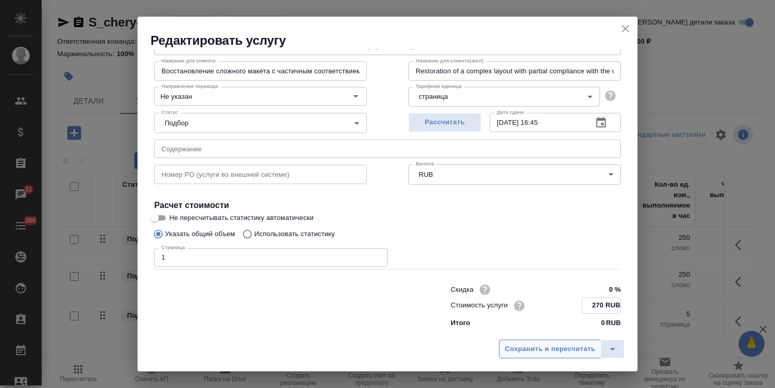
type input "270 RUB"
click at [561, 348] on span "Сохранить и пересчитать" at bounding box center [549, 350] width 91 height 12
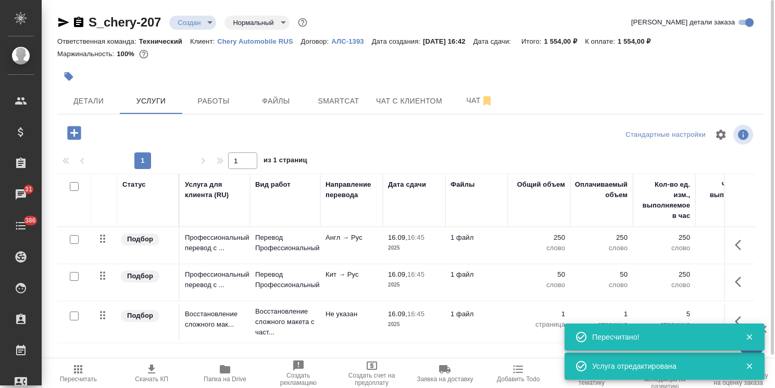
scroll to position [35, 0]
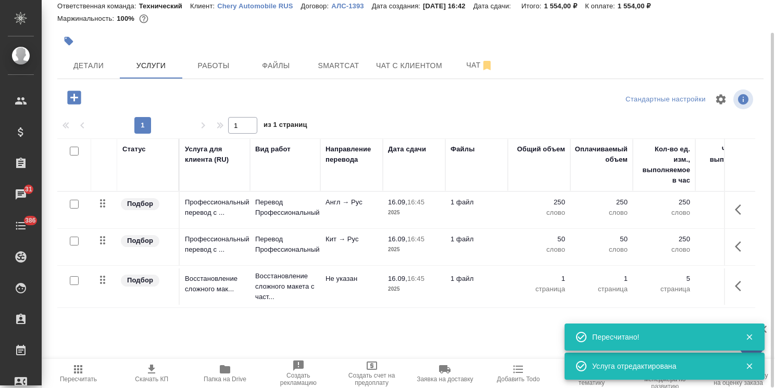
click at [78, 204] on input "checkbox" at bounding box center [74, 204] width 9 height 9
checkbox input "true"
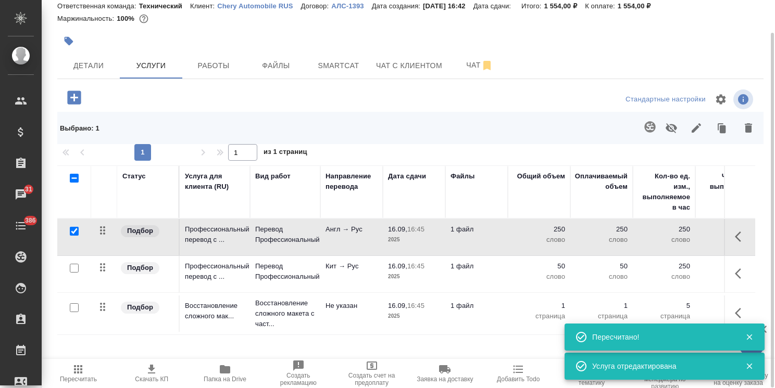
click at [656, 120] on button "button" at bounding box center [649, 127] width 25 height 25
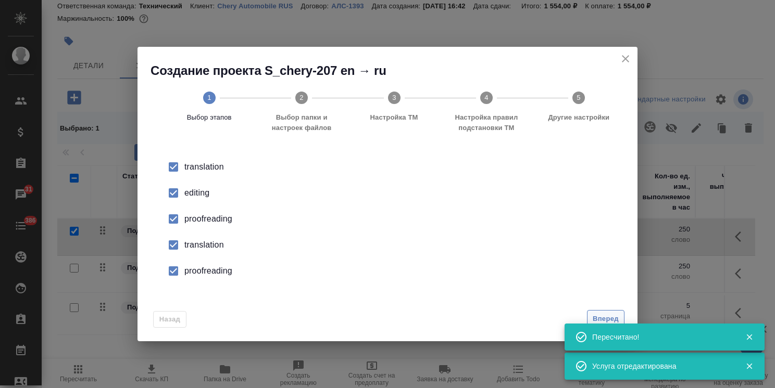
click at [608, 319] on span "Вперед" at bounding box center [605, 319] width 26 height 12
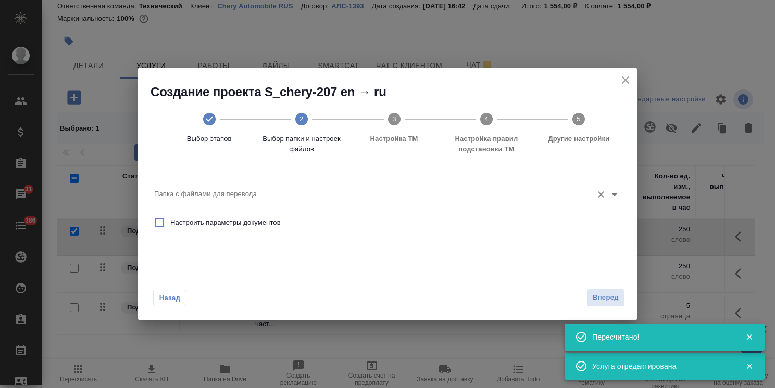
click at [270, 186] on div "Папка с файлами для перевода" at bounding box center [387, 190] width 466 height 21
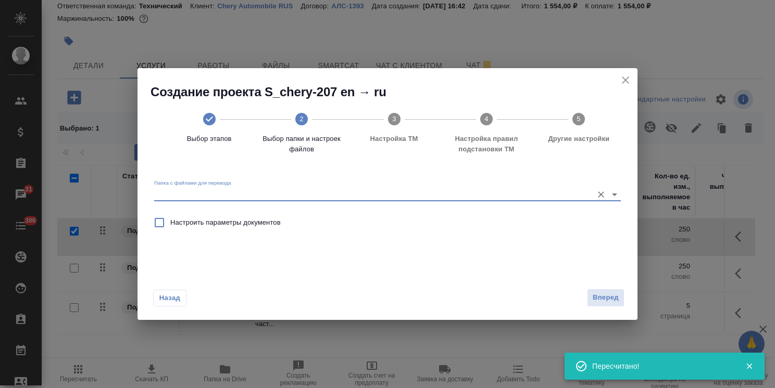
click at [233, 186] on div "Папка с файлами для перевода" at bounding box center [387, 190] width 466 height 21
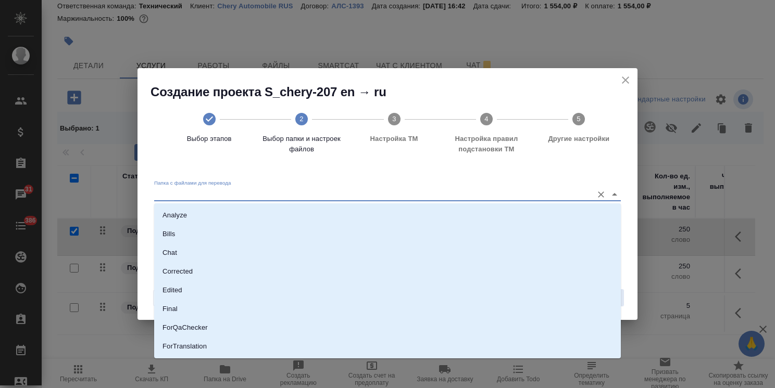
click at [221, 189] on input "Папка с файлами для перевода" at bounding box center [370, 194] width 433 height 12
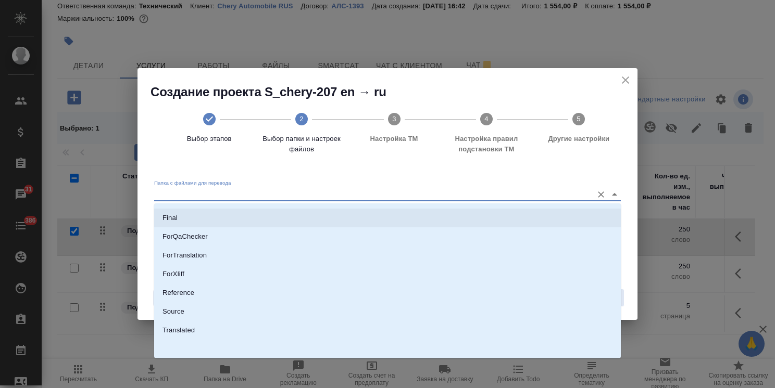
scroll to position [92, 0]
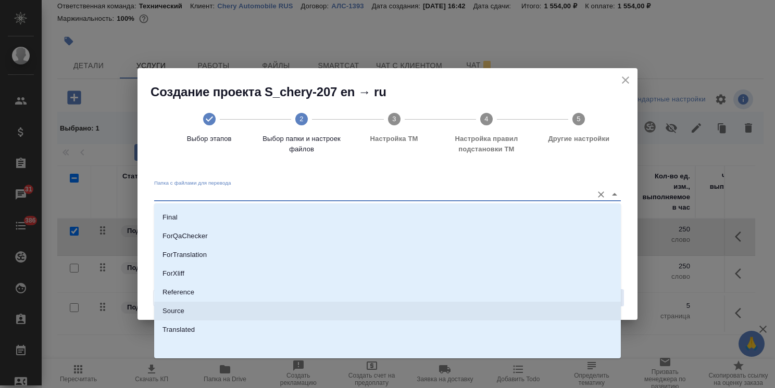
click at [181, 315] on p "Source" at bounding box center [173, 311] width 22 height 10
type input "Source"
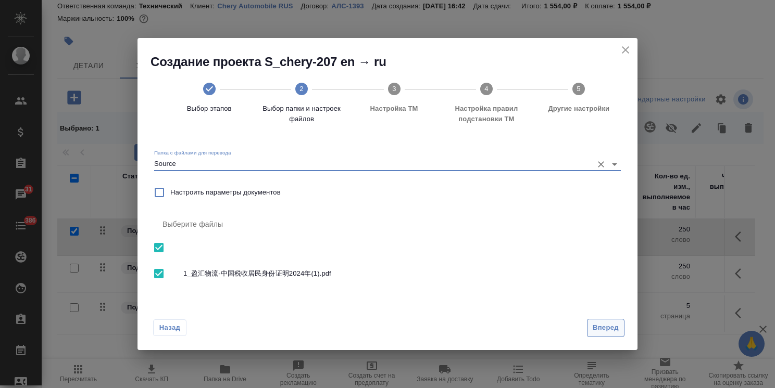
click at [603, 329] on span "Вперед" at bounding box center [605, 328] width 26 height 12
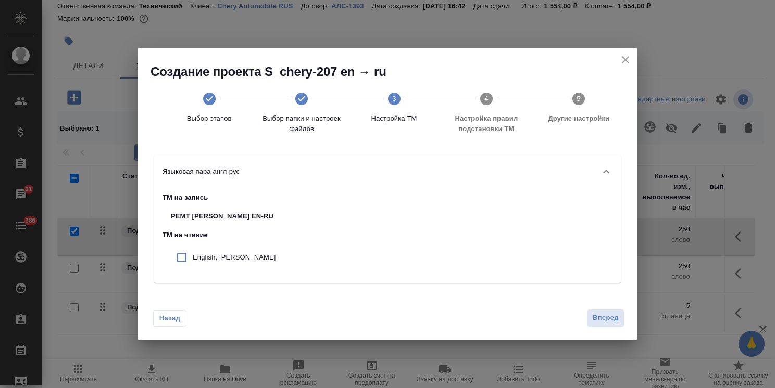
click at [192, 256] on input "checkbox" at bounding box center [182, 258] width 22 height 22
checkbox input "true"
click at [602, 320] on span "Вперед" at bounding box center [605, 318] width 26 height 12
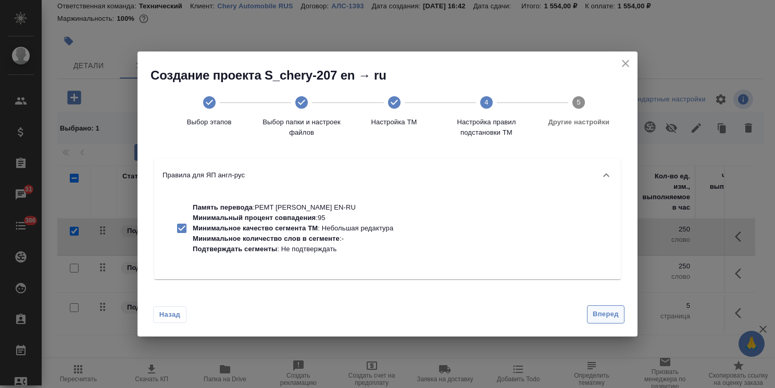
click at [607, 314] on span "Вперед" at bounding box center [605, 315] width 26 height 12
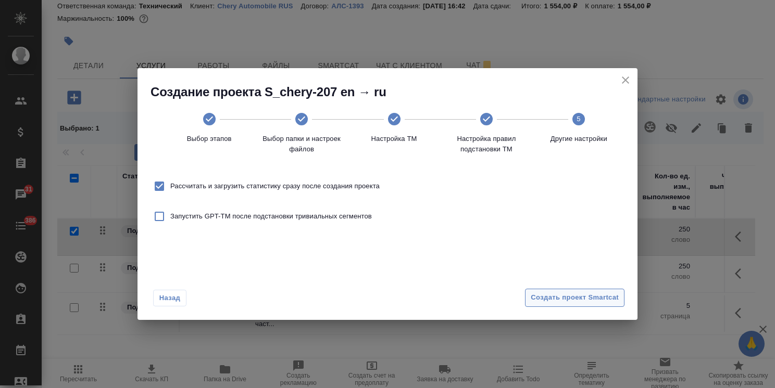
click at [605, 303] on span "Создать проект Smartcat" at bounding box center [574, 298] width 88 height 12
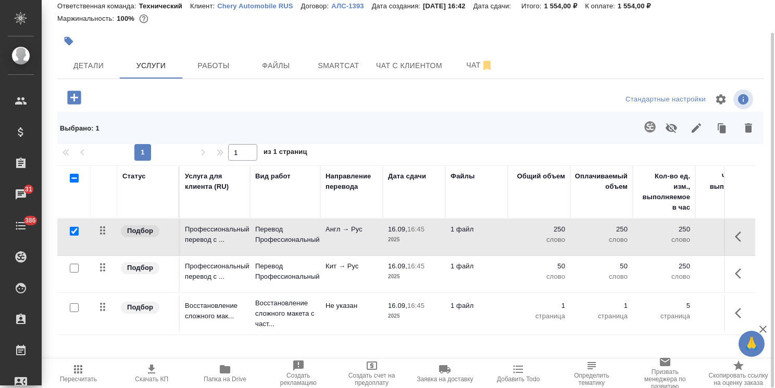
click at [262, 224] on p "Перевод Профессиональный" at bounding box center [285, 234] width 60 height 21
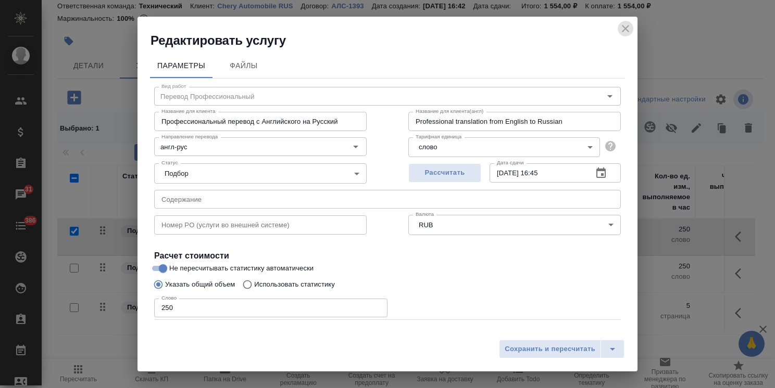
click at [625, 27] on icon "close" at bounding box center [625, 28] width 12 height 12
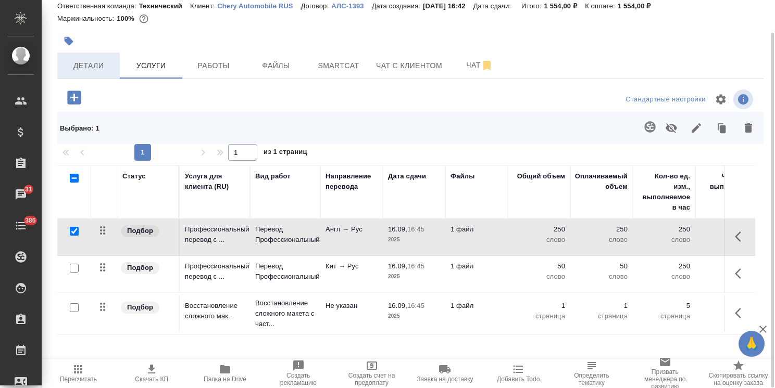
click at [96, 72] on button "Детали" at bounding box center [88, 66] width 62 height 26
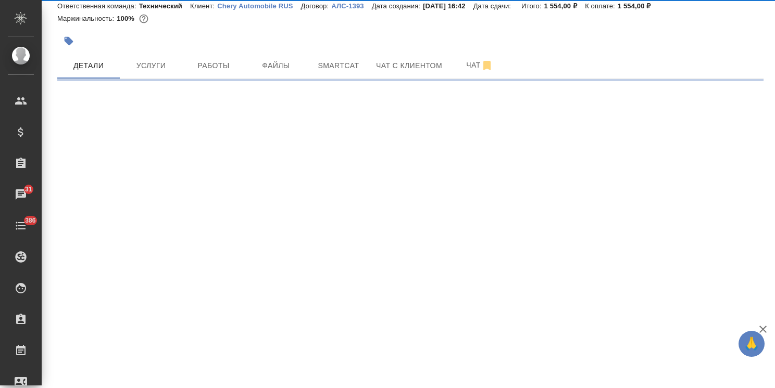
select select "RU"
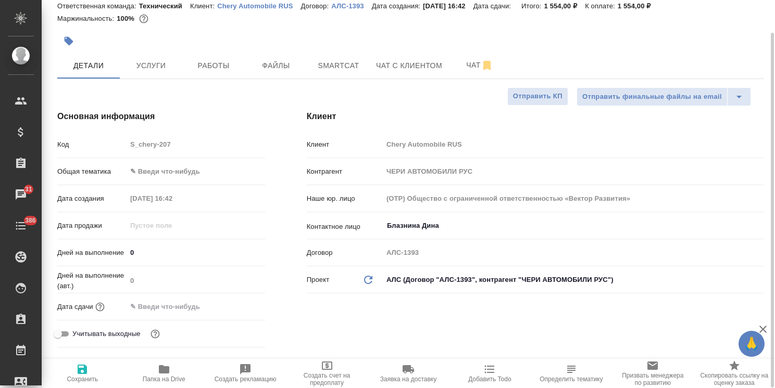
type textarea "x"
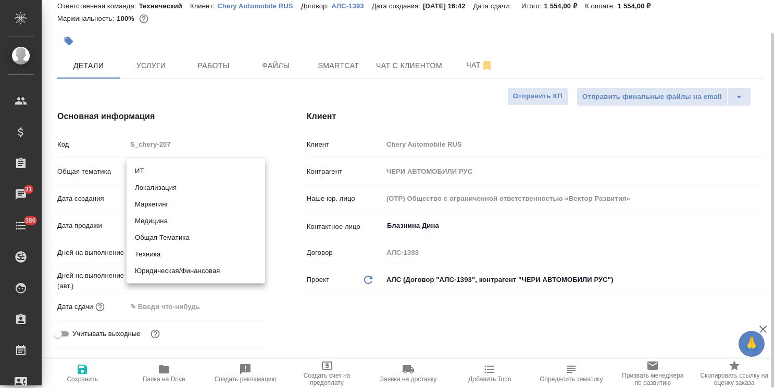
click at [198, 177] on body "🙏 .cls-1 fill:#fff; AWATERA Usmanova Olga Клиенты Спецификации Заказы 31 Чаты 3…" at bounding box center [387, 194] width 775 height 388
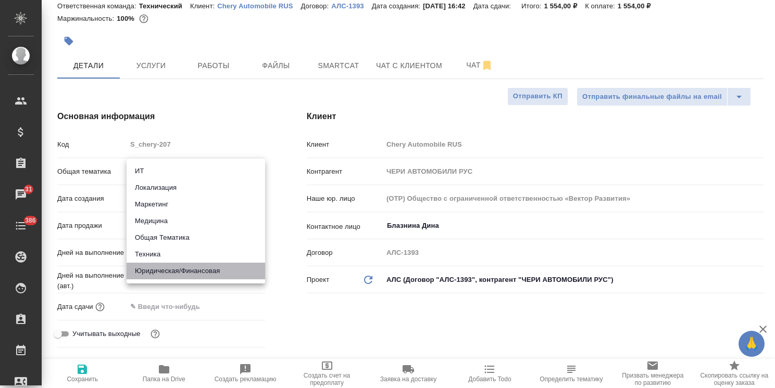
click at [175, 272] on li "Юридическая/Финансовая" at bounding box center [195, 271] width 138 height 17
type input "yr-fn"
type textarea "x"
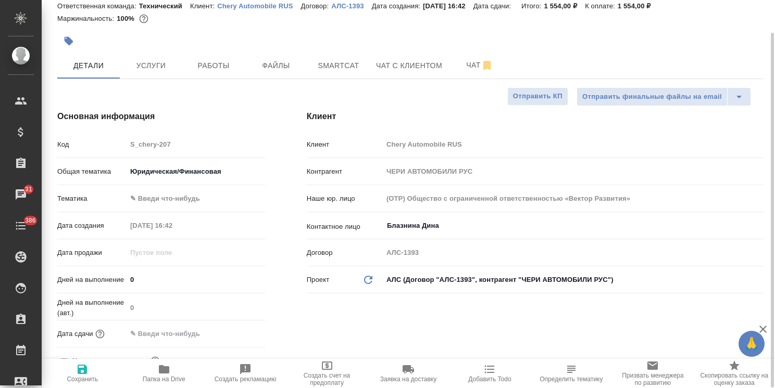
click at [203, 188] on div "Общая тематика Юридическая/Финансовая yr-fn" at bounding box center [161, 175] width 208 height 27
click at [193, 196] on body "🙏 .cls-1 fill:#fff; AWATERA Usmanova Olga Клиенты Спецификации Заказы 31 Чаты 3…" at bounding box center [387, 194] width 775 height 388
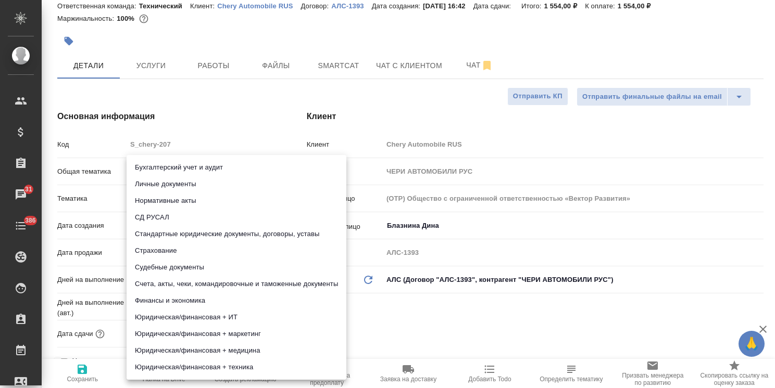
click at [233, 234] on li "Стандартные юридические документы, договоры, уставы" at bounding box center [236, 234] width 220 height 17
type textarea "x"
type input "5f647205b73bc97568ca66bf"
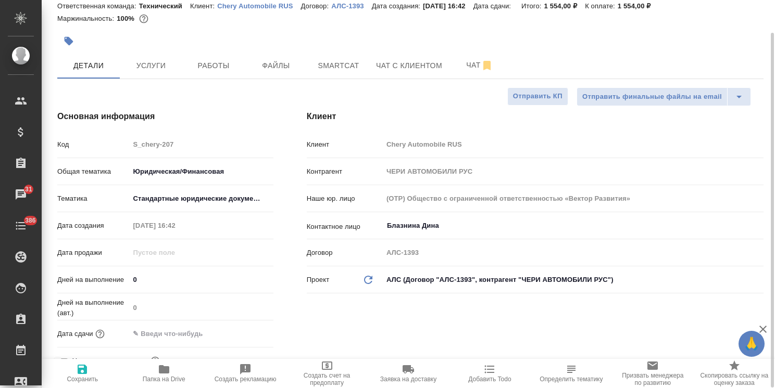
click at [81, 372] on icon "button" at bounding box center [82, 369] width 9 height 9
type textarea "x"
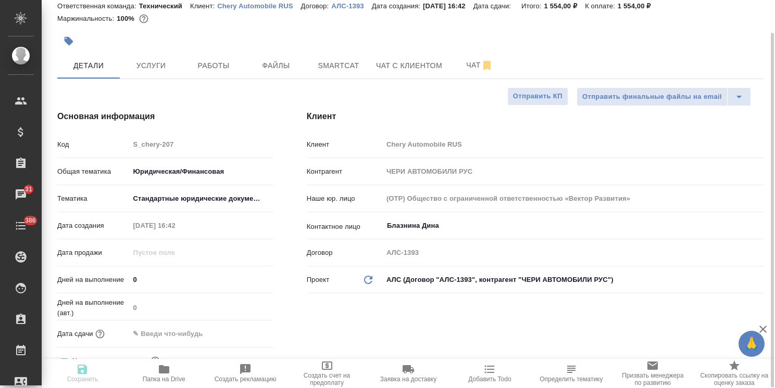
type textarea "x"
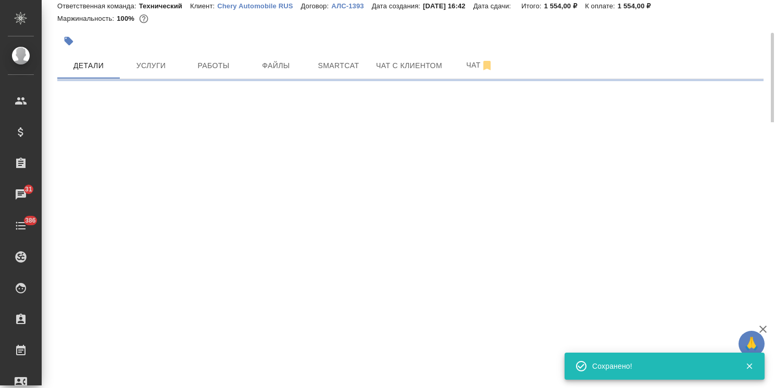
select select "RU"
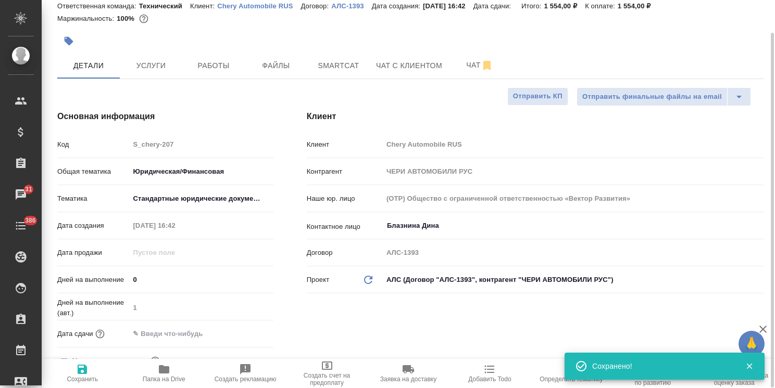
type textarea "x"
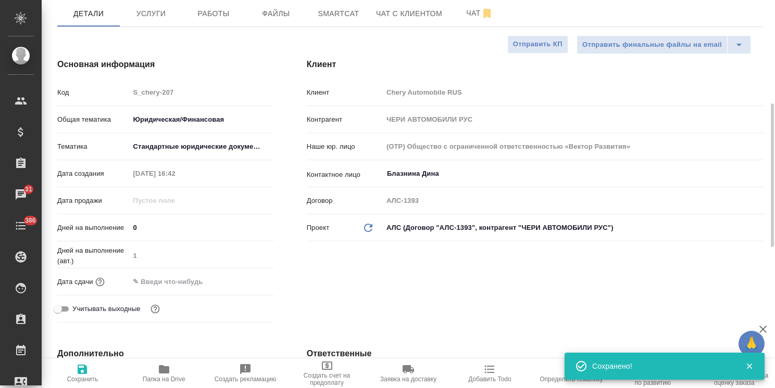
scroll to position [139, 0]
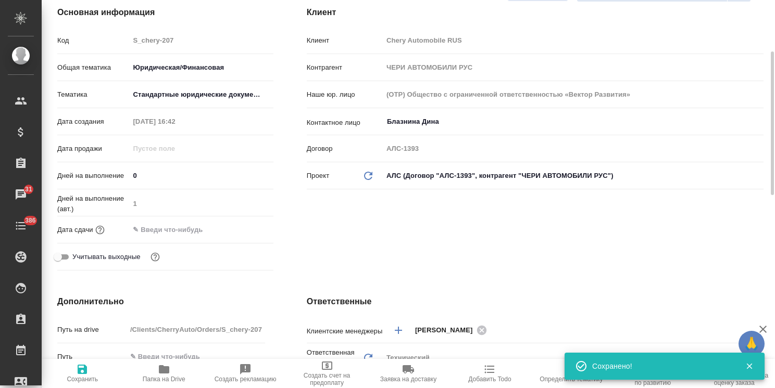
click at [229, 92] on body "🙏 .cls-1 fill:#fff; AWATERA Usmanova Olga Клиенты Спецификации Заказы 31 Чаты 3…" at bounding box center [387, 194] width 775 height 388
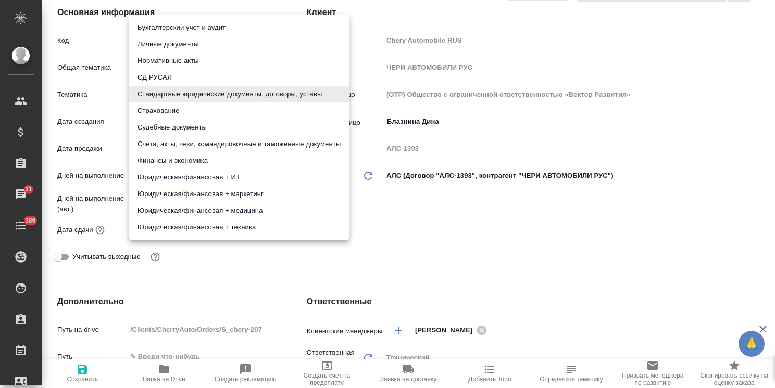
click at [461, 226] on div at bounding box center [387, 194] width 775 height 388
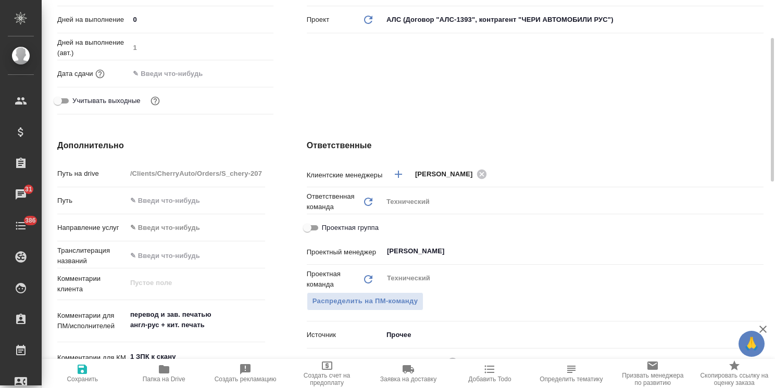
scroll to position [400, 0]
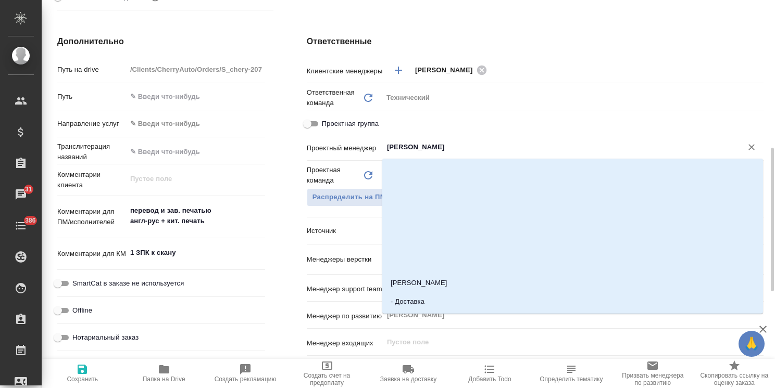
click at [420, 143] on input "Белякова Юлия" at bounding box center [555, 147] width 339 height 12
type textarea "x"
click at [75, 370] on span "Сохранить" at bounding box center [82, 373] width 69 height 20
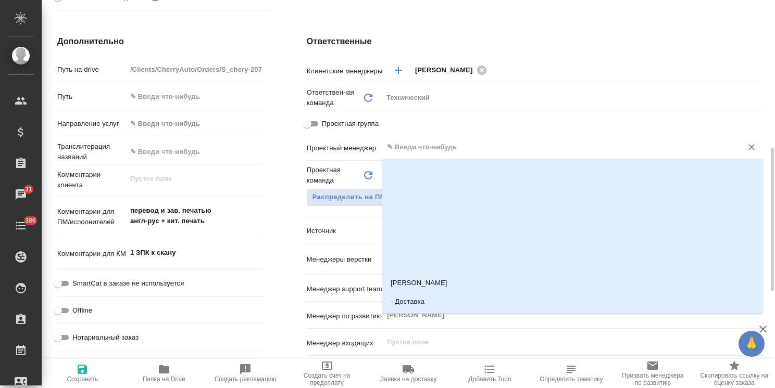
type textarea "x"
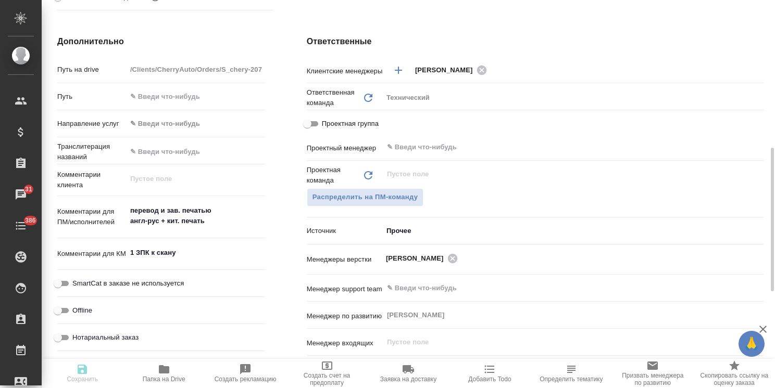
type textarea "x"
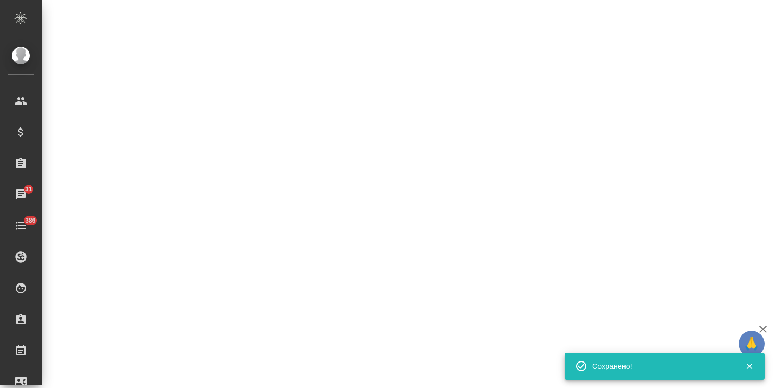
select select "RU"
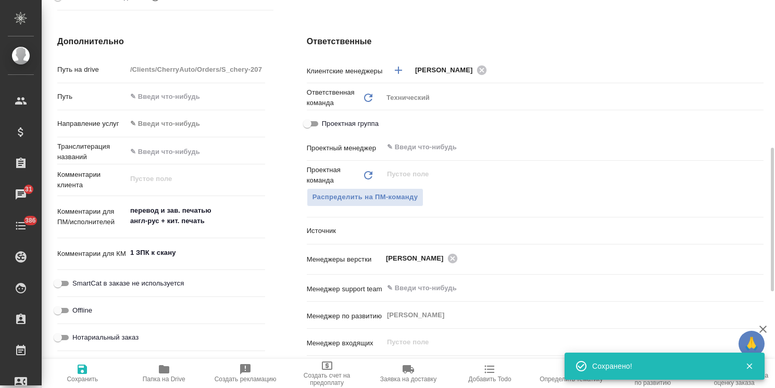
type textarea "x"
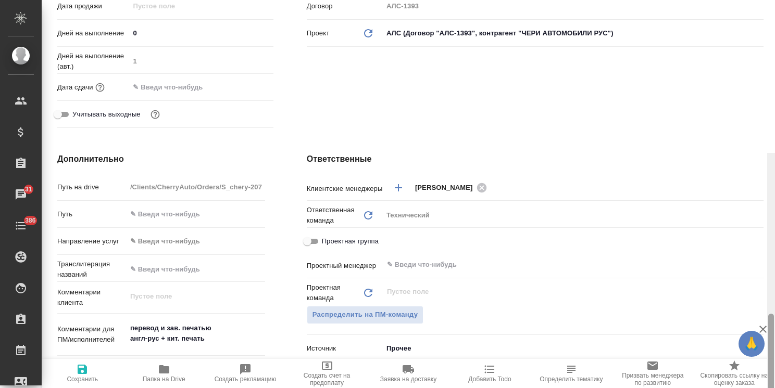
scroll to position [0, 0]
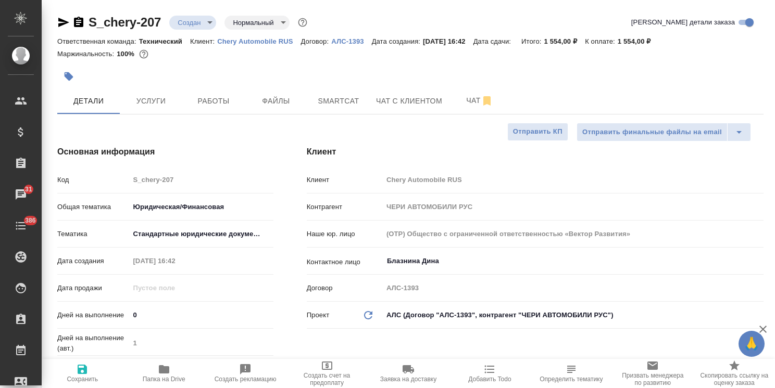
drag, startPoint x: 770, startPoint y: 283, endPoint x: 796, endPoint y: 111, distance: 174.2
click at [774, 111] on html "🙏 .cls-1 fill:#fff; AWATERA Usmanova Olga Клиенты Спецификации Заказы 31 Чаты 3…" at bounding box center [387, 194] width 775 height 388
click at [174, 105] on span "Услуги" at bounding box center [151, 101] width 50 height 13
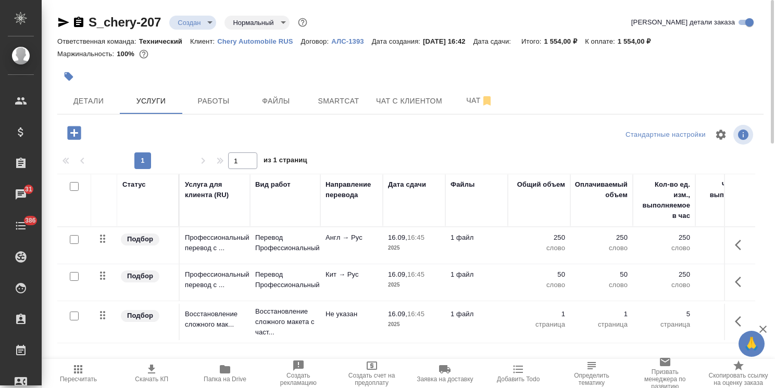
click at [73, 130] on icon "button" at bounding box center [74, 133] width 14 height 14
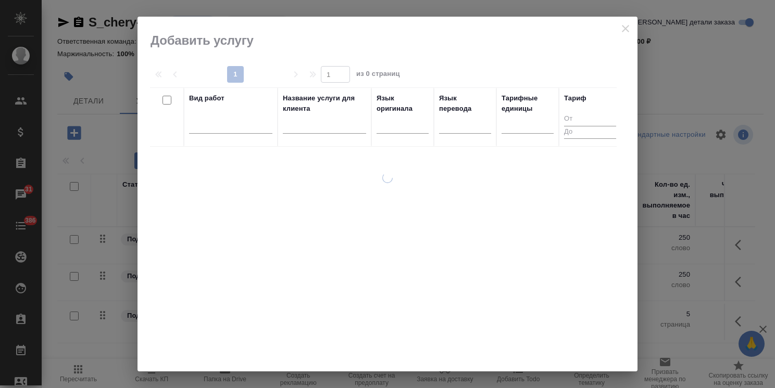
click at [305, 121] on input "text" at bounding box center [324, 127] width 83 height 13
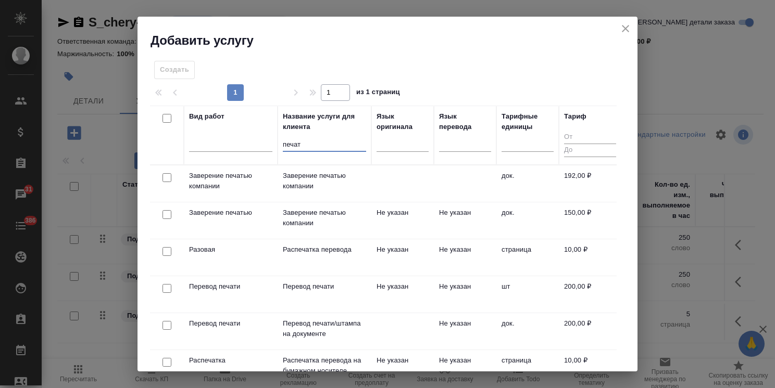
type input "печат"
click at [164, 180] on input "checkbox" at bounding box center [166, 177] width 9 height 9
checkbox input "true"
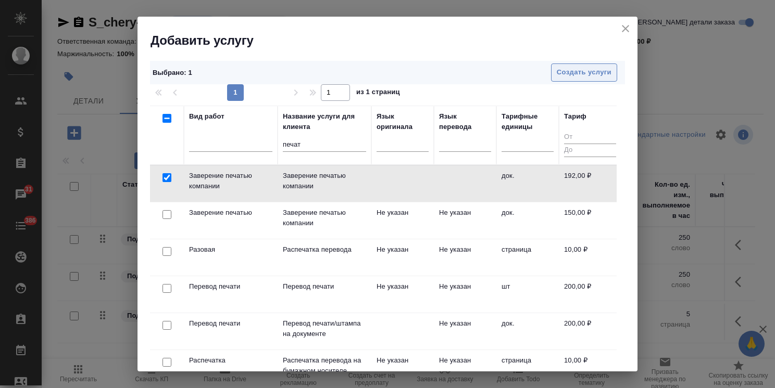
click at [572, 64] on button "Создать услуги" at bounding box center [584, 73] width 66 height 18
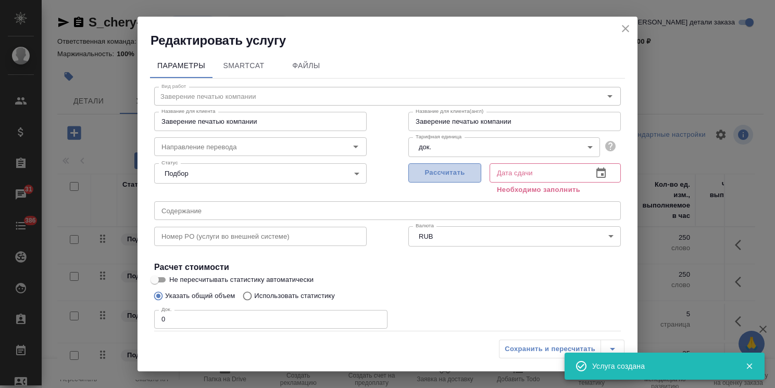
click at [421, 169] on span "Рассчитать" at bounding box center [444, 173] width 61 height 12
type input "16.09.2025 16:47"
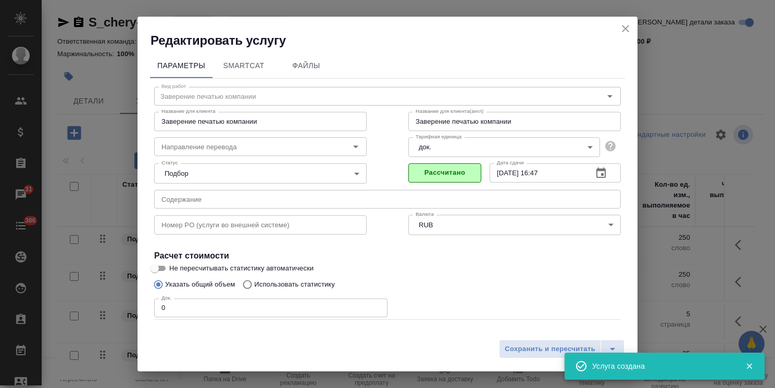
click at [111, 311] on div "Редактировать услугу Параметры SmartCat Файлы Вид работ Заверение печатью компа…" at bounding box center [387, 194] width 775 height 388
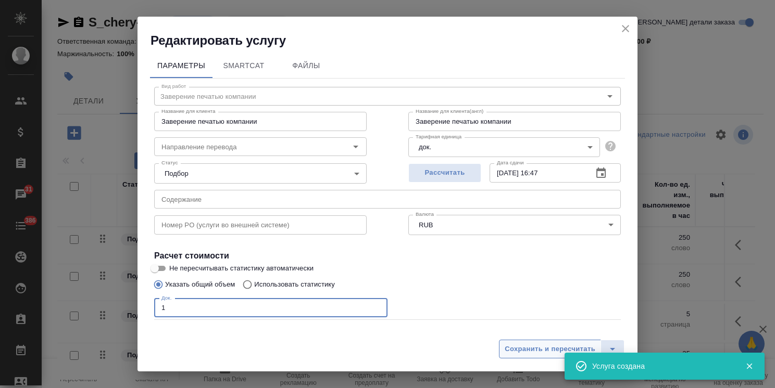
type input "1"
click at [544, 342] on button "Сохранить и пересчитать" at bounding box center [550, 349] width 102 height 19
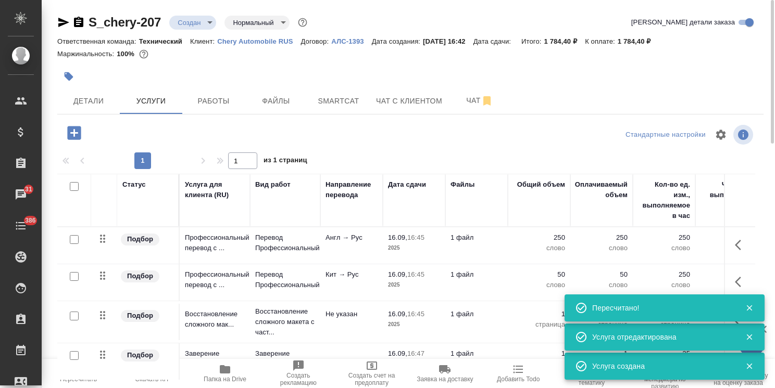
scroll to position [35, 0]
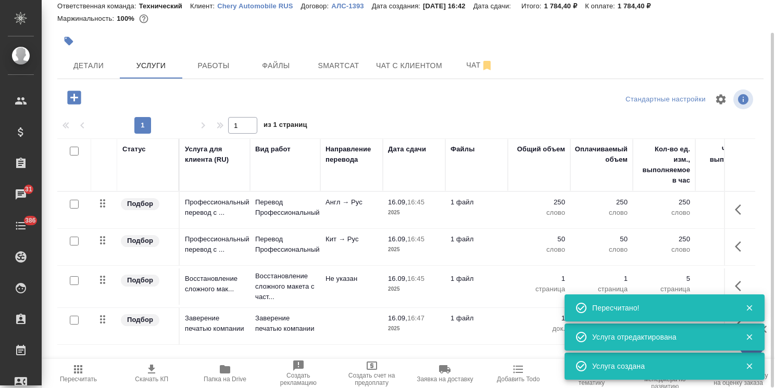
click at [79, 99] on icon "button" at bounding box center [74, 98] width 14 height 14
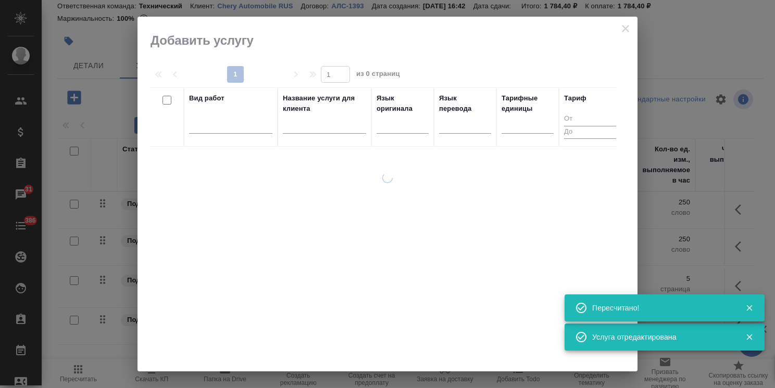
click at [308, 128] on input "text" at bounding box center [324, 127] width 83 height 13
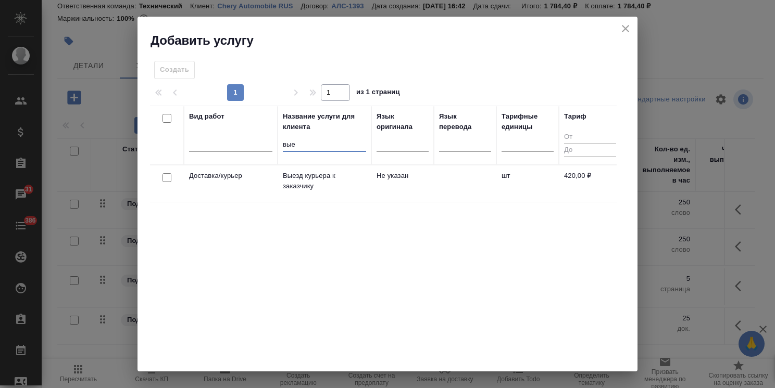
type input "вые"
click at [169, 175] on input "checkbox" at bounding box center [166, 177] width 9 height 9
checkbox input "true"
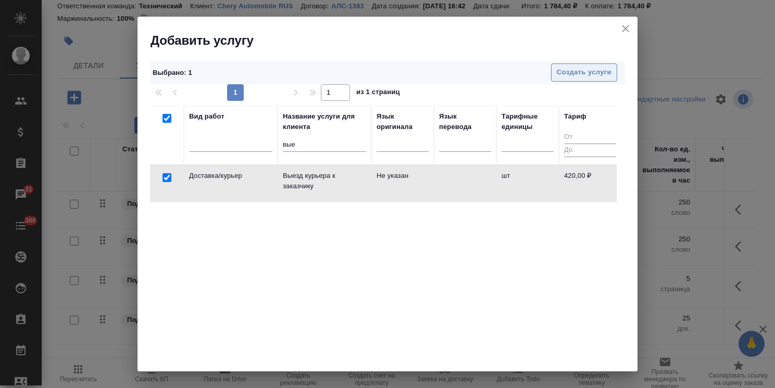
click at [593, 64] on button "Создать услуги" at bounding box center [584, 73] width 66 height 18
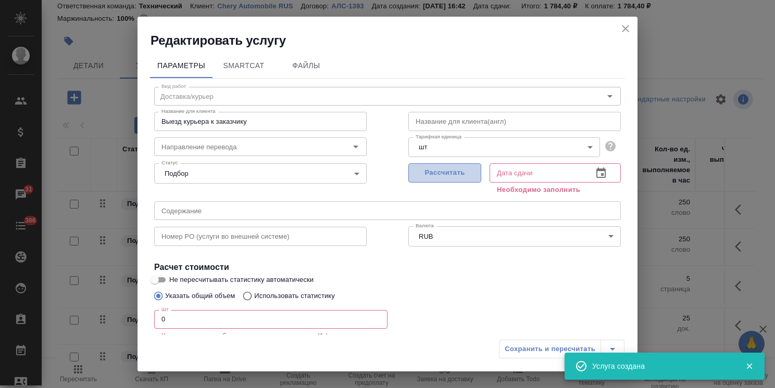
click at [434, 172] on span "Рассчитать" at bounding box center [444, 173] width 61 height 12
type input "16.09.2025 16:47"
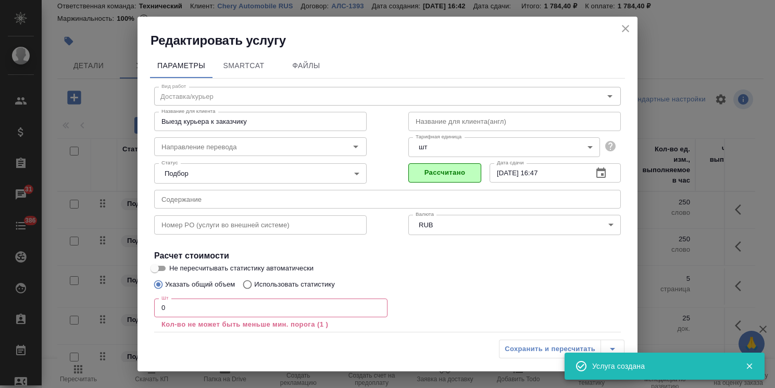
click at [122, 306] on div "Редактировать услугу Параметры SmartCat Файлы Вид работ Доставка/курьер Вид раб…" at bounding box center [387, 194] width 775 height 388
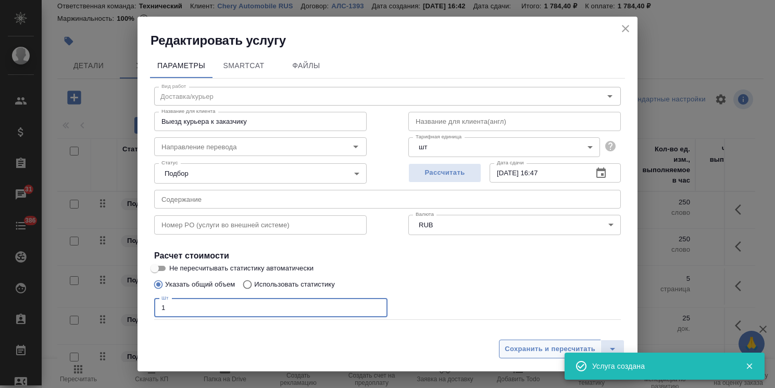
type input "1"
click at [502, 356] on button "Сохранить и пересчитать" at bounding box center [550, 349] width 102 height 19
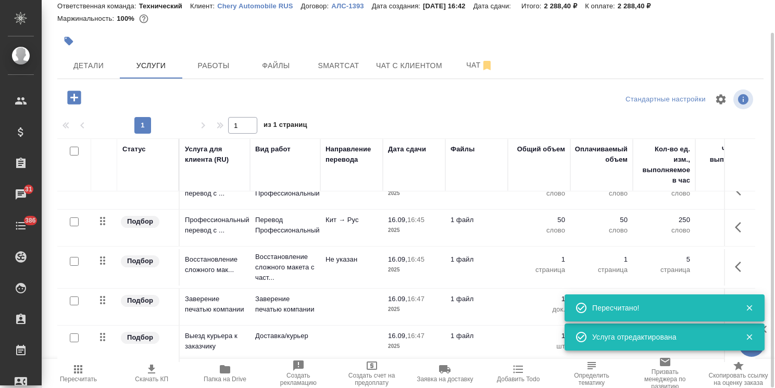
scroll to position [27, 0]
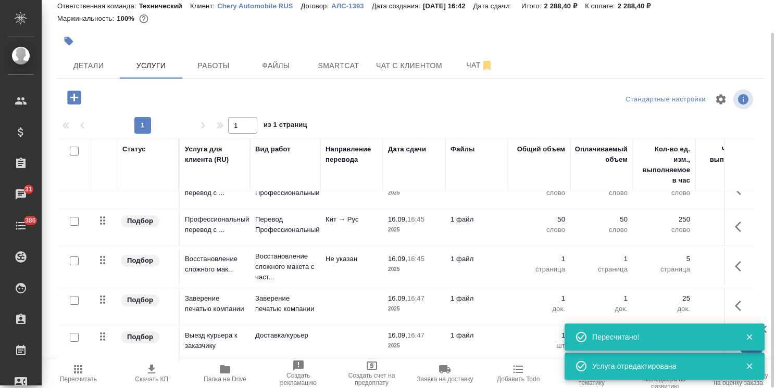
drag, startPoint x: 746, startPoint y: 263, endPoint x: 752, endPoint y: 292, distance: 29.1
click at [752, 292] on div "Статус Услуга для клиента (RU) Вид работ Направление перевода Дата сдачи Файлы …" at bounding box center [405, 250] width 697 height 224
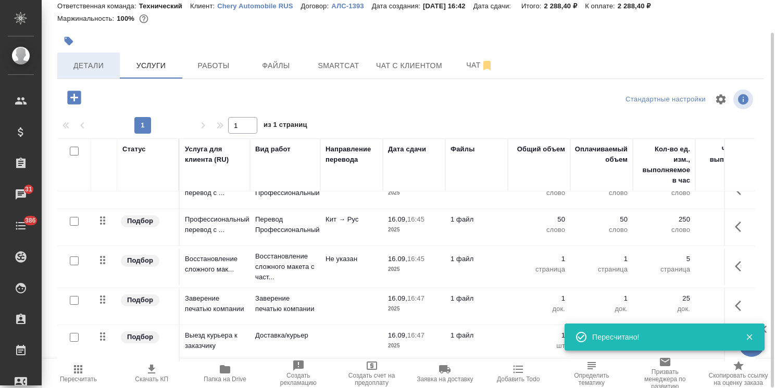
click at [93, 59] on span "Детали" at bounding box center [89, 65] width 50 height 13
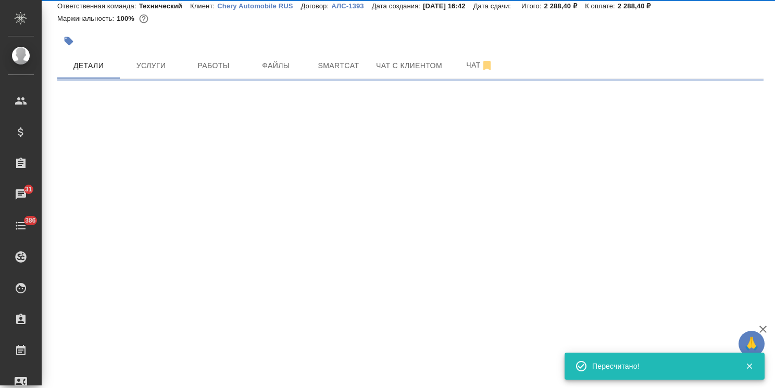
select select "RU"
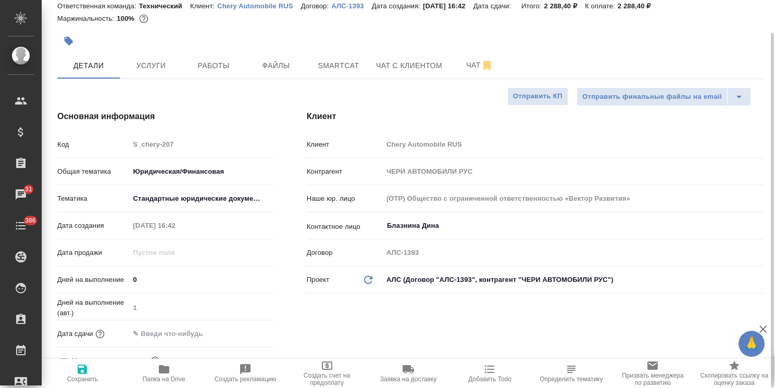
type textarea "x"
drag, startPoint x: 142, startPoint y: 274, endPoint x: 80, endPoint y: 270, distance: 62.6
click at [80, 271] on div "Дней на выполнение 0" at bounding box center [165, 280] width 216 height 18
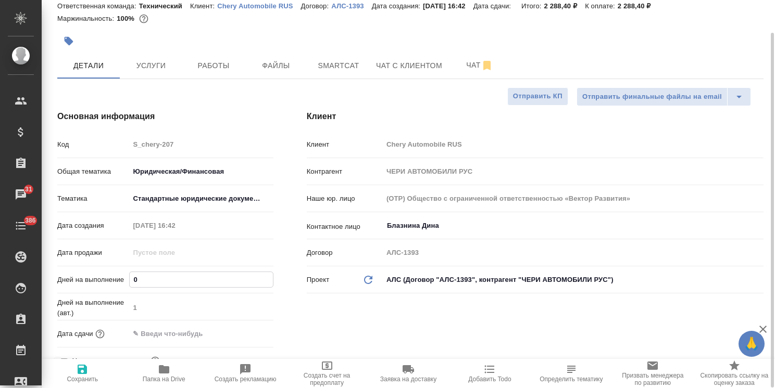
type input "3"
type textarea "x"
type input "3"
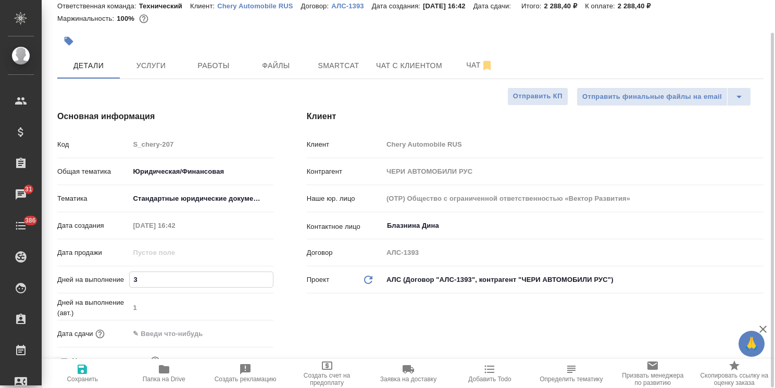
click at [87, 376] on span "Сохранить" at bounding box center [82, 379] width 31 height 7
type textarea "x"
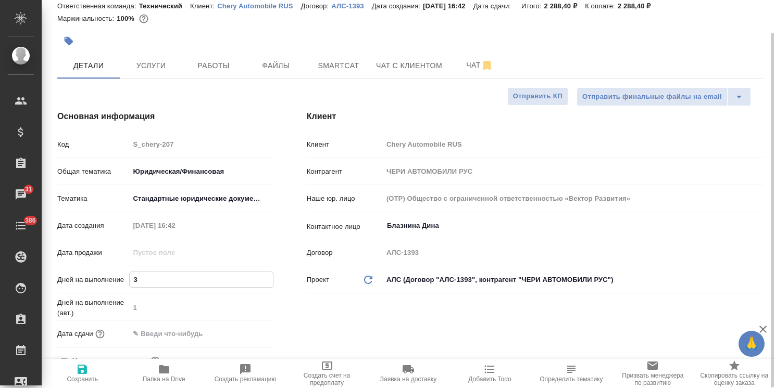
type textarea "x"
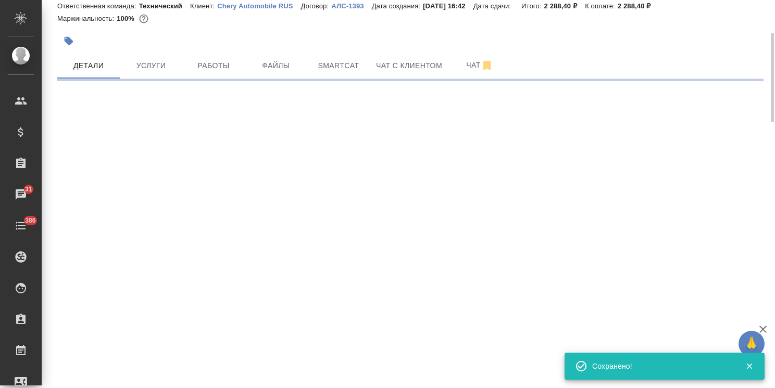
select select "RU"
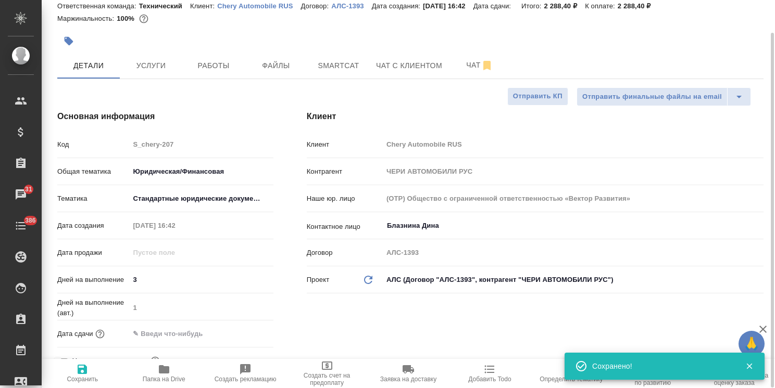
type textarea "x"
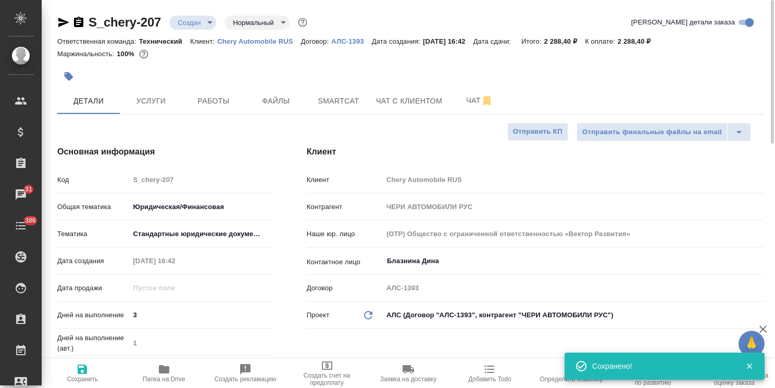
click at [186, 22] on body "🙏 .cls-1 fill:#fff; AWATERA Usmanova Olga Клиенты Спецификации Заказы 31 Чаты 3…" at bounding box center [387, 194] width 775 height 388
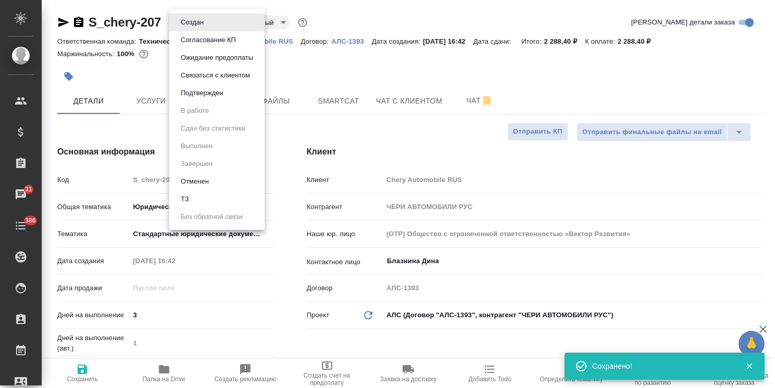
click at [198, 45] on button "Согласование КП" at bounding box center [207, 39] width 61 height 11
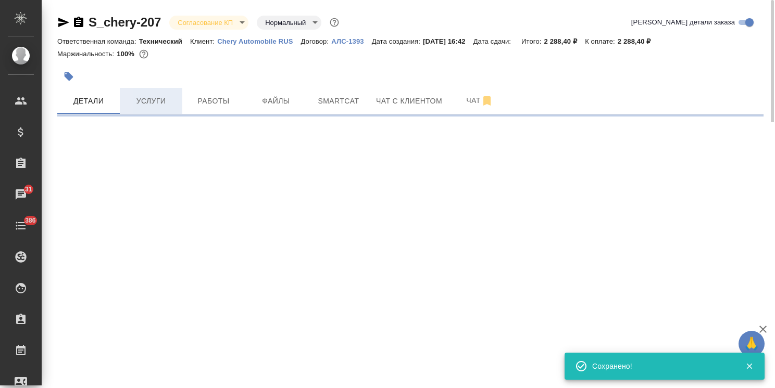
select select "RU"
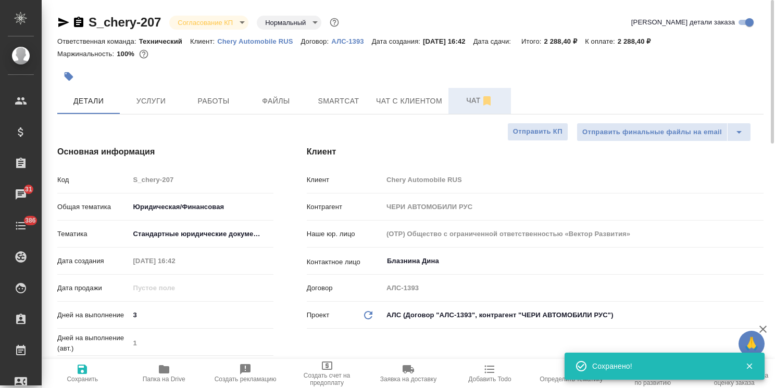
type textarea "x"
click at [450, 104] on button "Чат" at bounding box center [479, 101] width 62 height 26
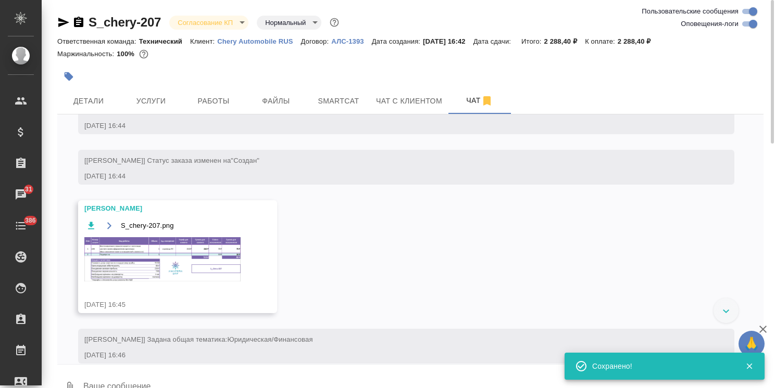
scroll to position [441, 0]
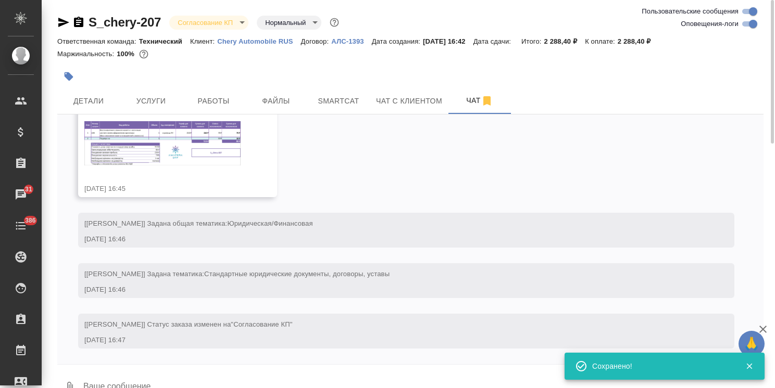
click at [158, 154] on img at bounding box center [162, 143] width 156 height 44
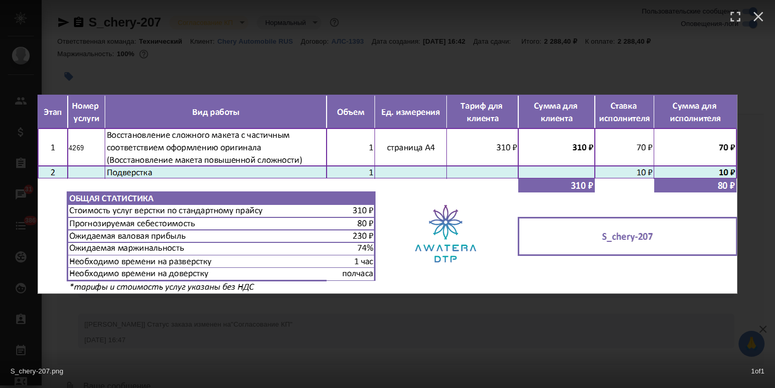
click at [751, 3] on div at bounding box center [387, 19] width 775 height 39
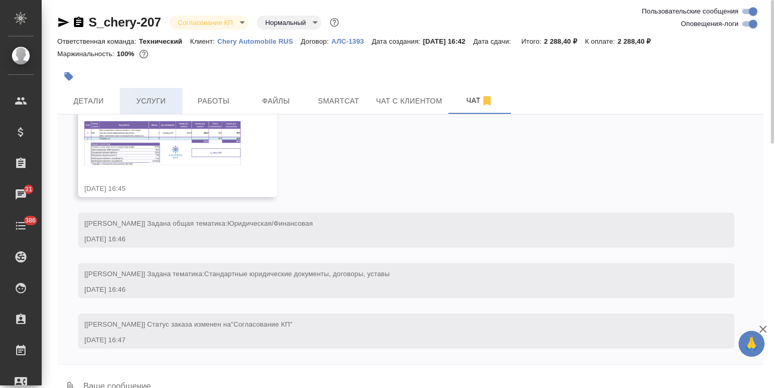
click at [156, 101] on span "Услуги" at bounding box center [151, 101] width 50 height 13
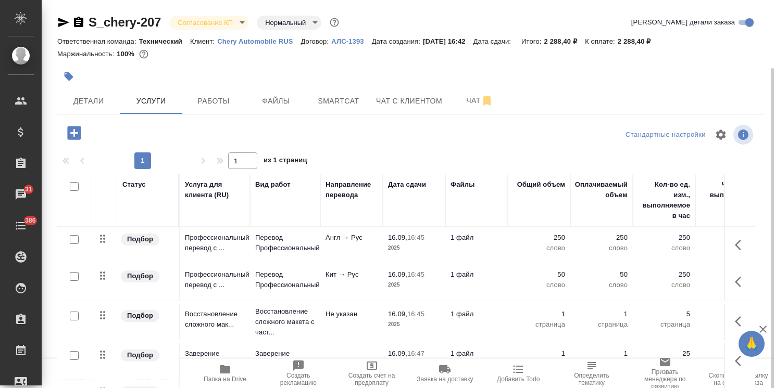
scroll to position [35, 0]
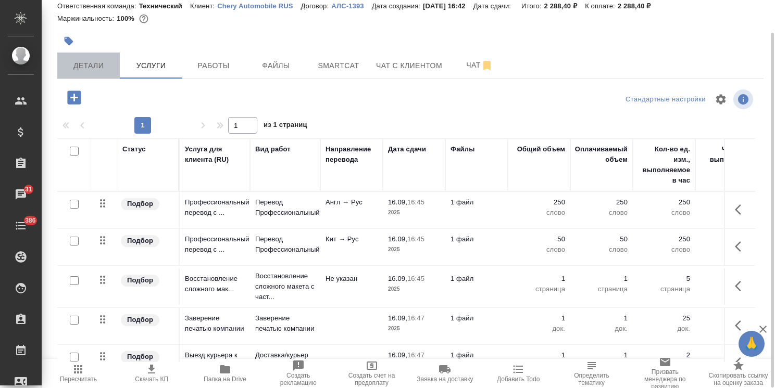
click at [98, 65] on span "Детали" at bounding box center [89, 65] width 50 height 13
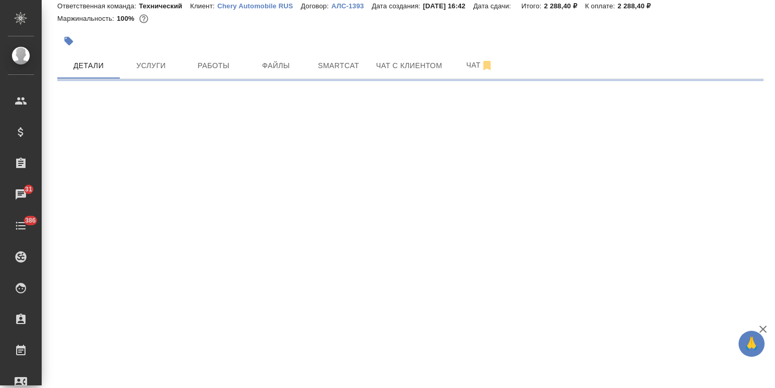
select select "RU"
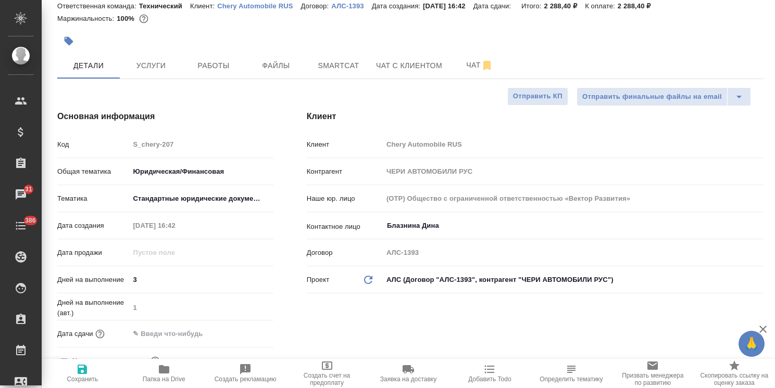
type textarea "x"
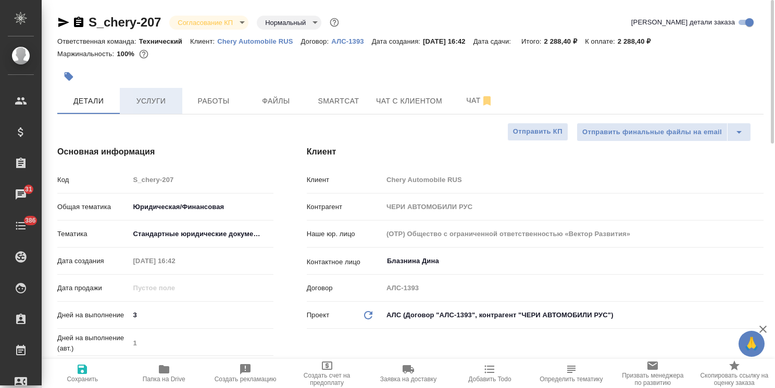
click at [161, 102] on span "Услуги" at bounding box center [151, 101] width 50 height 13
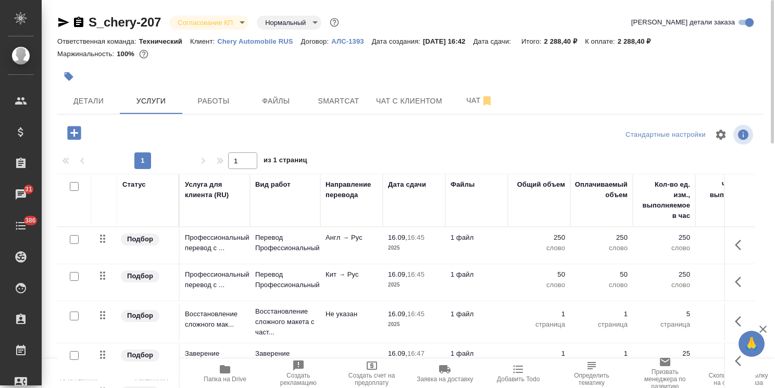
scroll to position [35, 0]
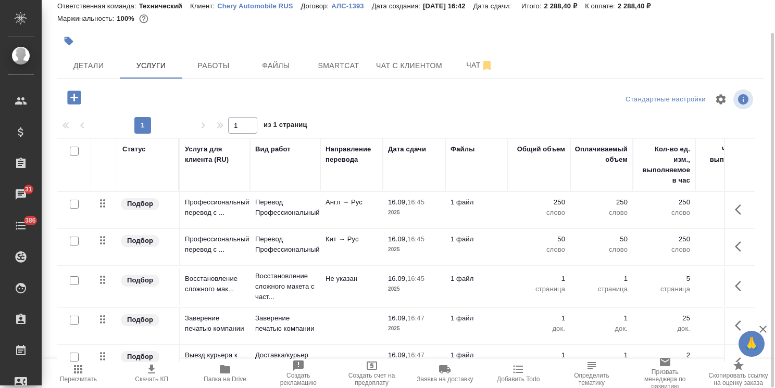
click at [152, 372] on icon "button" at bounding box center [151, 369] width 12 height 12
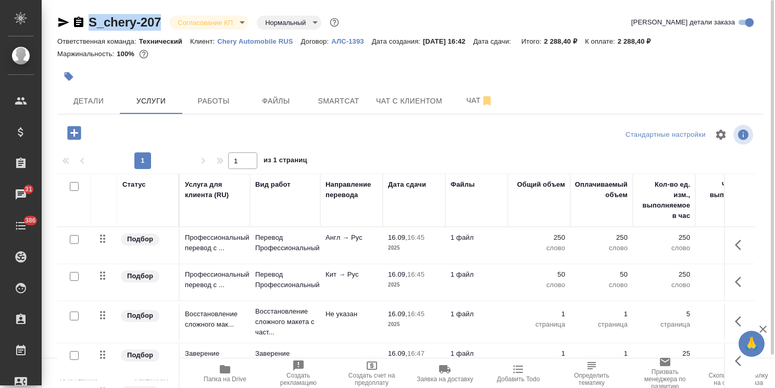
drag, startPoint x: 166, startPoint y: 7, endPoint x: 55, endPoint y: 7, distance: 111.4
click at [55, 6] on div "S_chery-207 Согласование КП kpNegotiation Нормальный normal Кратко детали заказ…" at bounding box center [410, 212] width 717 height 424
copy link "S_chery-207"
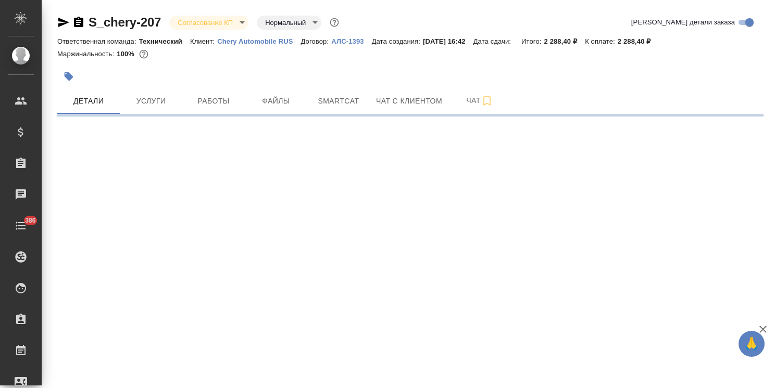
select select "RU"
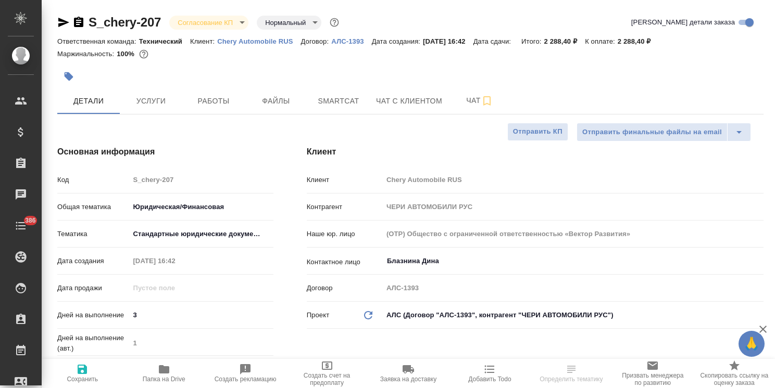
type textarea "x"
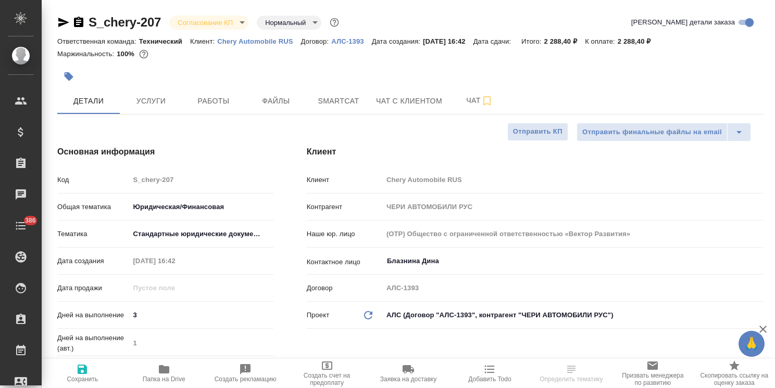
type textarea "x"
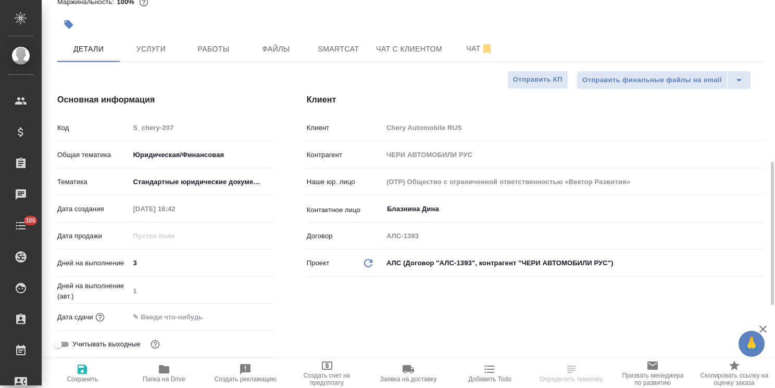
scroll to position [156, 0]
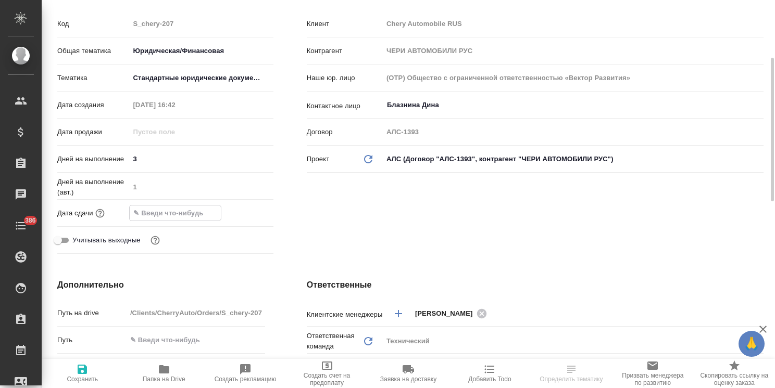
click at [197, 211] on input "text" at bounding box center [175, 213] width 91 height 15
click at [242, 212] on icon "button" at bounding box center [243, 212] width 12 height 12
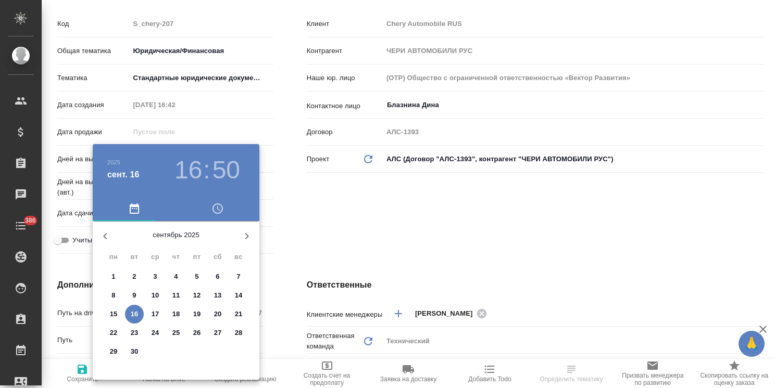
click at [153, 307] on button "17" at bounding box center [155, 314] width 19 height 19
type input "[DATE] 16:50"
type textarea "x"
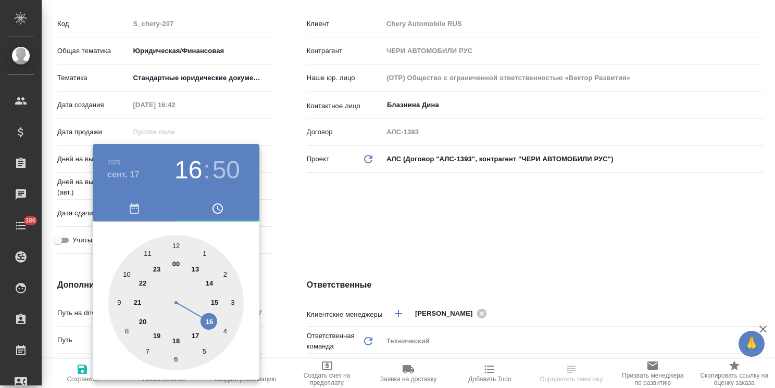
click at [303, 234] on div at bounding box center [387, 194] width 775 height 388
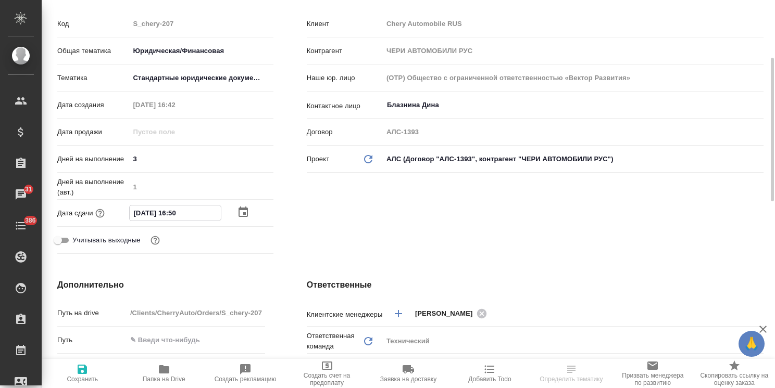
click at [174, 214] on input "[DATE] 16:50" at bounding box center [175, 213] width 91 height 15
click at [174, 216] on input "[DATE] 16:50" at bounding box center [175, 213] width 91 height 15
type input "[DATE] 14:50"
type textarea "x"
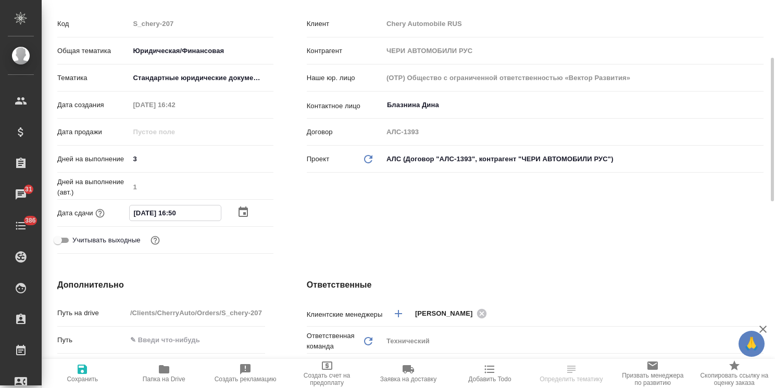
type textarea "x"
drag, startPoint x: 192, startPoint y: 211, endPoint x: 179, endPoint y: 213, distance: 13.2
click at [179, 213] on input "[DATE] 14:50" at bounding box center [175, 213] width 91 height 15
type input "[DATE] 14:0_"
type textarea "x"
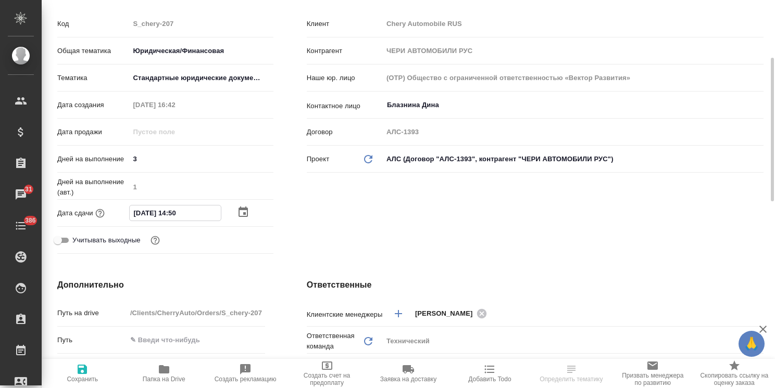
type textarea "x"
type input "[DATE] 14:00"
type textarea "x"
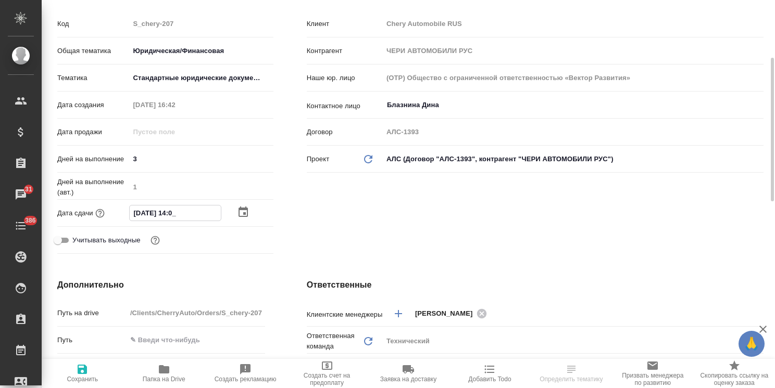
type textarea "x"
type input "[DATE] 14:00"
click at [91, 380] on span "Сохранить" at bounding box center [82, 379] width 31 height 7
type textarea "x"
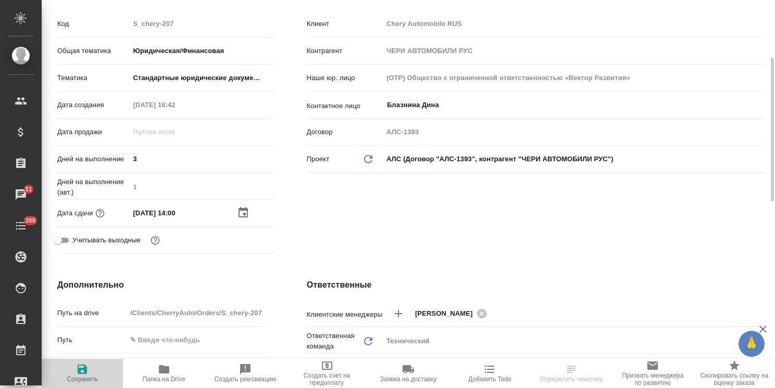
type textarea "x"
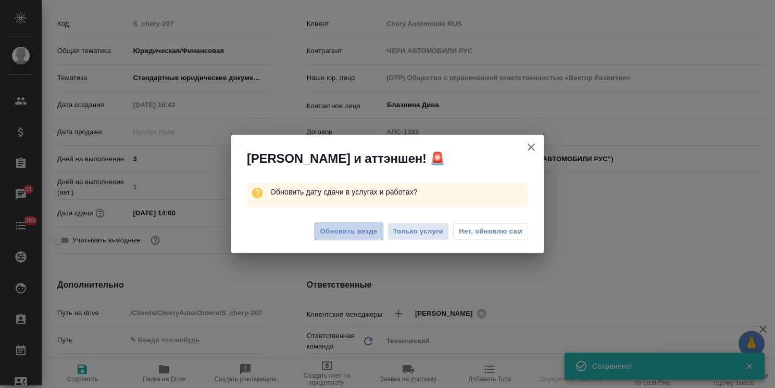
click at [352, 230] on span "Обновить везде" at bounding box center [348, 232] width 57 height 12
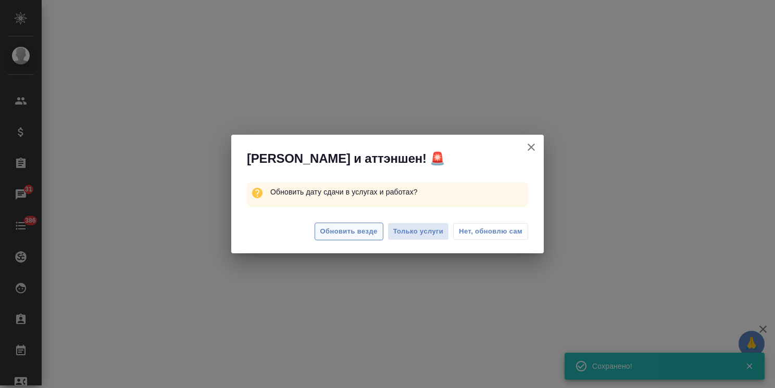
select select "RU"
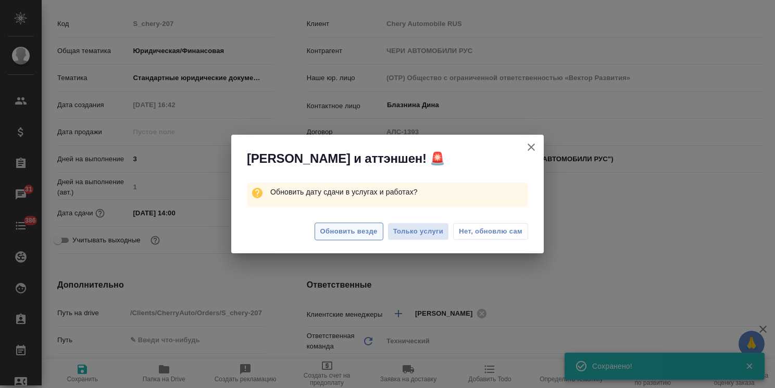
type textarea "x"
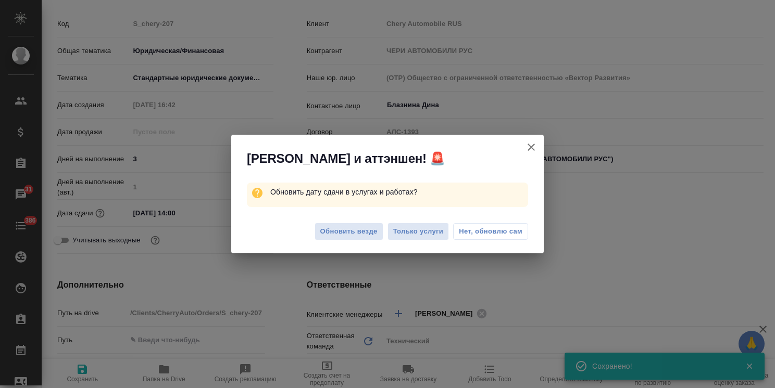
type textarea "x"
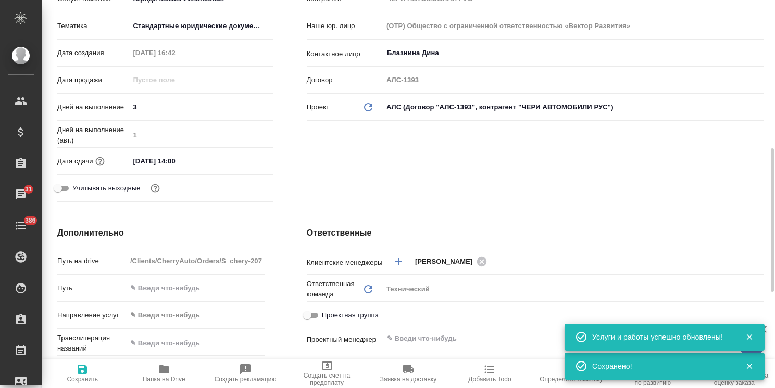
scroll to position [260, 0]
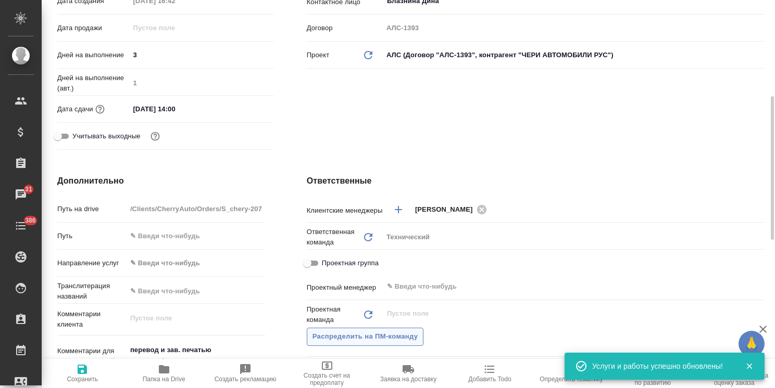
click at [392, 336] on span "Распределить на ПМ-команду" at bounding box center [365, 337] width 106 height 12
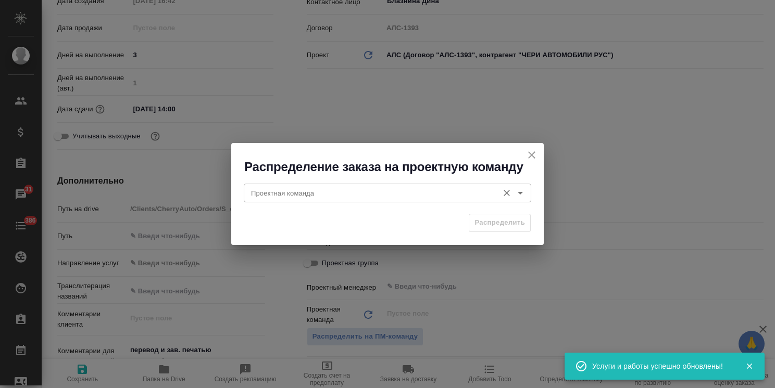
click at [294, 196] on input "Проектная команда" at bounding box center [370, 193] width 246 height 12
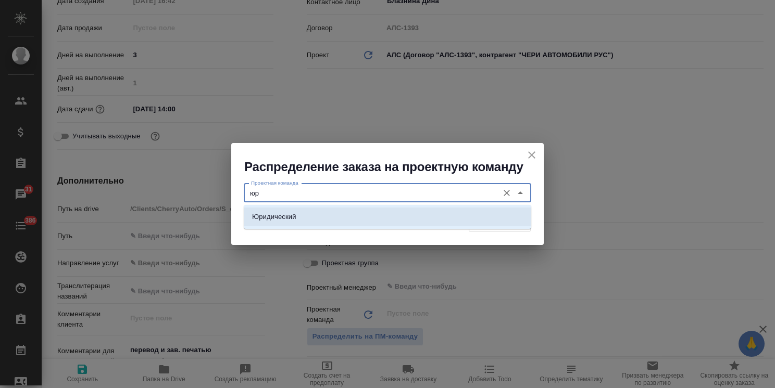
click at [318, 219] on li "Юридический" at bounding box center [387, 217] width 287 height 19
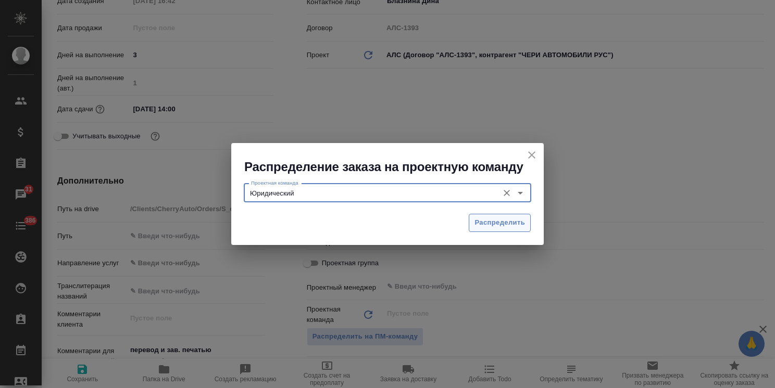
type input "Юридический"
click at [501, 219] on span "Распределить" at bounding box center [499, 223] width 50 height 12
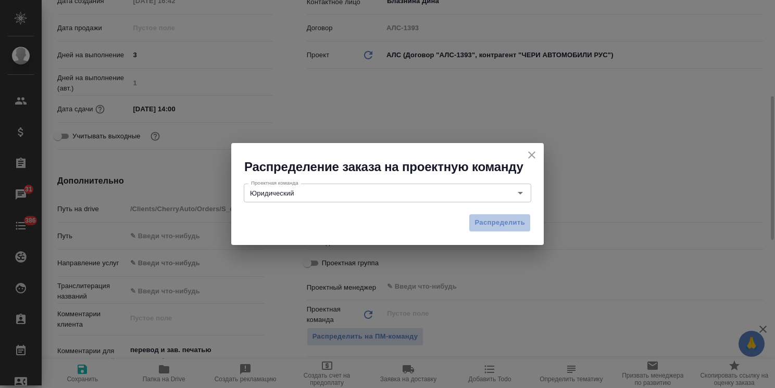
type textarea "x"
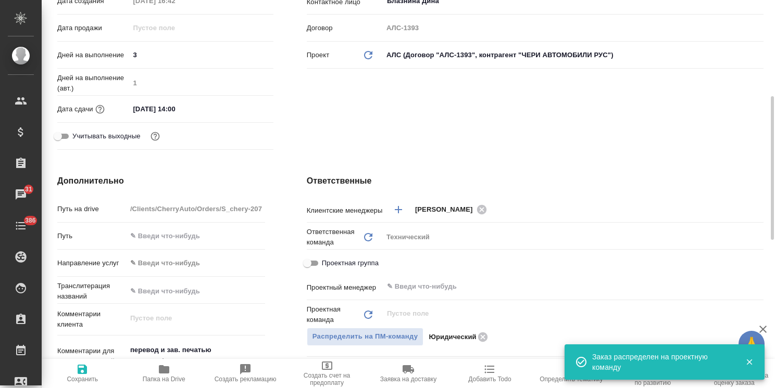
click at [102, 371] on span "Сохранить" at bounding box center [82, 373] width 69 height 20
type textarea "x"
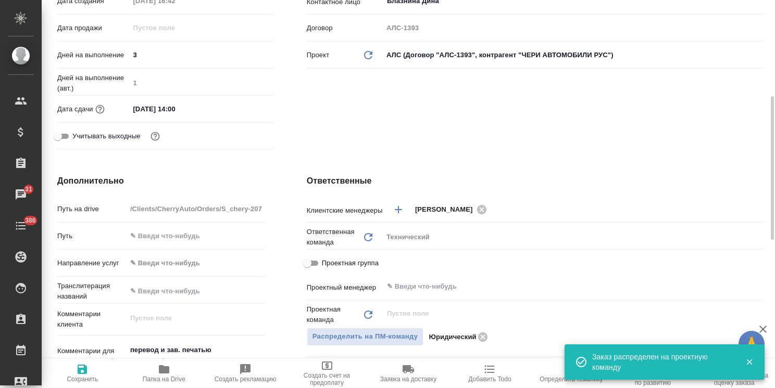
type textarea "x"
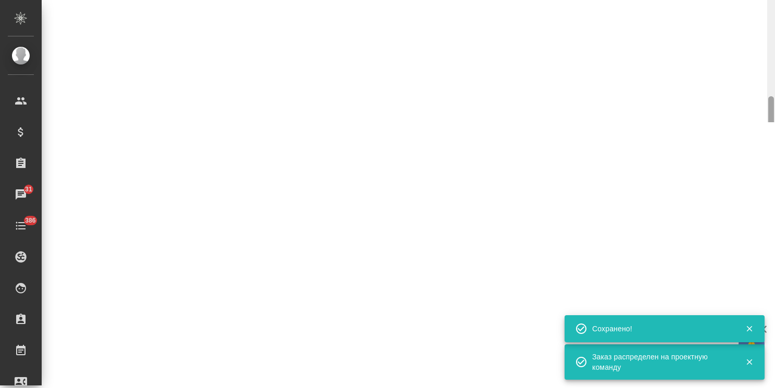
select select "RU"
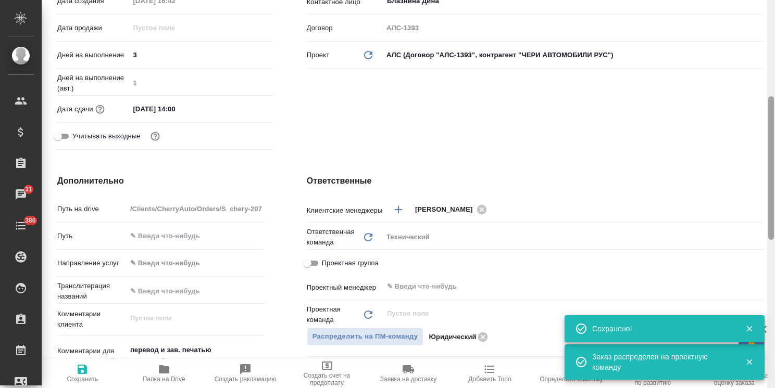
type textarea "x"
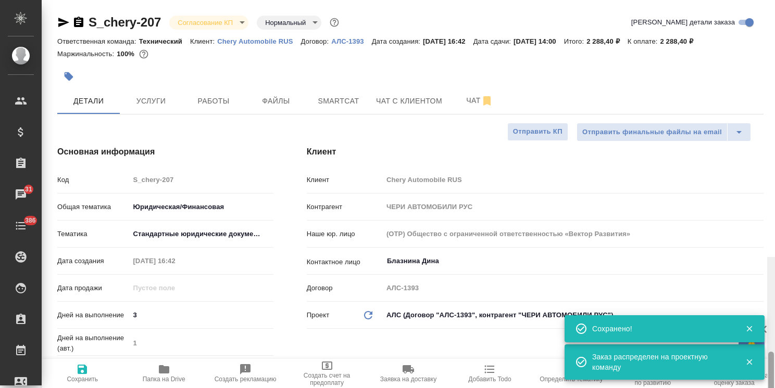
drag, startPoint x: 770, startPoint y: 190, endPoint x: 776, endPoint y: 47, distance: 143.3
click at [774, 47] on html "🙏 .cls-1 fill:#fff; AWATERA [PERSON_NAME] Спецификации Заказы 31 Чаты 386 Todo …" at bounding box center [387, 194] width 775 height 388
click at [208, 17] on body "🙏 .cls-1 fill:#fff; AWATERA [PERSON_NAME] Спецификации Заказы 31 Чаты 386 Todo …" at bounding box center [387, 194] width 775 height 388
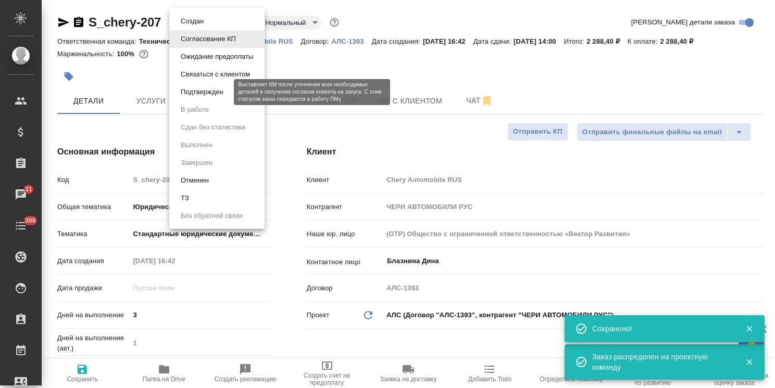
click at [216, 93] on button "Подтвержден" at bounding box center [201, 91] width 49 height 11
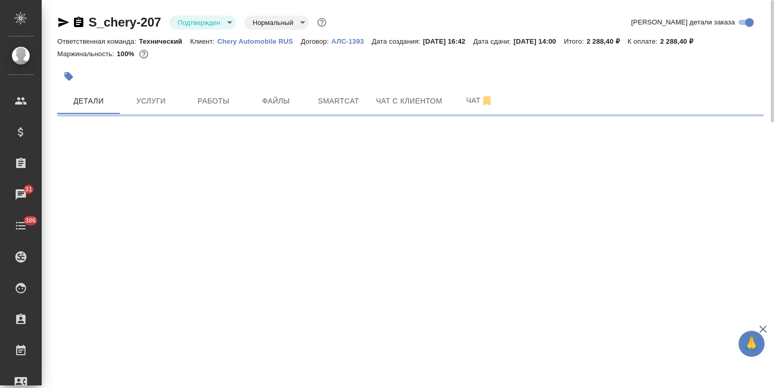
select select "RU"
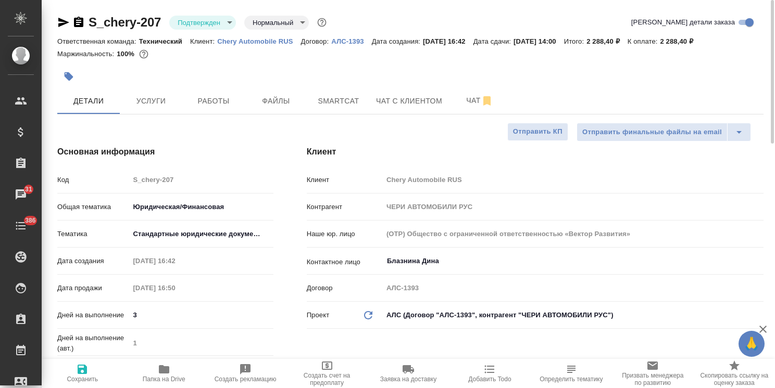
type textarea "x"
